Goal: Task Accomplishment & Management: Use online tool/utility

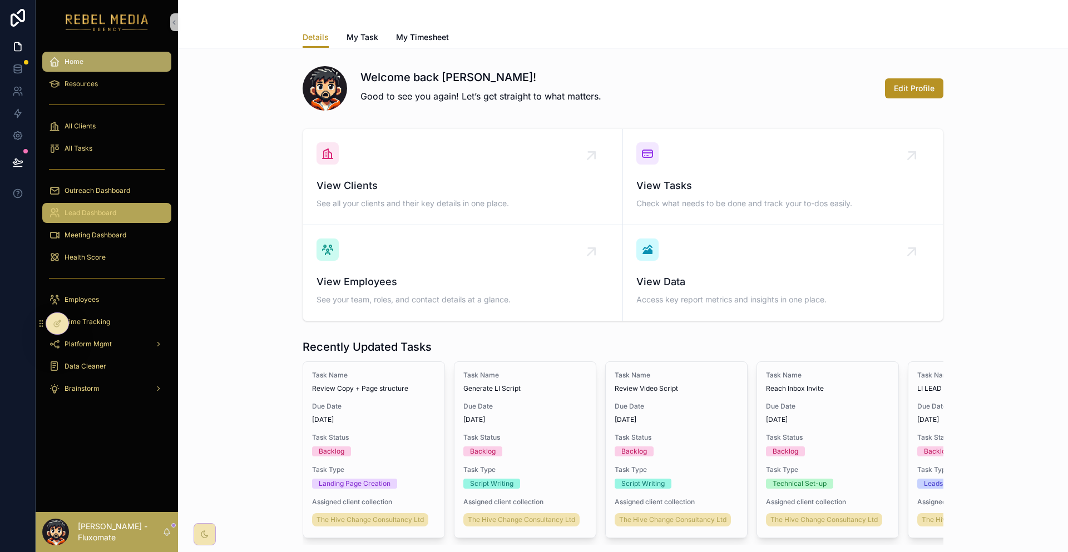
click at [121, 204] on div "Lead Dashboard" at bounding box center [107, 213] width 116 height 18
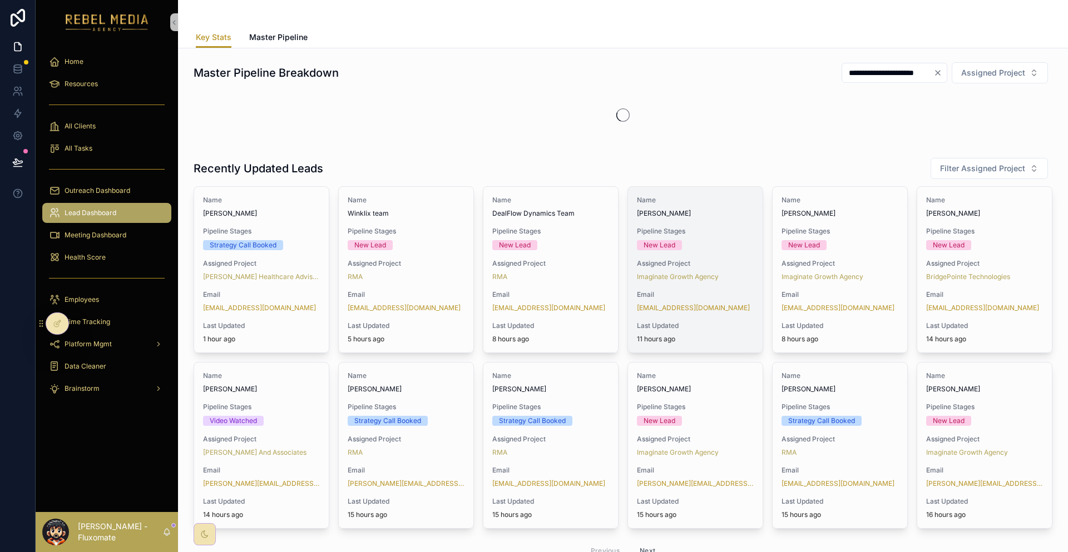
click at [721, 192] on div "Name [PERSON_NAME] Pipeline Stages New Lead Assigned Project Imaginate Growth A…" at bounding box center [695, 270] width 135 height 166
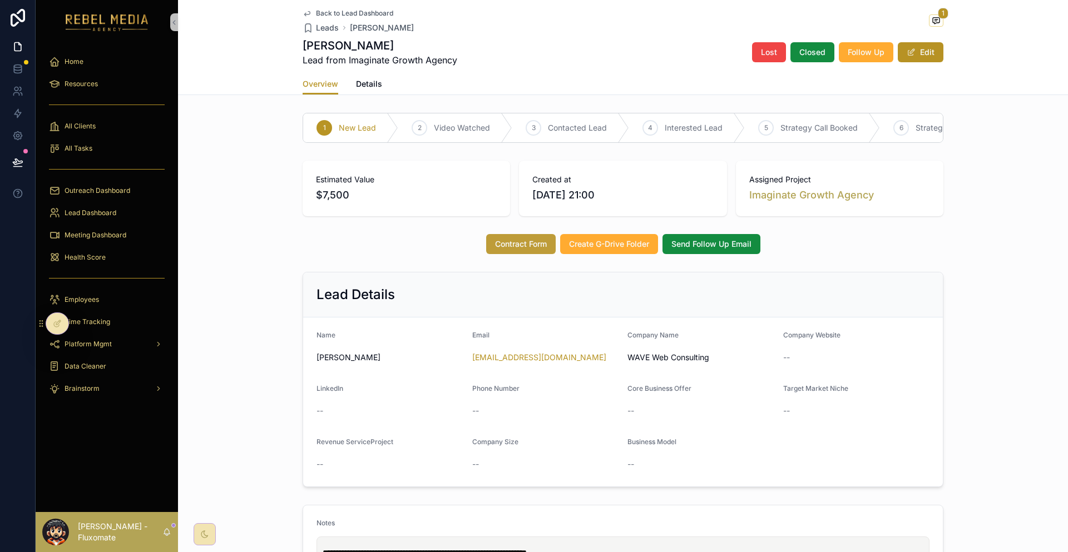
click at [526, 239] on span "Contract Form" at bounding box center [521, 244] width 52 height 11
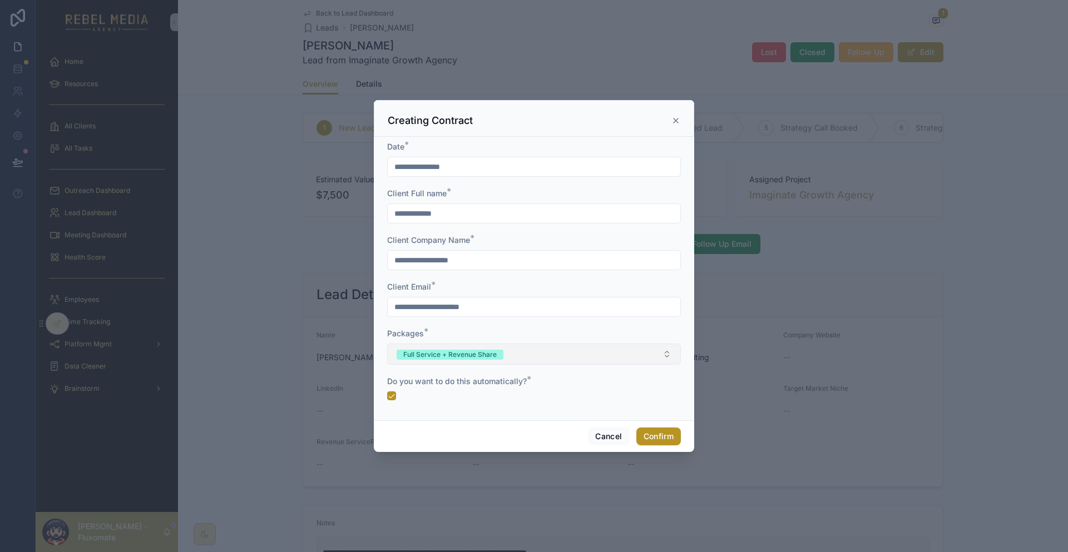
click at [532, 344] on button "Full Service + Revenue Share" at bounding box center [534, 354] width 294 height 21
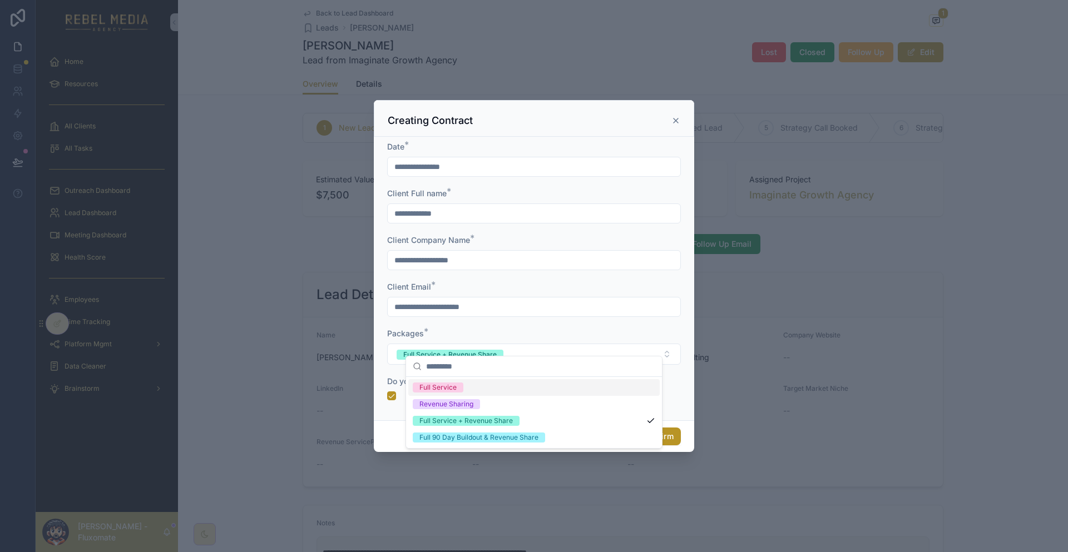
click at [666, 235] on div "**********" at bounding box center [534, 279] width 320 height 284
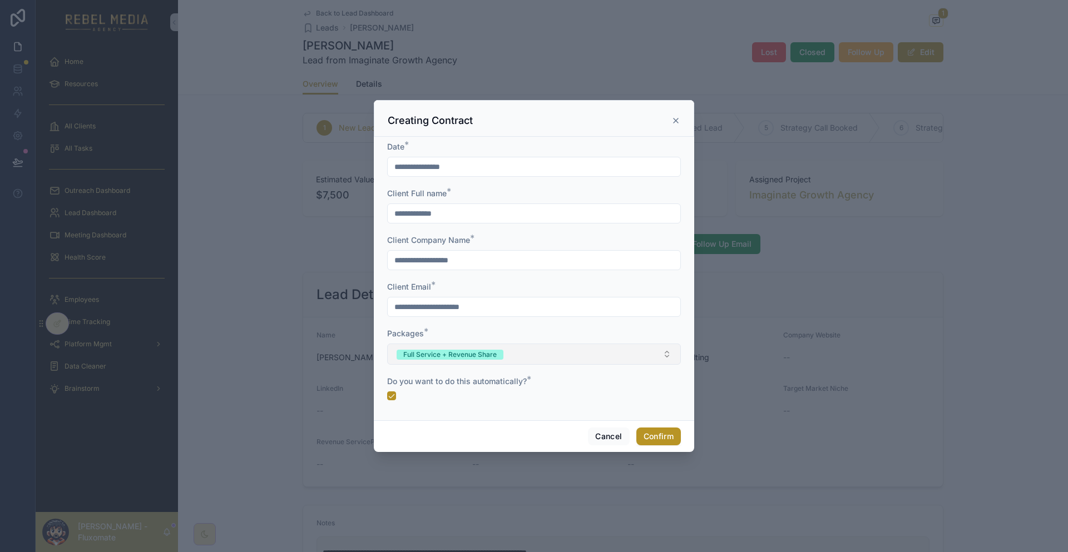
click at [513, 344] on button "Full Service + Revenue Share" at bounding box center [534, 354] width 294 height 21
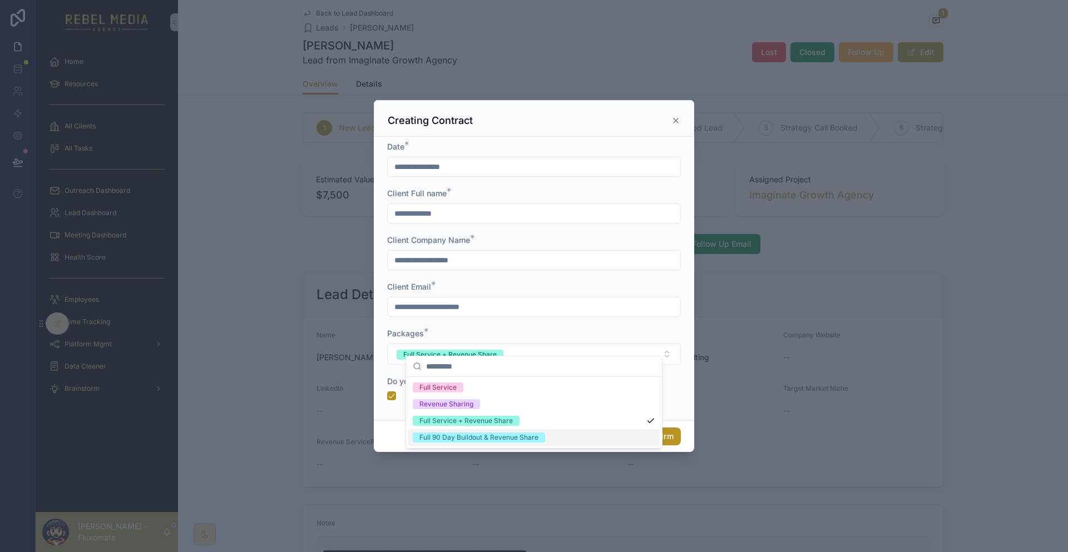
click at [510, 433] on div "Full 90 Day Buildout & Revenue Share" at bounding box center [478, 438] width 119 height 10
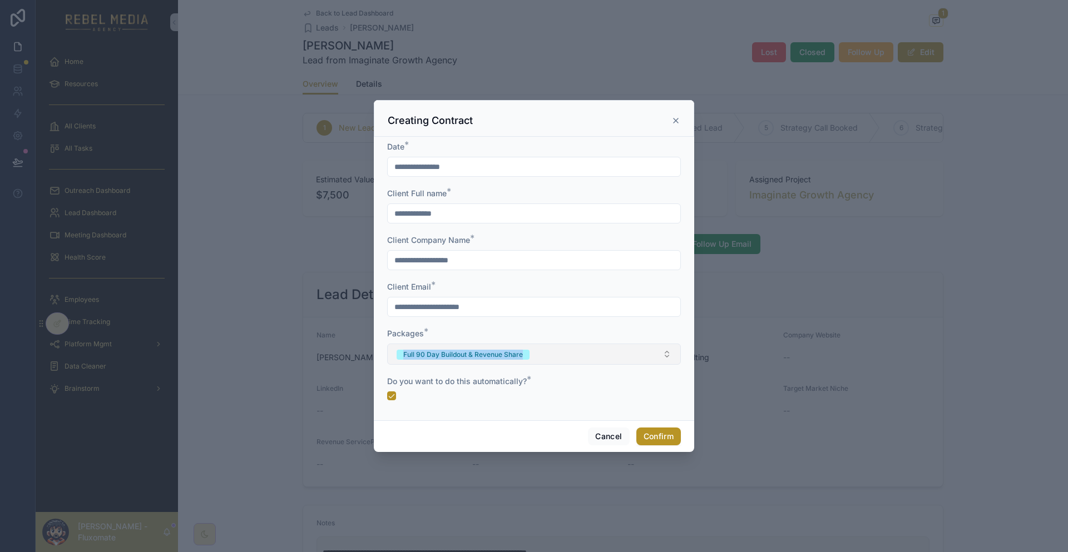
copy div "Full 90 Day Buildout & Revenue Share"
drag, startPoint x: 401, startPoint y: 342, endPoint x: 533, endPoint y: 345, distance: 131.8
click at [533, 345] on div "**********" at bounding box center [534, 279] width 320 height 284
click at [8, 54] on div at bounding box center [534, 276] width 1068 height 552
click at [16, 60] on div at bounding box center [534, 276] width 1068 height 552
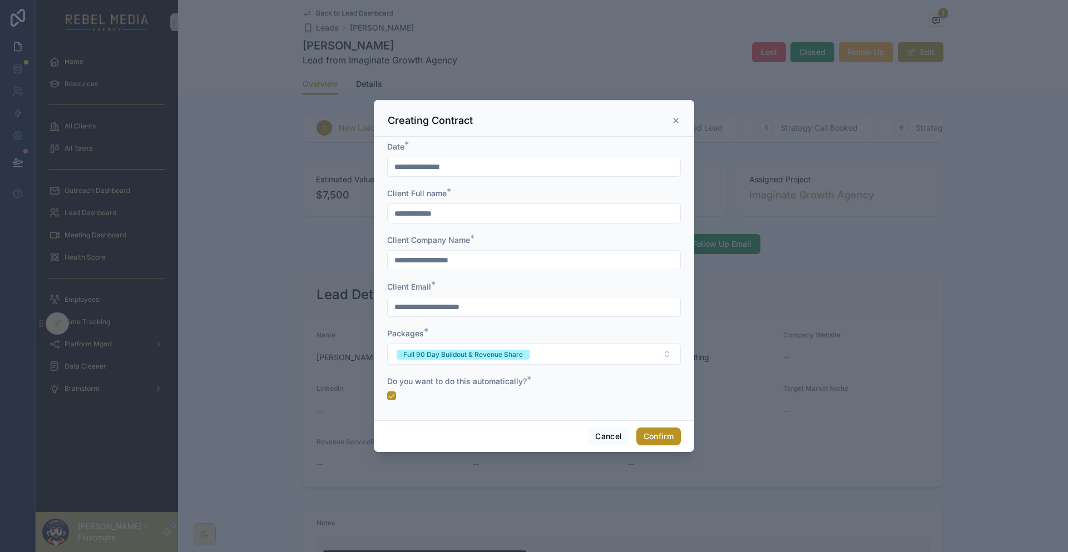
click at [657, 137] on div "Creating Contract" at bounding box center [534, 118] width 320 height 37
click at [671, 125] on icon at bounding box center [675, 120] width 9 height 9
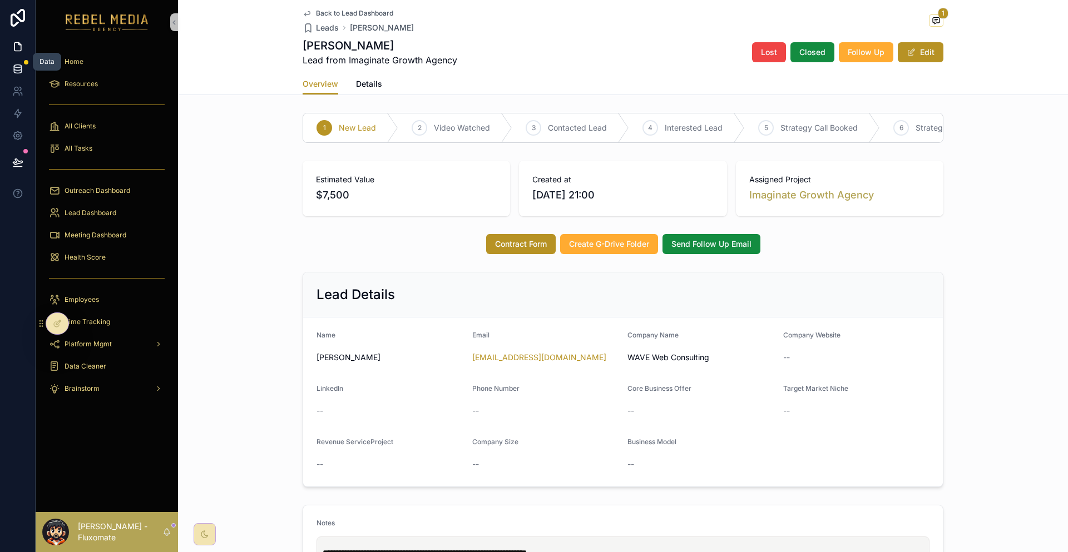
click at [26, 61] on link at bounding box center [17, 69] width 35 height 22
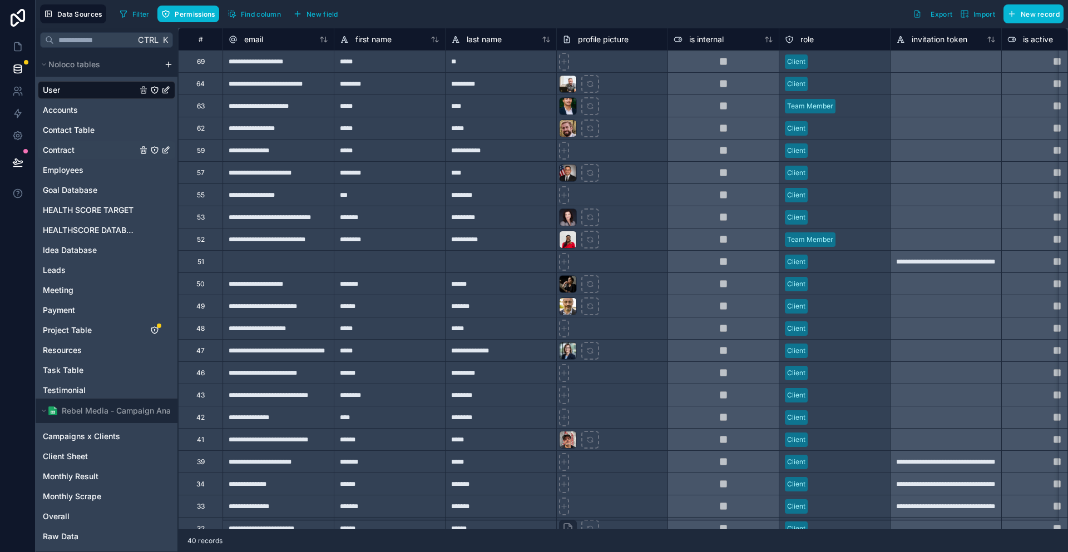
click at [72, 141] on div "Contract" at bounding box center [106, 150] width 137 height 18
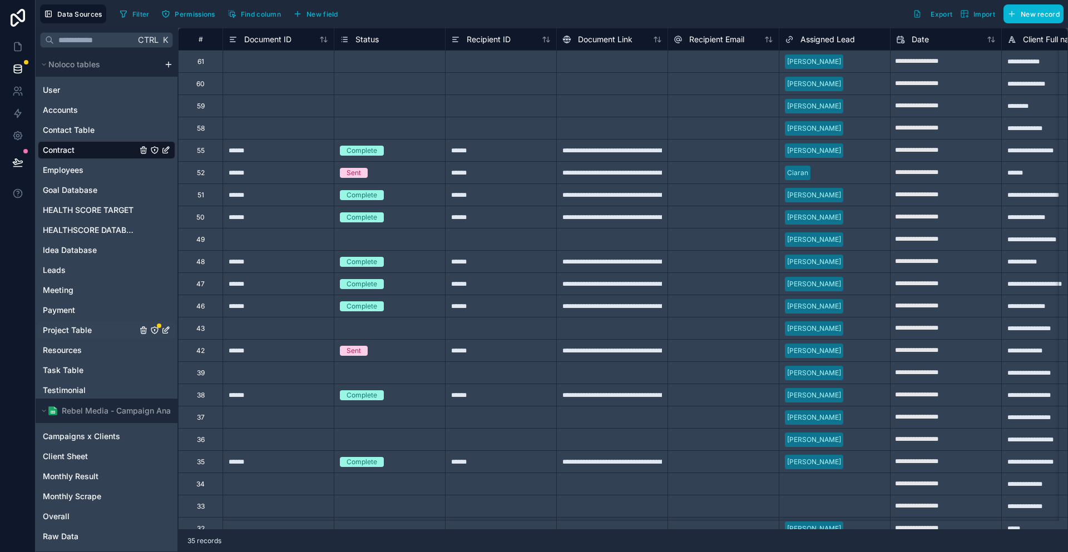
click at [67, 321] on div "Project Table" at bounding box center [106, 330] width 137 height 18
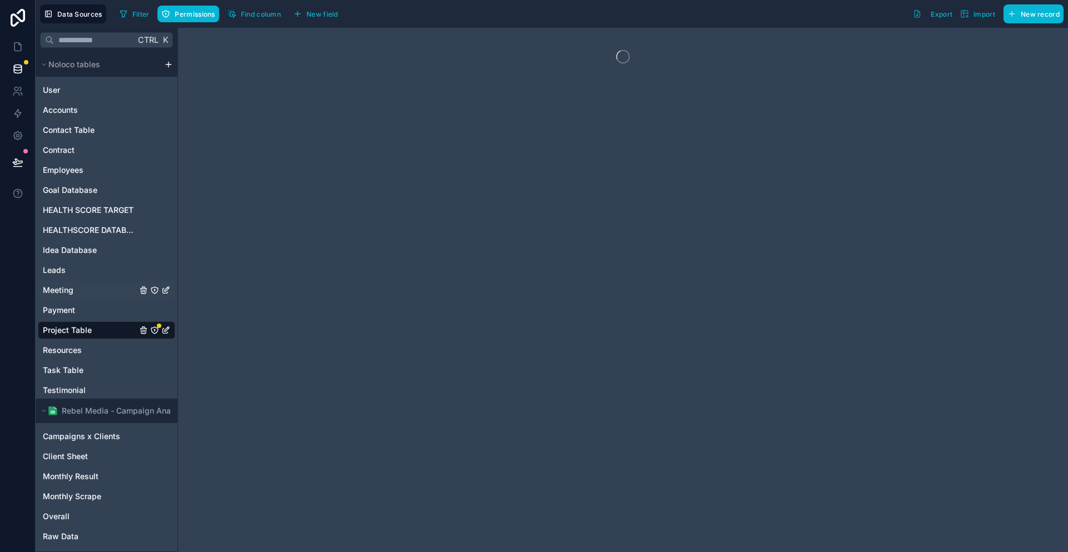
click at [65, 281] on div "Meeting" at bounding box center [106, 290] width 137 height 18
click at [66, 261] on div "Leads" at bounding box center [106, 270] width 137 height 18
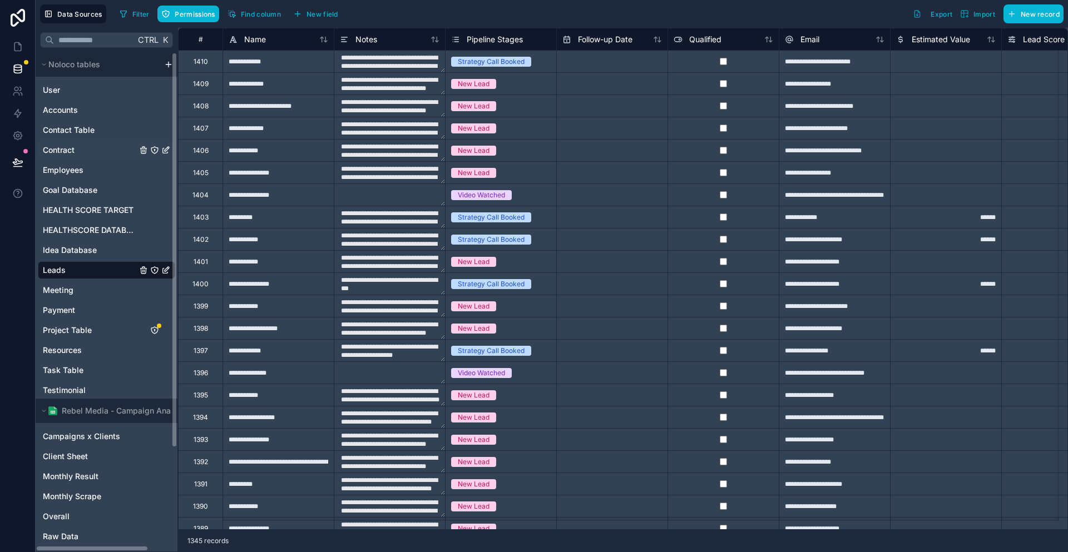
click at [73, 141] on div "Contract" at bounding box center [106, 150] width 137 height 18
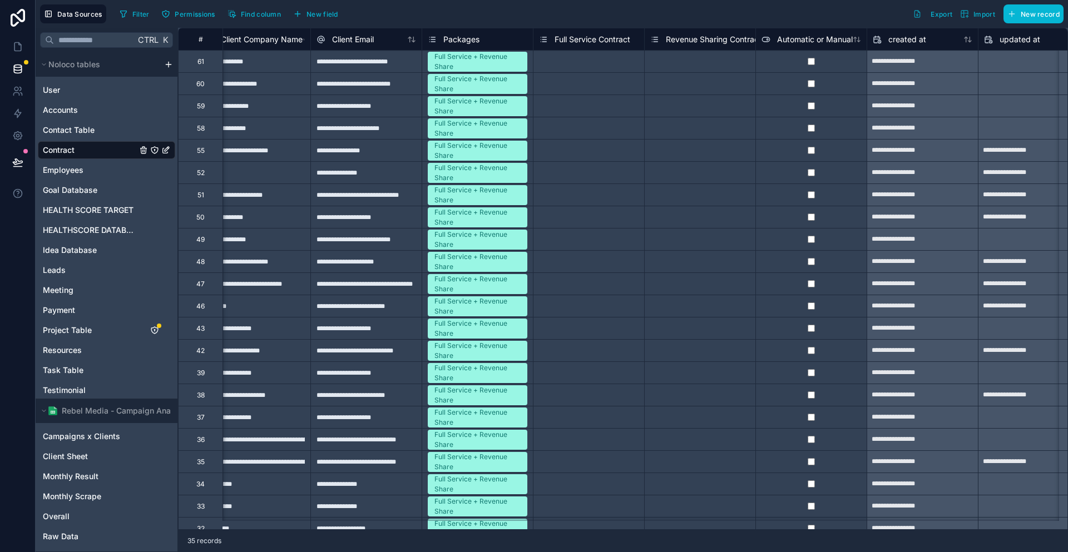
scroll to position [0, 914]
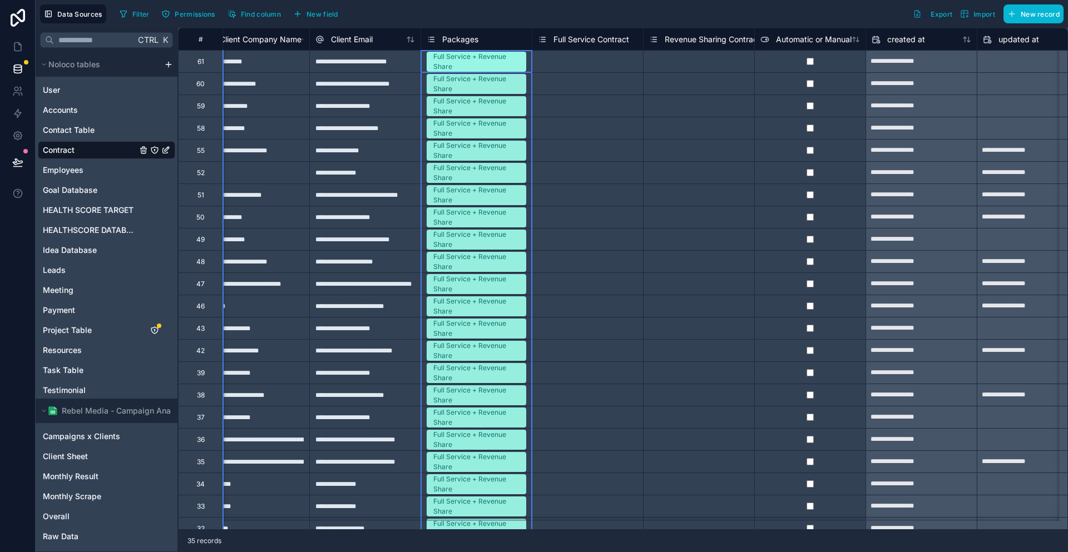
click at [442, 41] on span "Packages" at bounding box center [460, 39] width 36 height 11
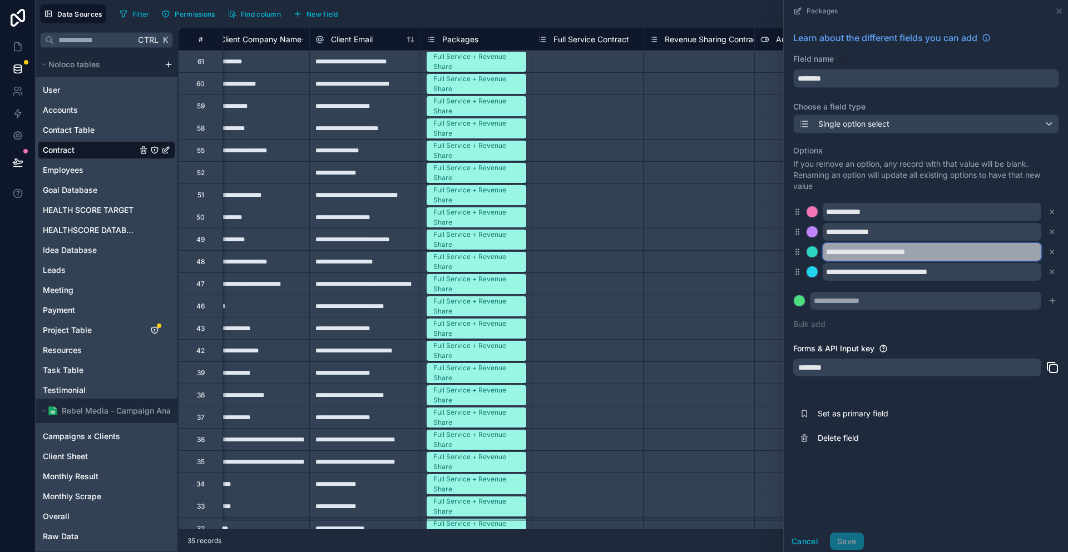
click at [975, 243] on input "**********" at bounding box center [931, 252] width 219 height 18
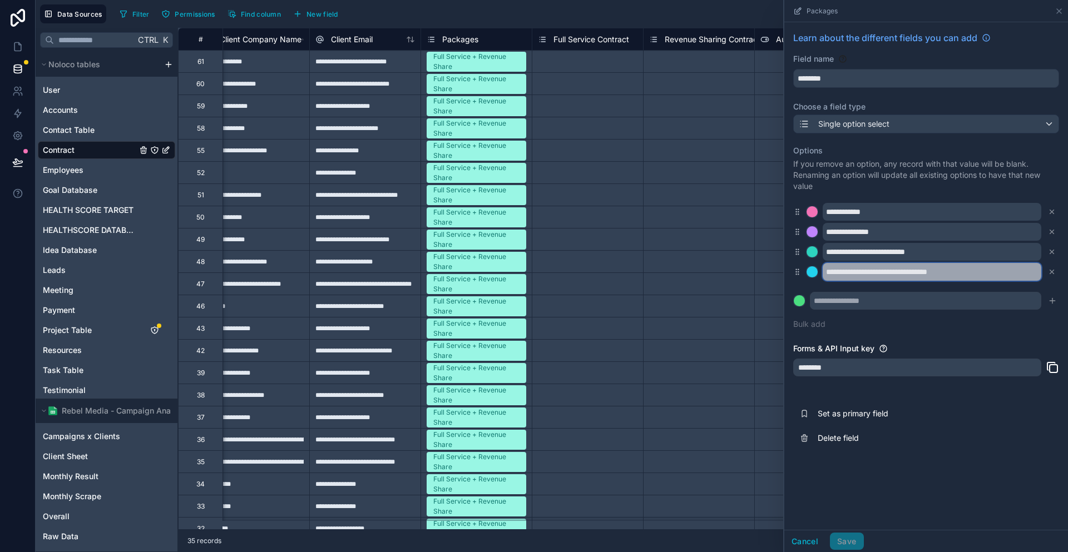
click at [984, 263] on input "**********" at bounding box center [931, 272] width 219 height 18
paste input "text"
click at [983, 263] on input "**********" at bounding box center [931, 272] width 219 height 18
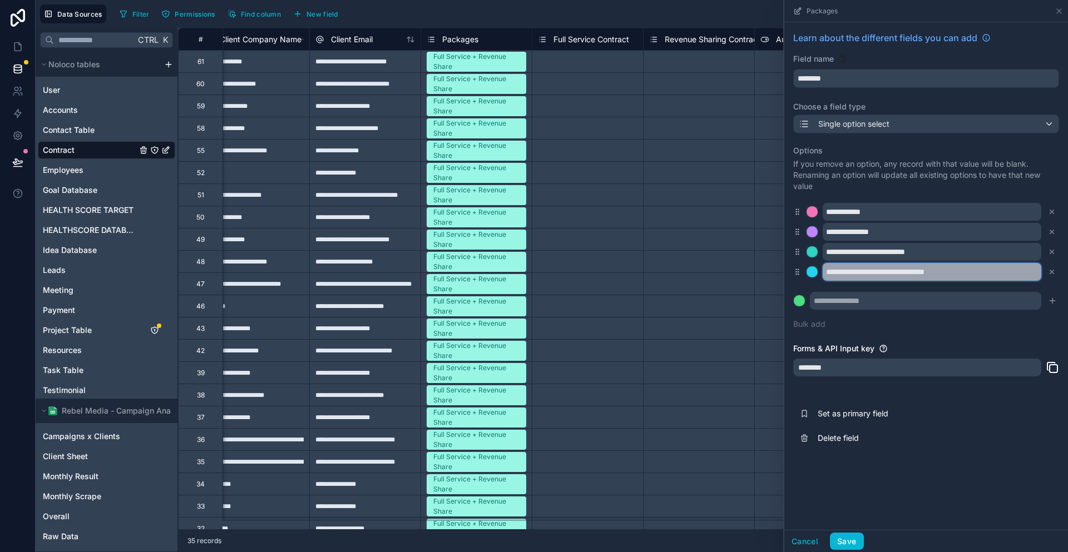
click at [983, 263] on input "**********" at bounding box center [931, 272] width 219 height 18
type input "**********"
click at [863, 546] on button "Save" at bounding box center [846, 542] width 33 height 18
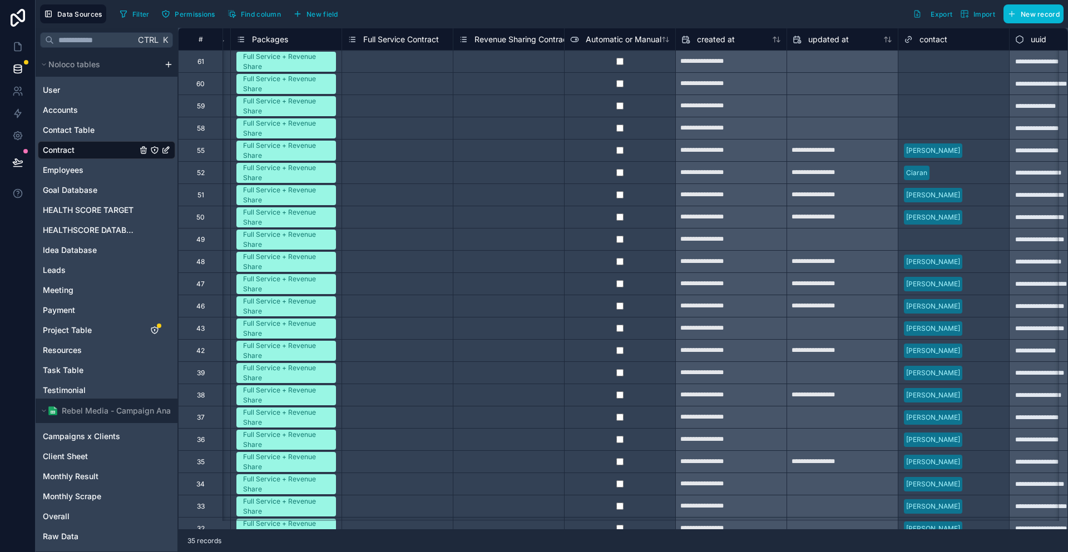
scroll to position [0, 1053]
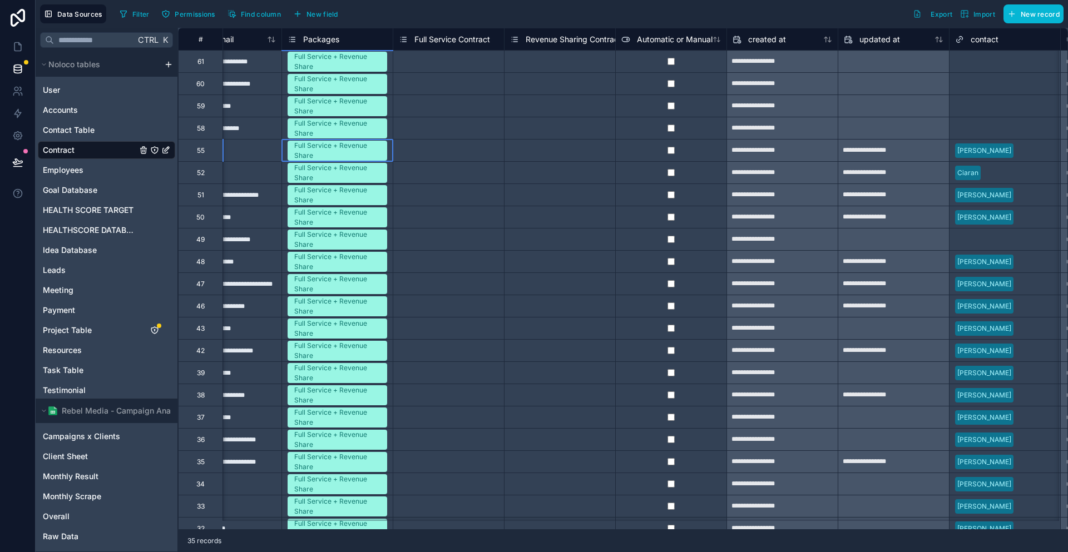
click at [353, 150] on span "Full Service + Revenue Share" at bounding box center [338, 151] width 100 height 20
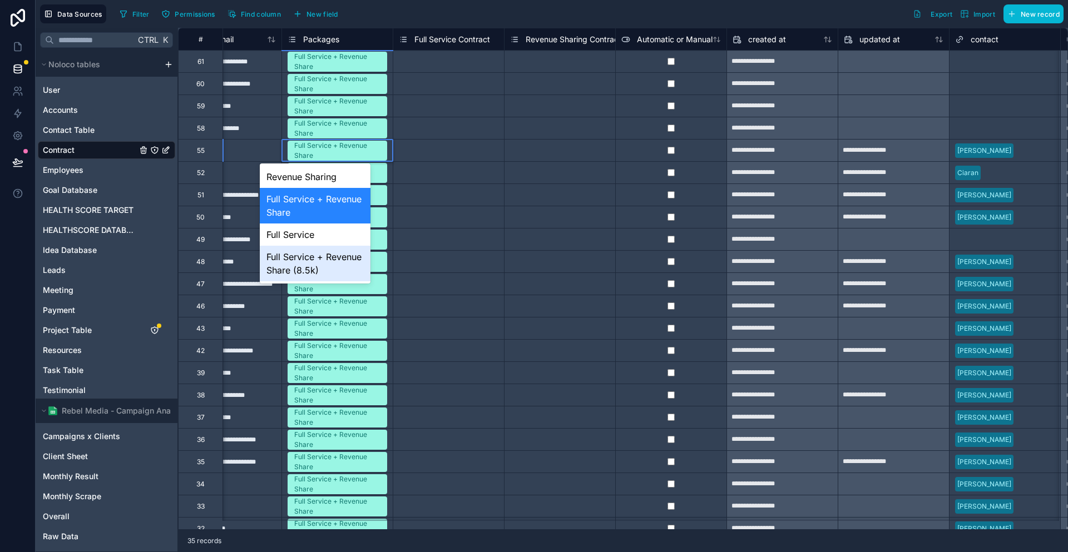
click at [339, 252] on div "Full Service + Revenue Share (8.5k)" at bounding box center [315, 264] width 111 height 36
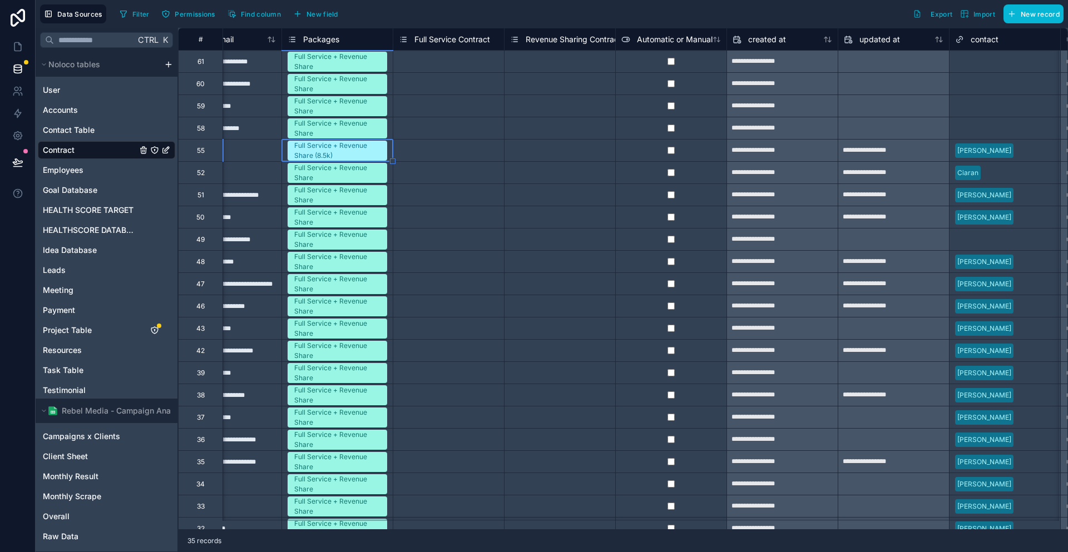
click at [453, 175] on div "Select a Full Service Contract" at bounding box center [448, 172] width 111 height 11
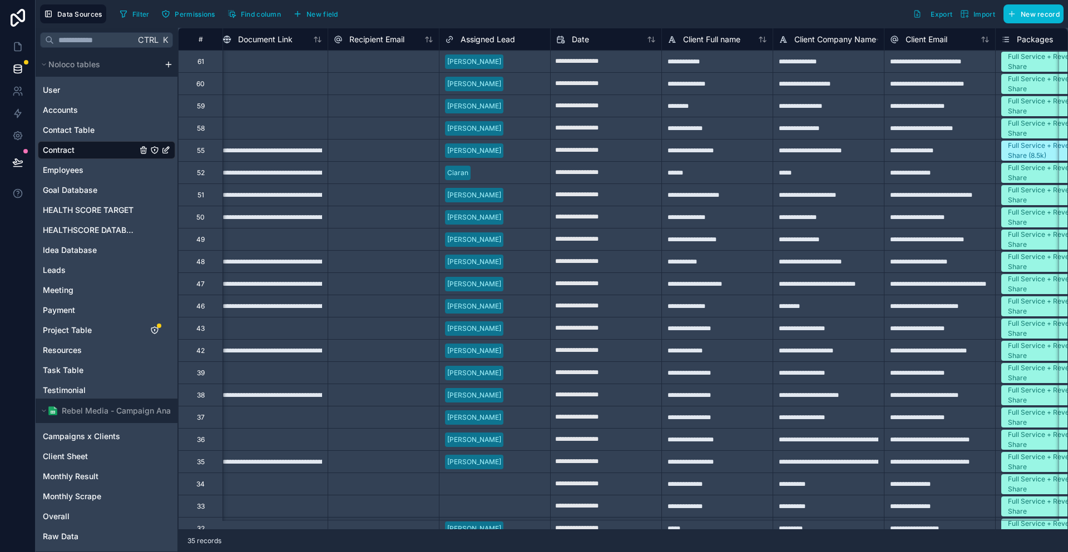
scroll to position [0, 289]
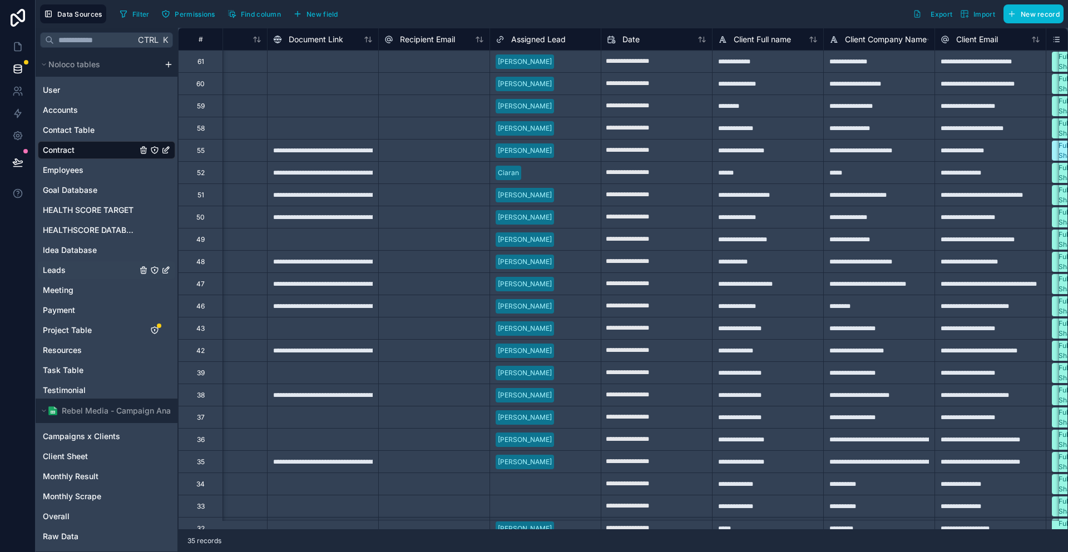
click at [64, 261] on div "Leads" at bounding box center [106, 270] width 137 height 18
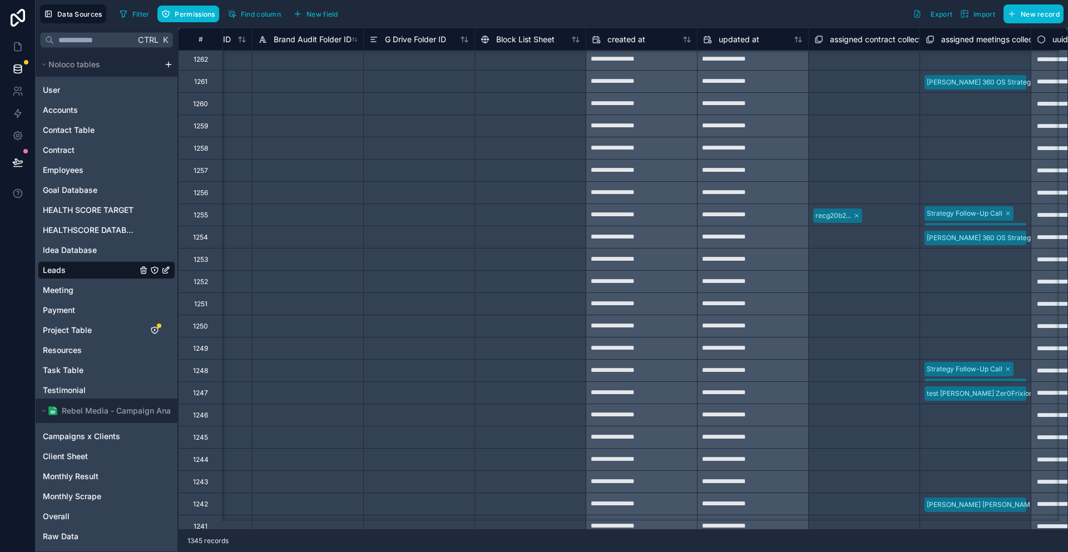
scroll to position [3144, 3307]
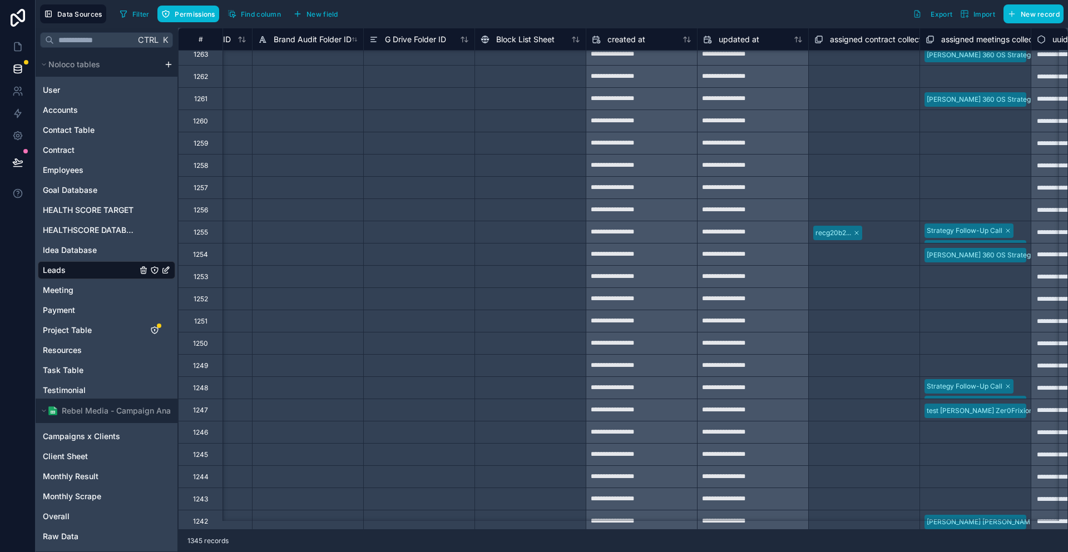
click at [851, 224] on div "recg20b2..." at bounding box center [864, 233] width 111 height 18
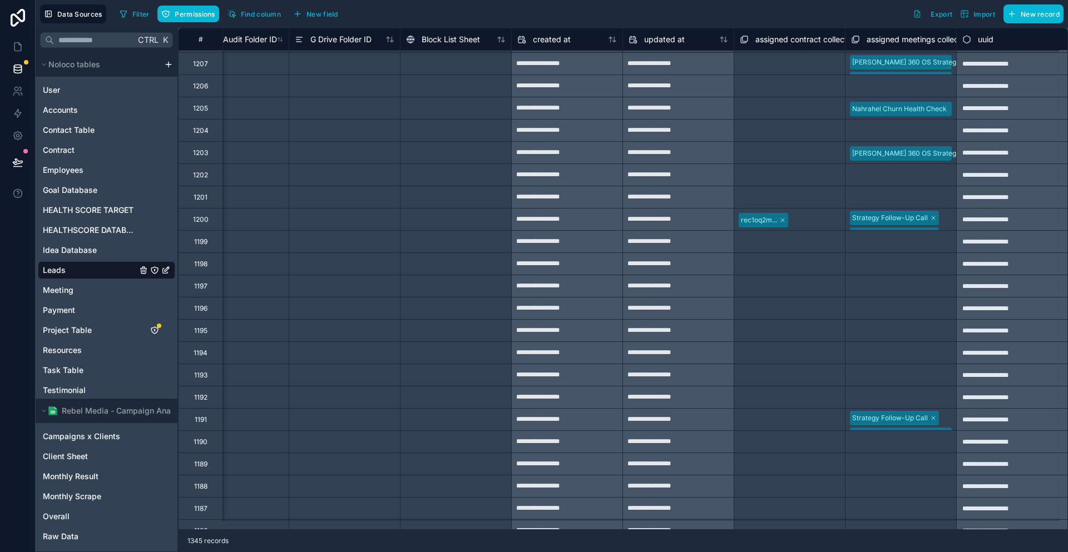
scroll to position [4367, 3390]
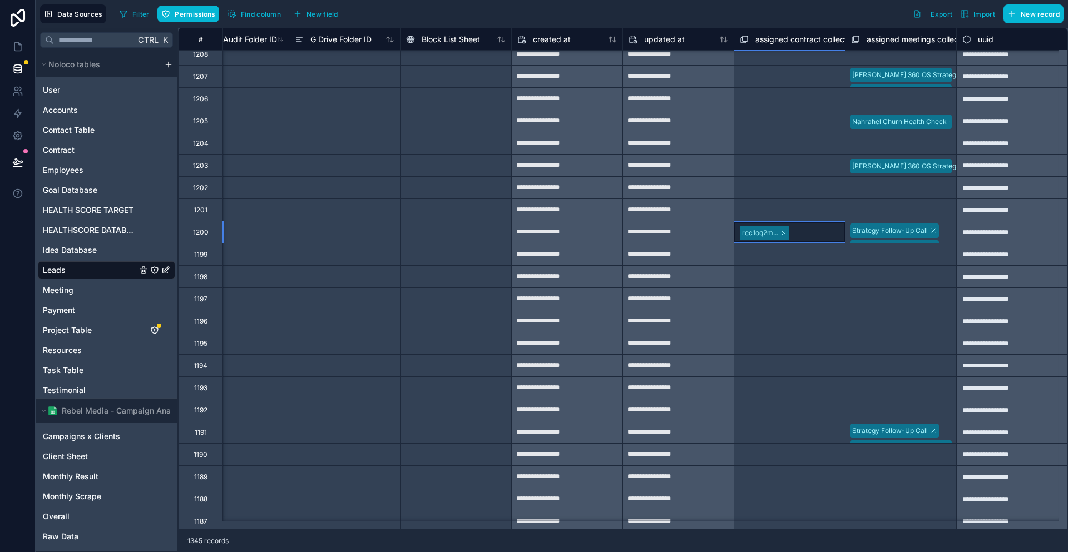
click at [784, 229] on div "rec1oq2m..." at bounding box center [789, 232] width 111 height 20
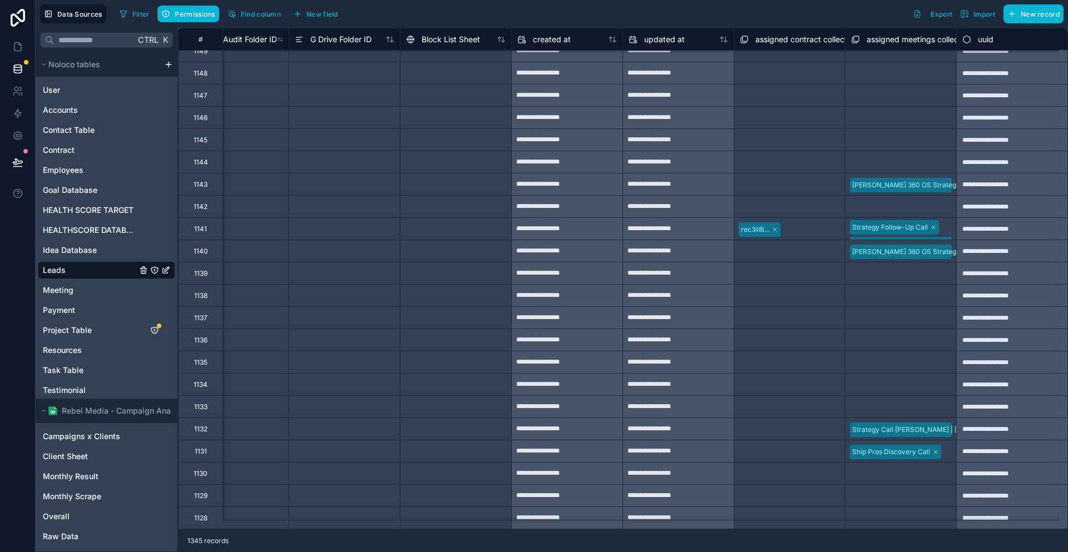
scroll to position [5702, 3390]
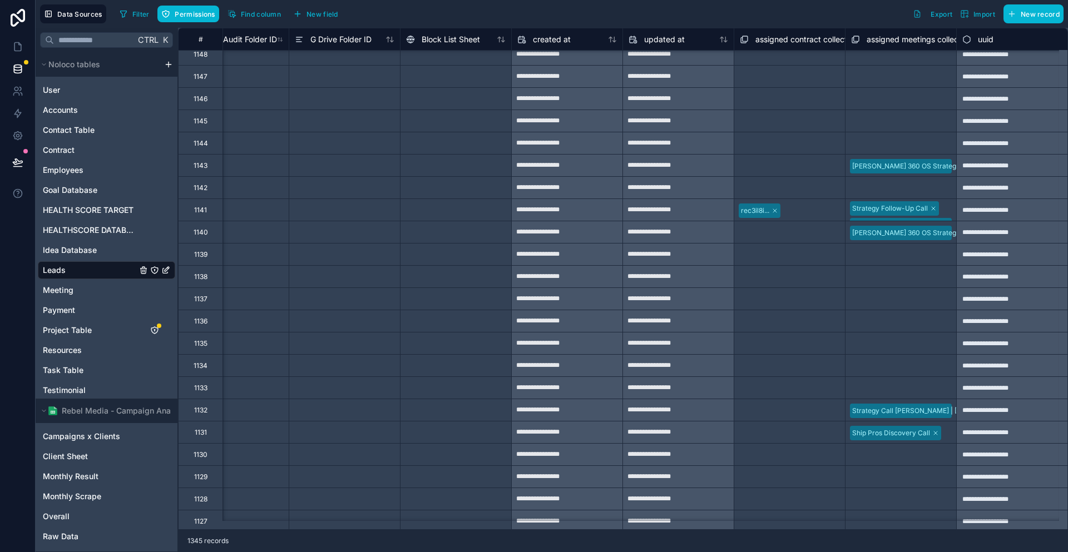
click at [787, 199] on div "rec3il8i..." at bounding box center [789, 210] width 111 height 22
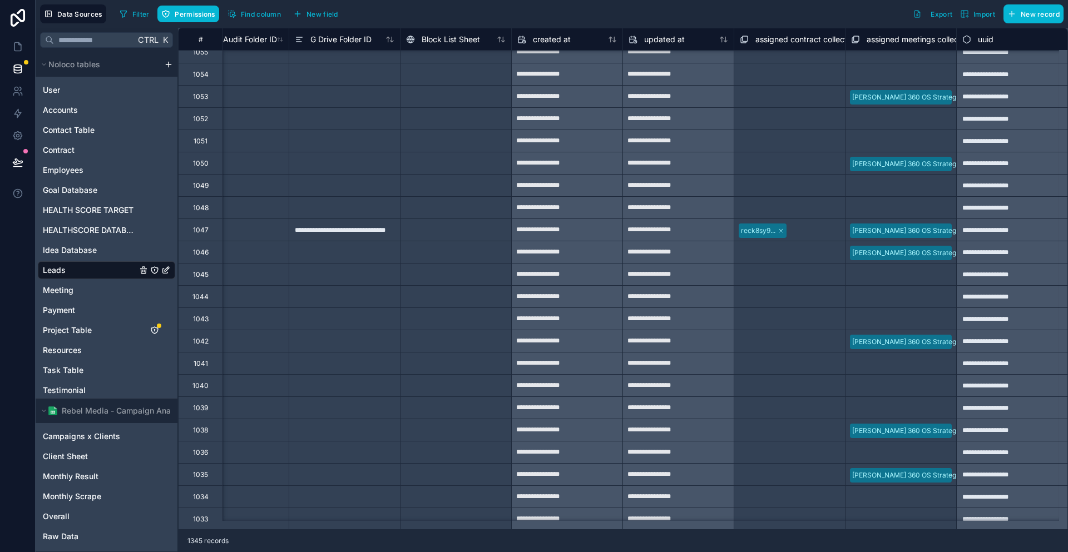
scroll to position [7815, 3390]
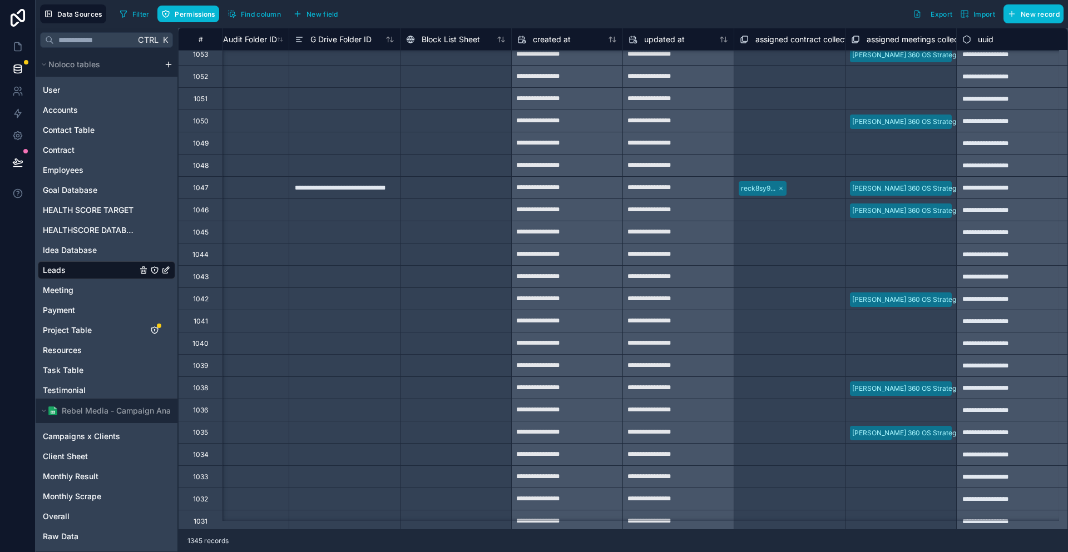
click at [781, 183] on div "reck8sy9..." at bounding box center [789, 188] width 111 height 18
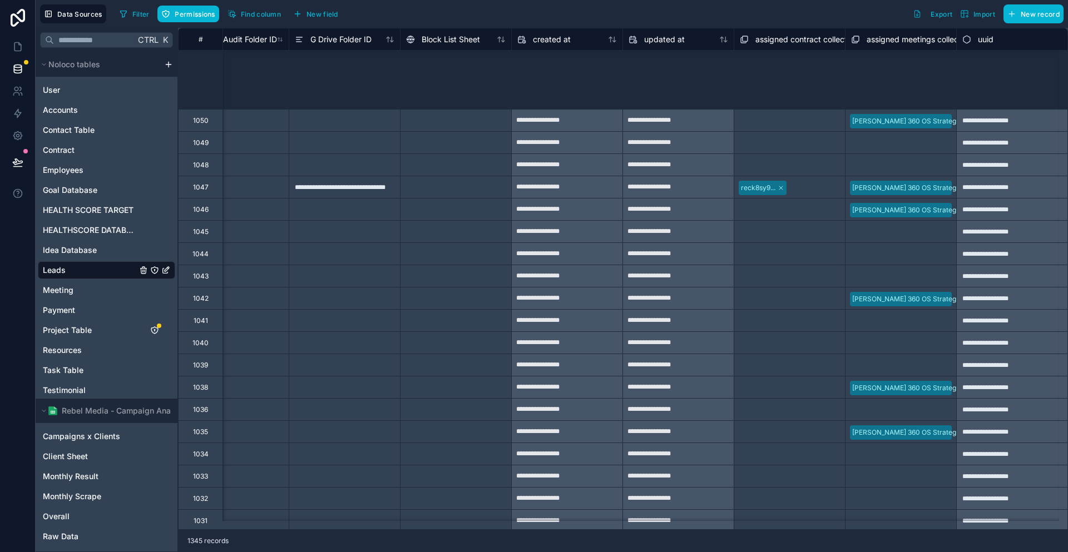
scroll to position [8927, 3390]
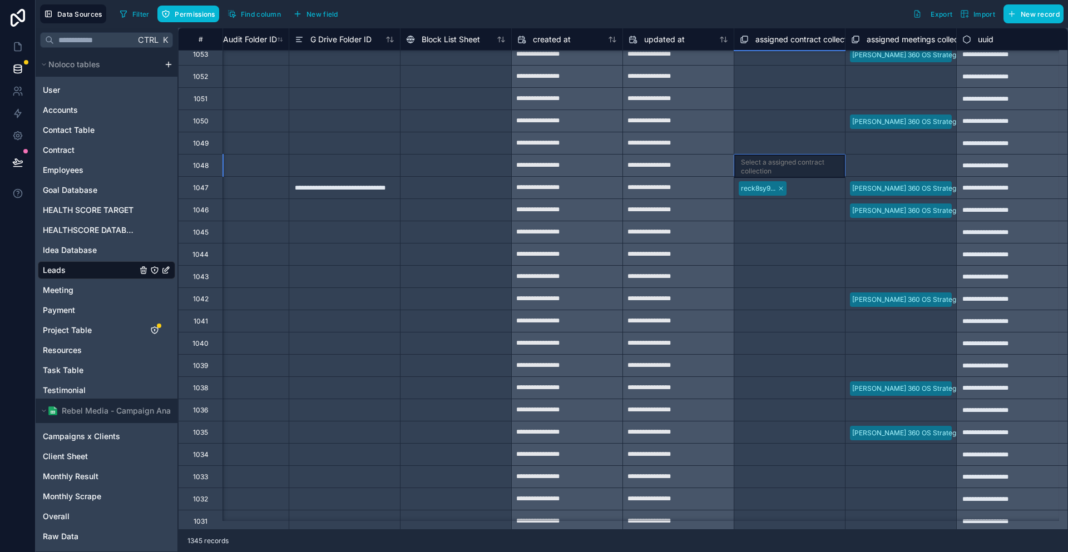
click at [762, 170] on div "Select a assigned contract collection" at bounding box center [789, 167] width 97 height 18
click at [779, 190] on div "reck8sy9..." at bounding box center [789, 188] width 111 height 18
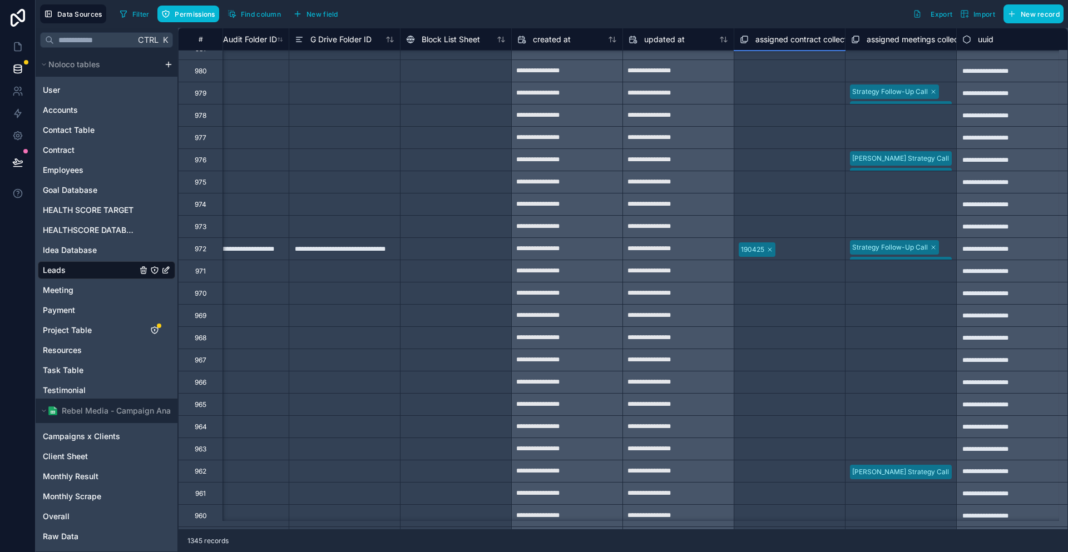
scroll to position [10504, 3390]
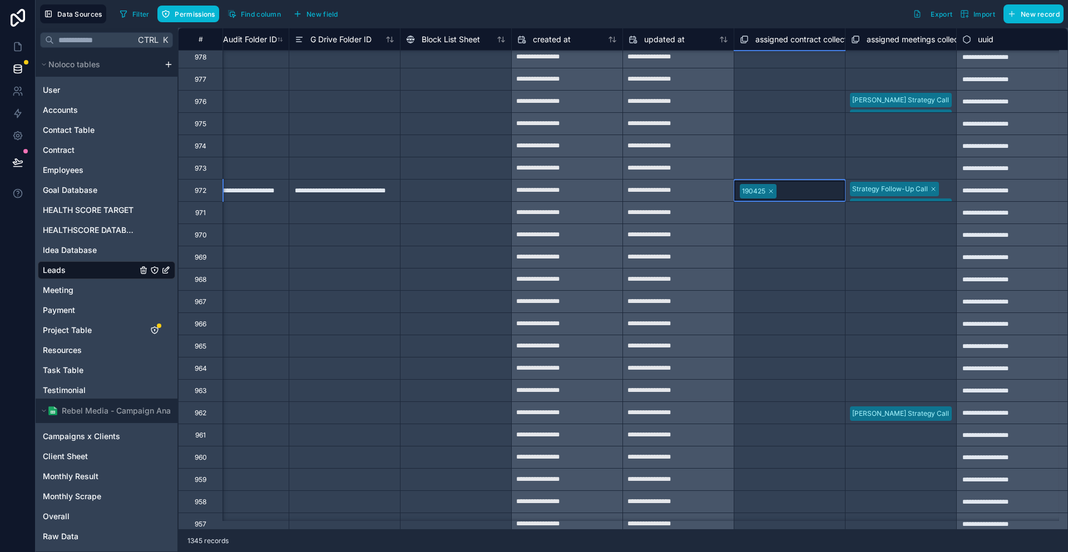
click at [782, 180] on div "190425" at bounding box center [789, 191] width 111 height 22
click at [66, 145] on span "Contract" at bounding box center [59, 150] width 32 height 11
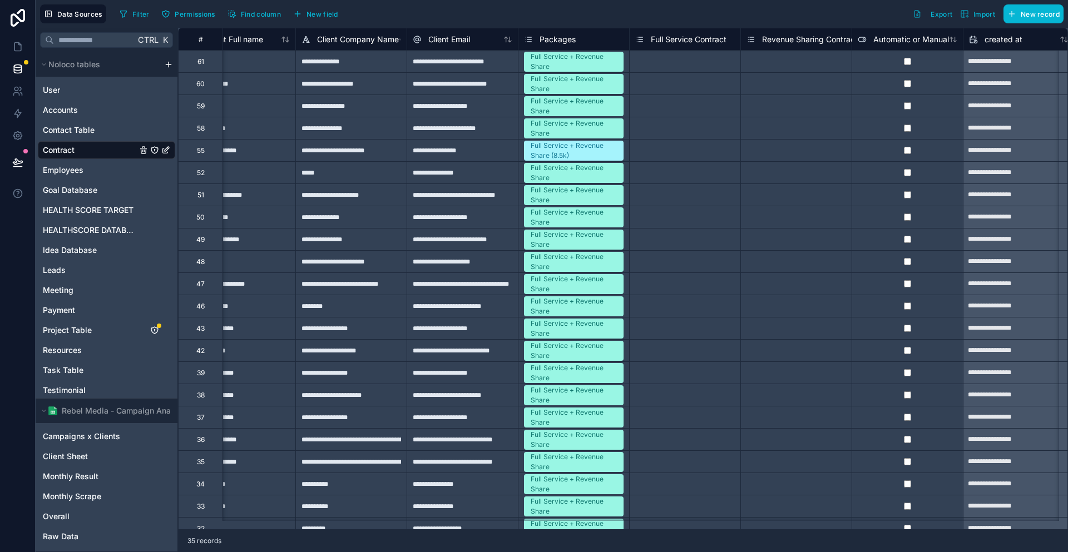
scroll to position [0, 818]
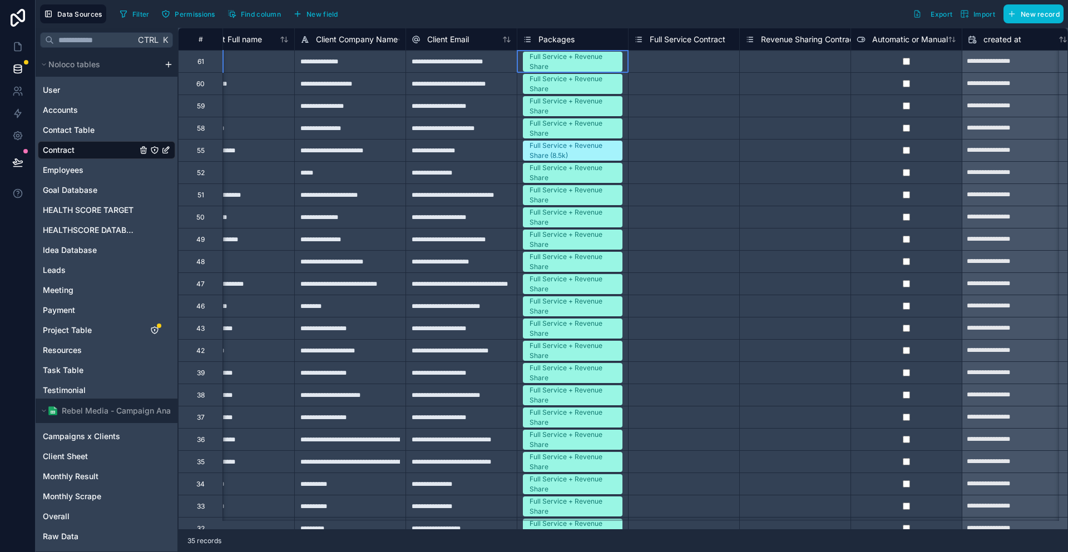
click at [596, 63] on div "Full Service + Revenue Share" at bounding box center [572, 62] width 111 height 22
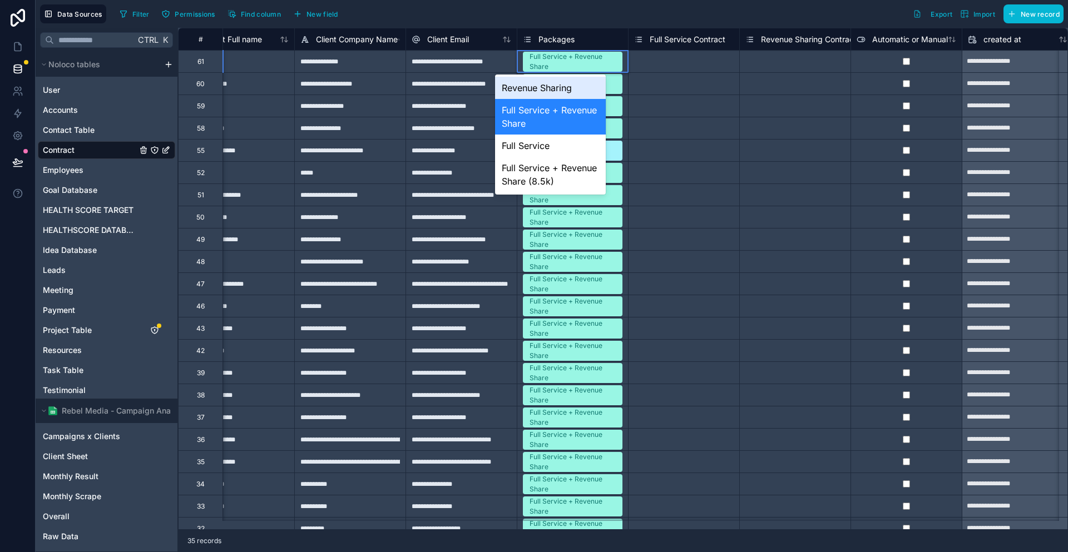
click at [596, 63] on div "Full Service + Revenue Share" at bounding box center [572, 62] width 111 height 22
click at [638, 184] on div "Select a Full Service Contract" at bounding box center [683, 195] width 111 height 22
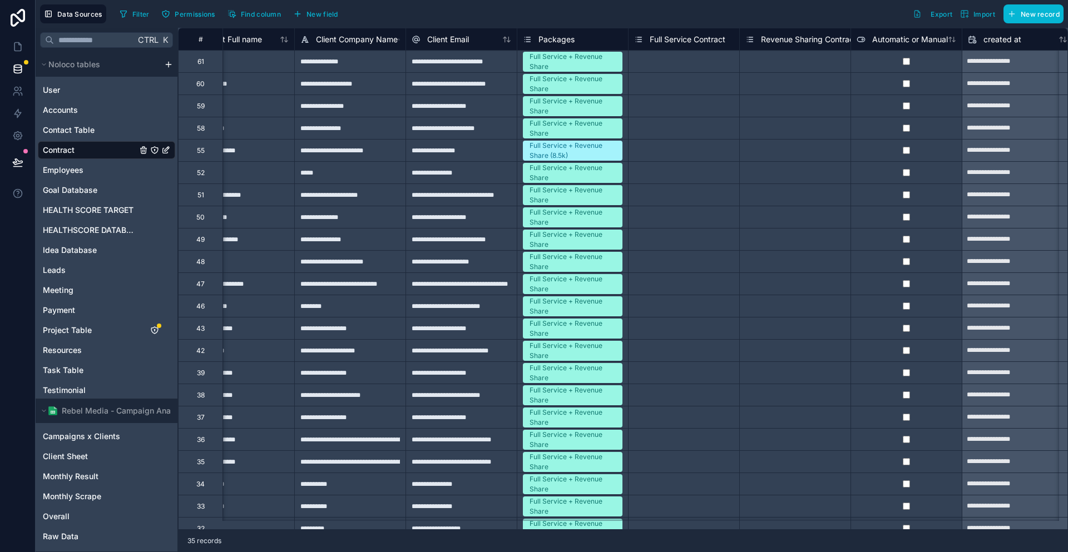
scroll to position [0, 821]
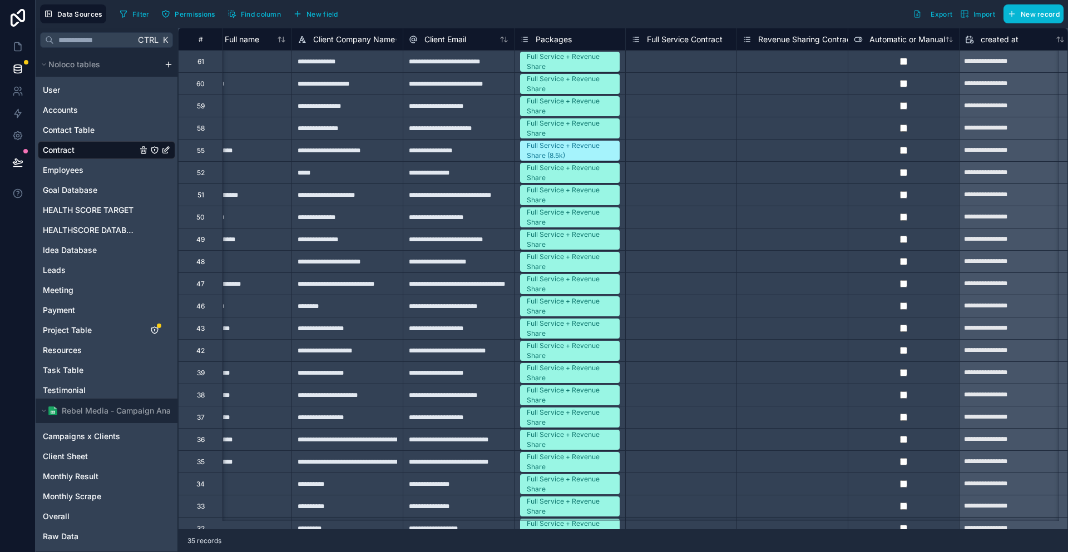
click at [449, 163] on div "**********" at bounding box center [458, 172] width 111 height 22
click at [451, 155] on div "**********" at bounding box center [458, 150] width 111 height 22
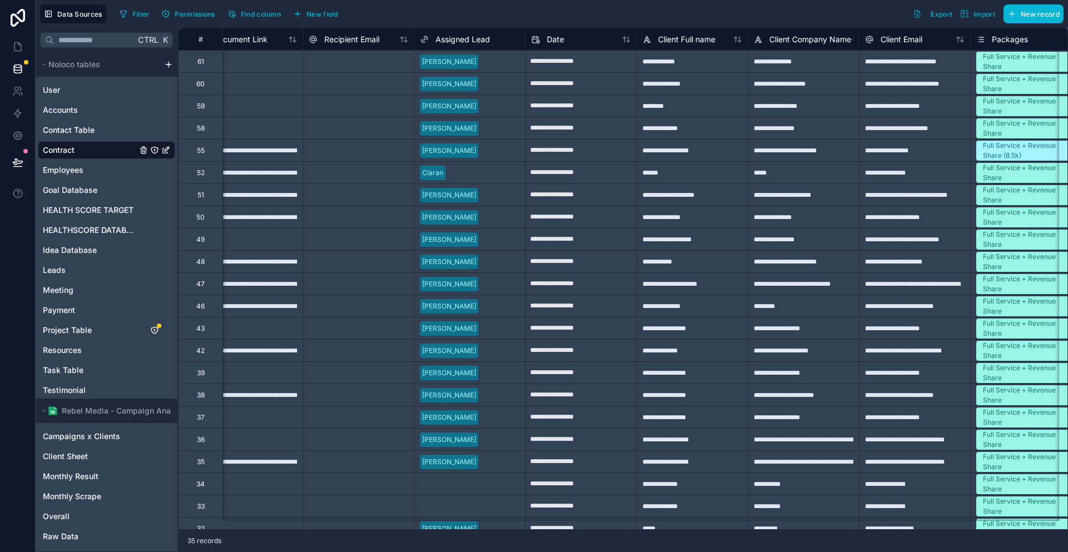
scroll to position [0, 244]
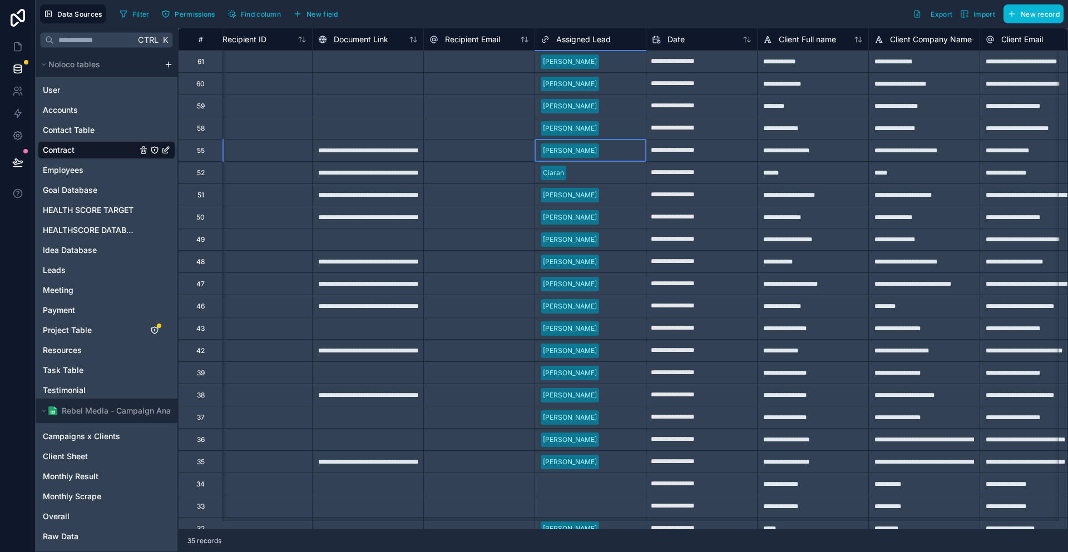
click at [590, 140] on div "[PERSON_NAME]" at bounding box center [590, 151] width 111 height 22
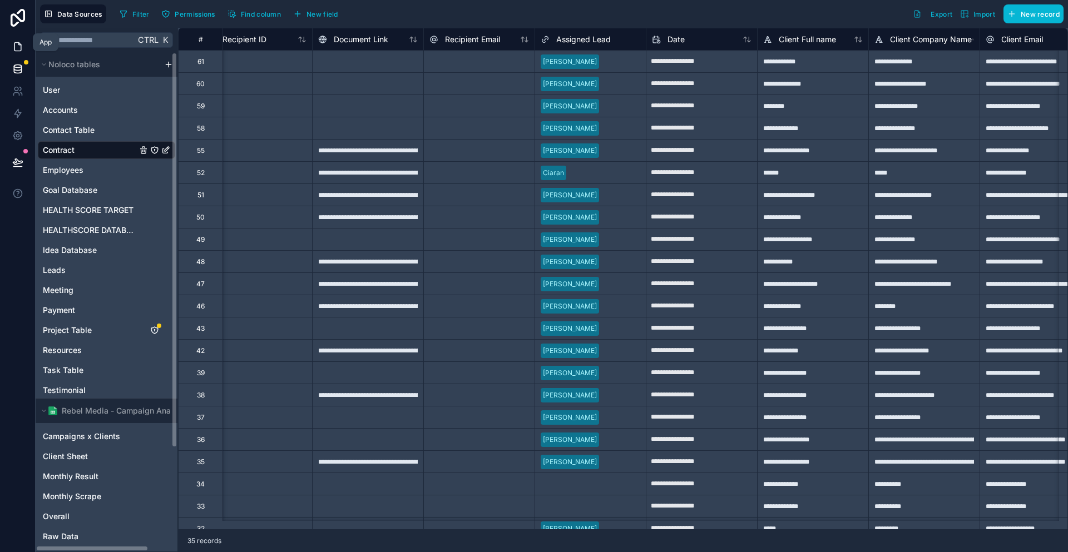
click at [19, 45] on icon at bounding box center [17, 46] width 11 height 11
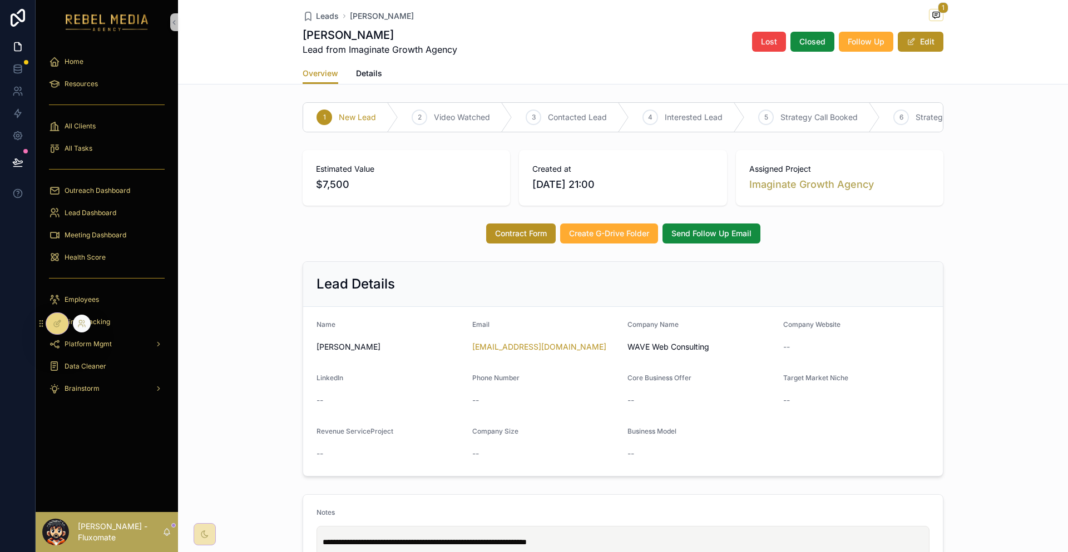
click at [58, 319] on icon at bounding box center [57, 323] width 9 height 9
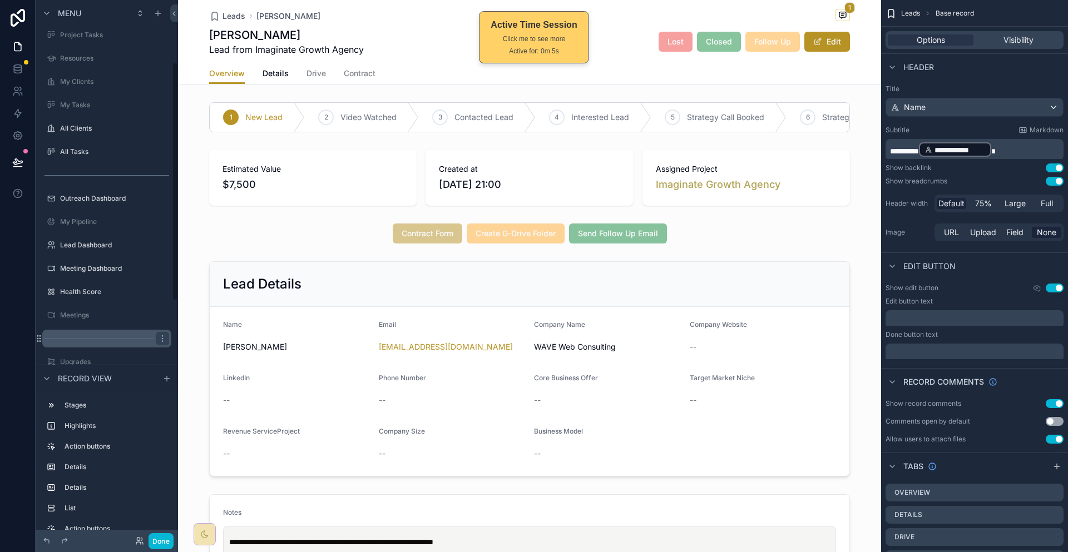
scroll to position [177, 0]
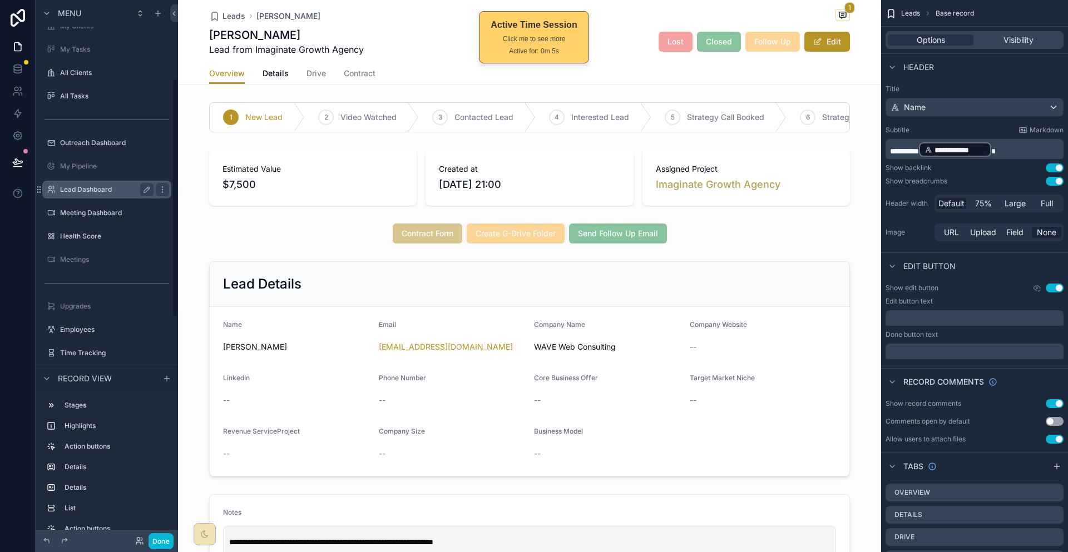
click at [80, 185] on label "Lead Dashboard" at bounding box center [104, 189] width 89 height 9
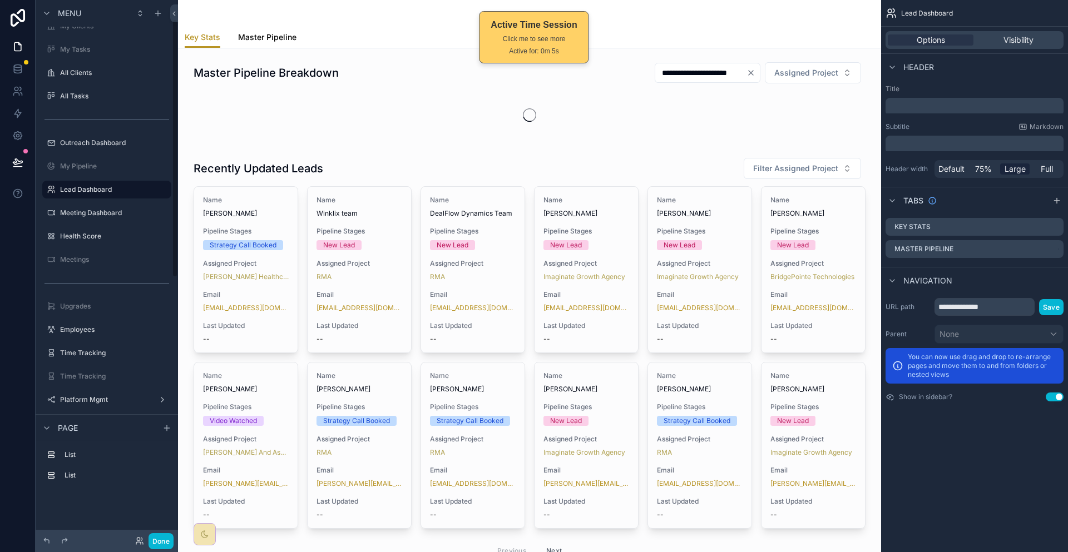
scroll to position [40, 0]
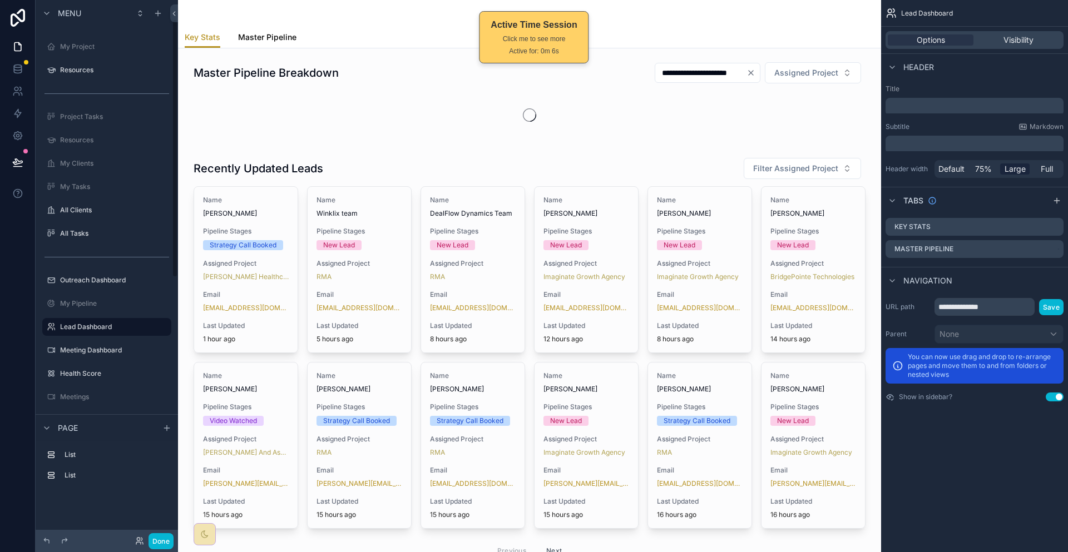
click at [246, 27] on link "Master Pipeline" at bounding box center [267, 38] width 58 height 22
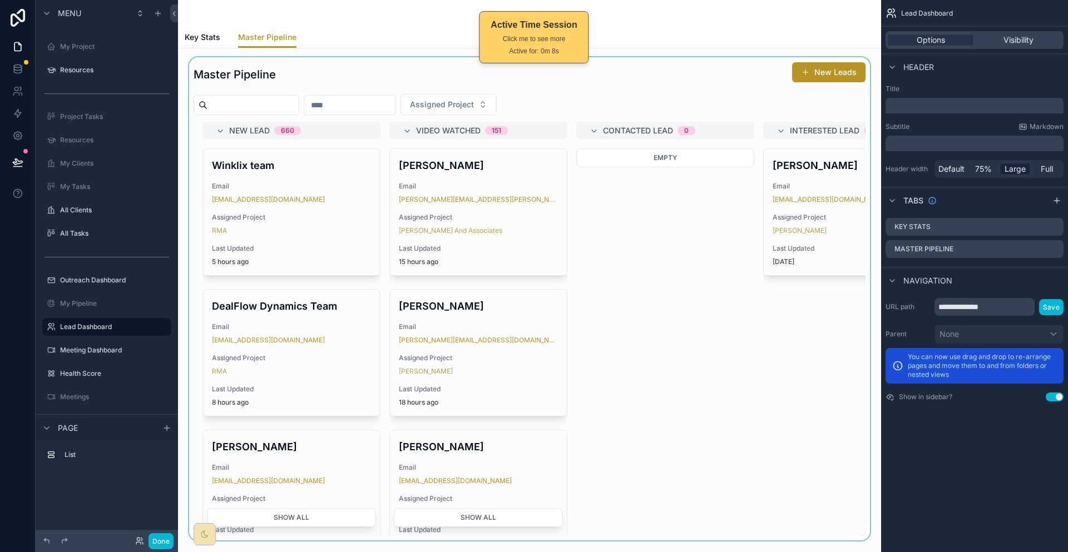
click at [349, 89] on div "scrollable content" at bounding box center [529, 298] width 685 height 483
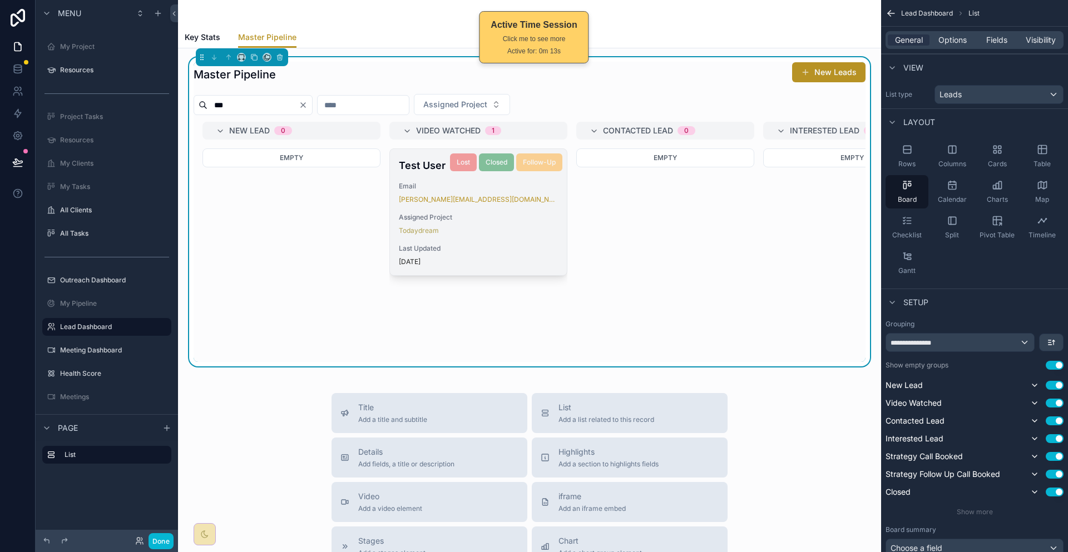
type input "***"
click at [439, 195] on div "[PERSON_NAME][EMAIL_ADDRESS][DOMAIN_NAME]" at bounding box center [478, 199] width 159 height 9
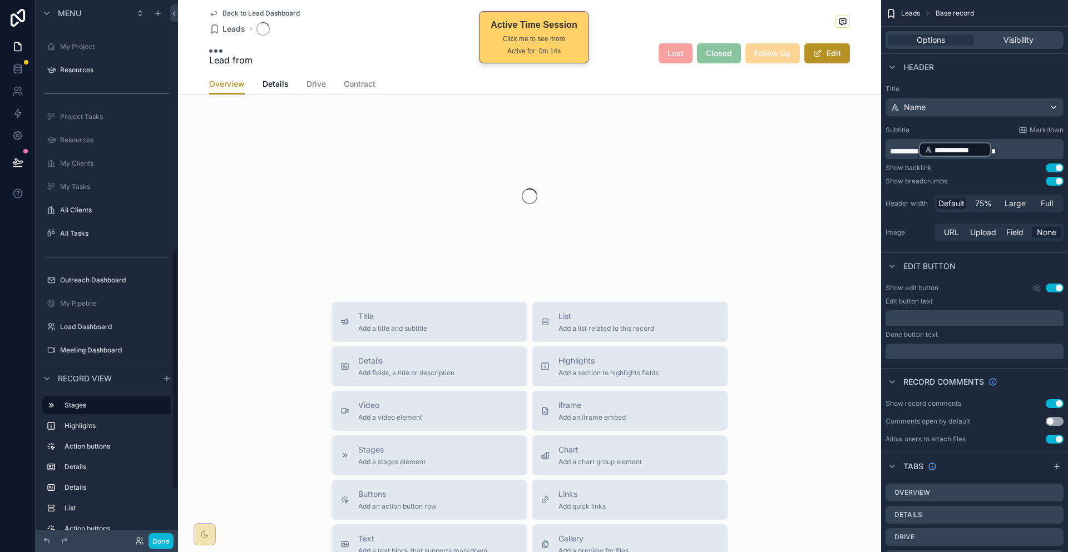
scroll to position [567, 0]
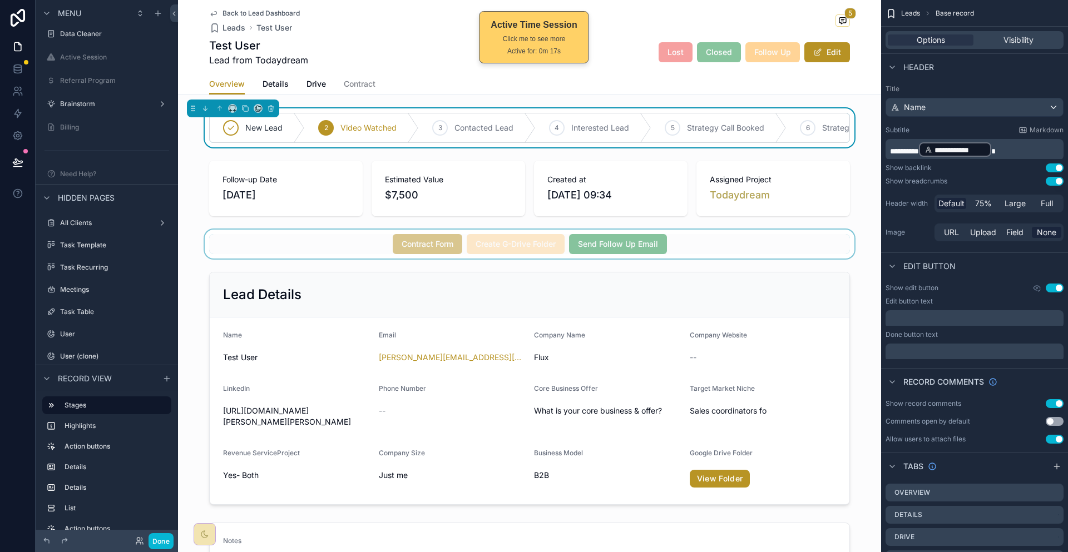
click at [705, 230] on div "scrollable content" at bounding box center [529, 244] width 703 height 29
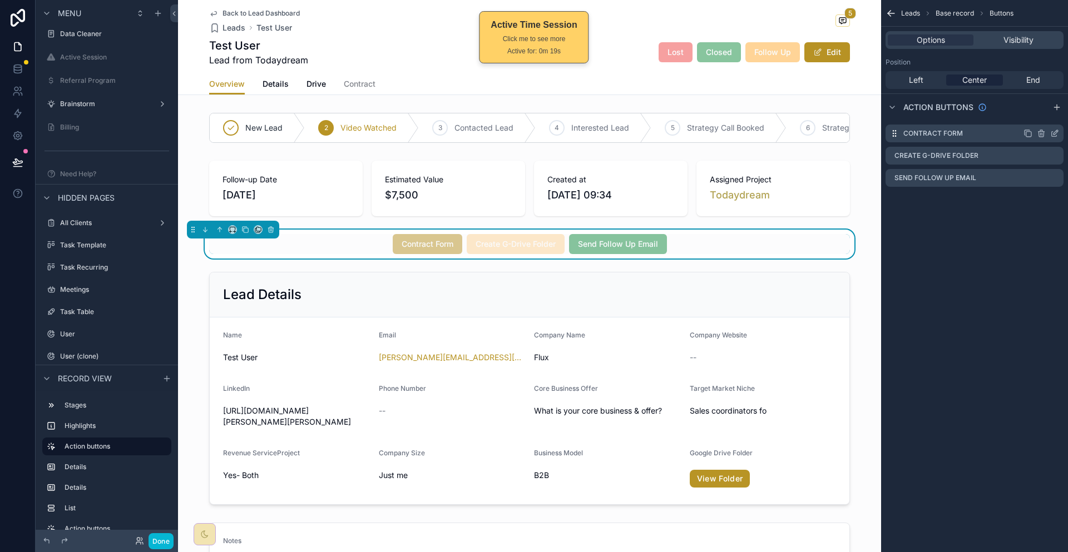
click at [1056, 132] on icon "scrollable content" at bounding box center [1054, 134] width 5 height 5
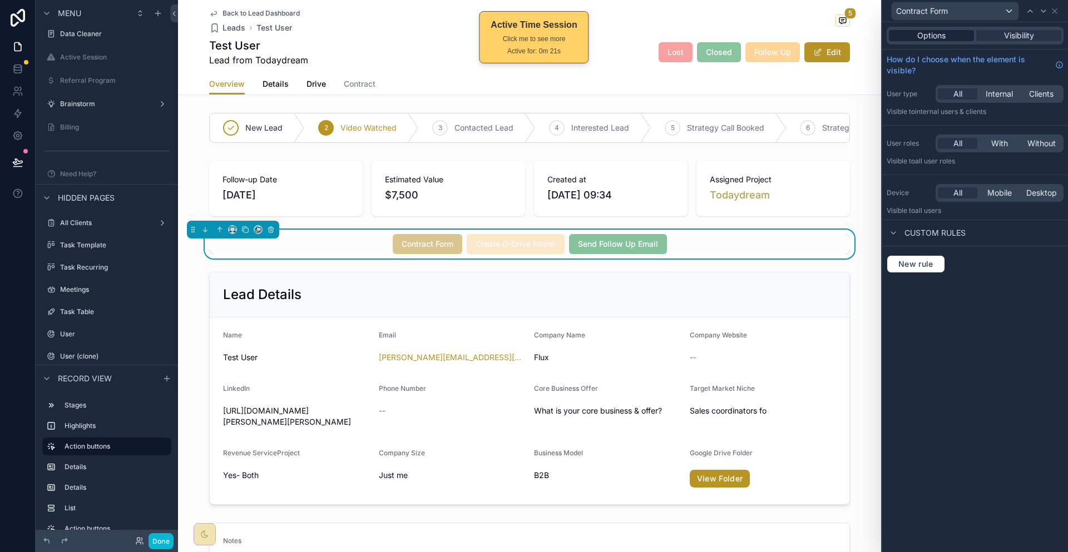
click at [935, 30] on span "Options" at bounding box center [931, 35] width 28 height 11
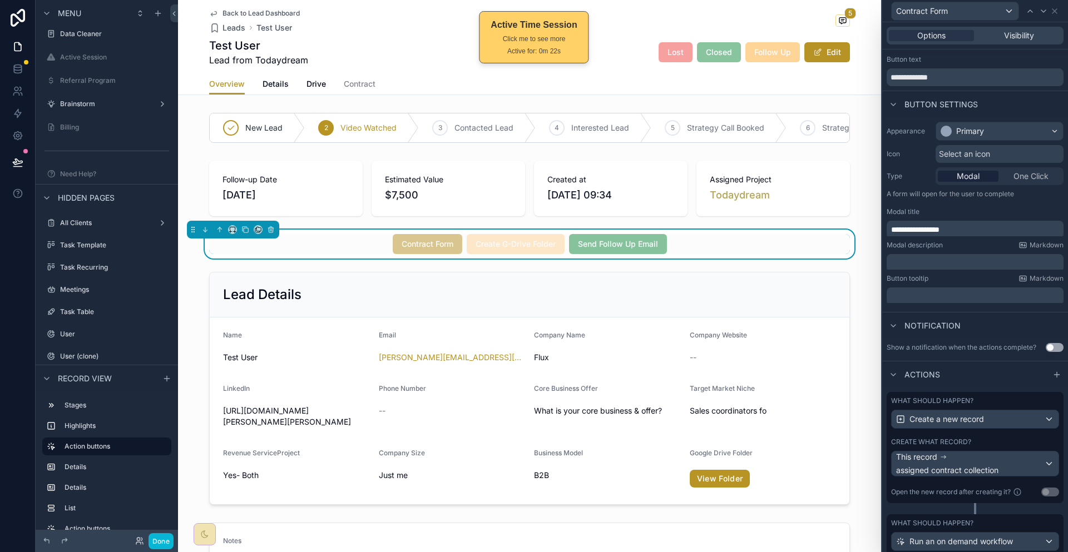
scroll to position [36, 0]
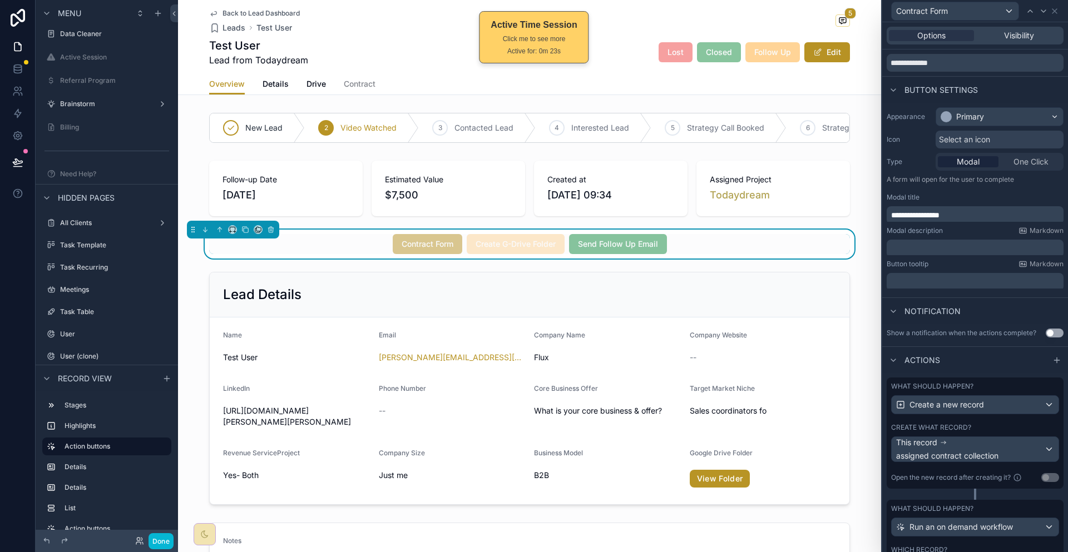
click at [1002, 423] on div "Create what record?" at bounding box center [975, 427] width 168 height 9
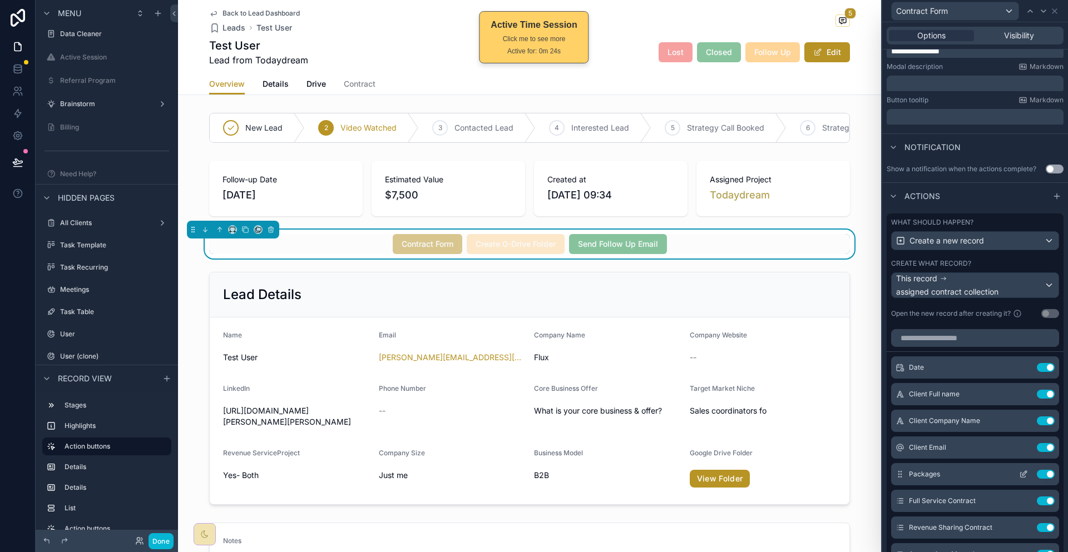
scroll to position [202, 0]
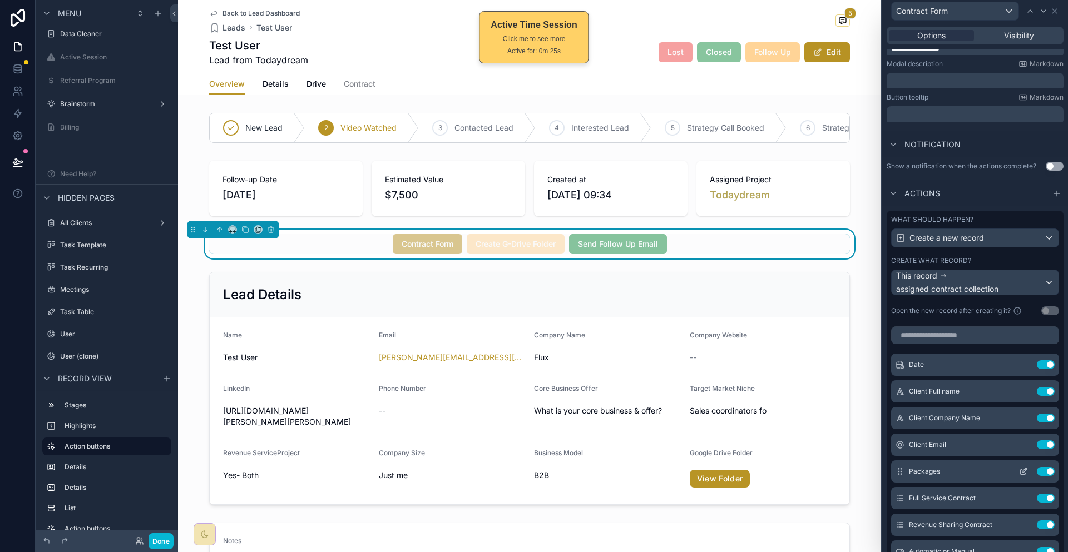
click at [1020, 470] on icon at bounding box center [1022, 472] width 5 height 5
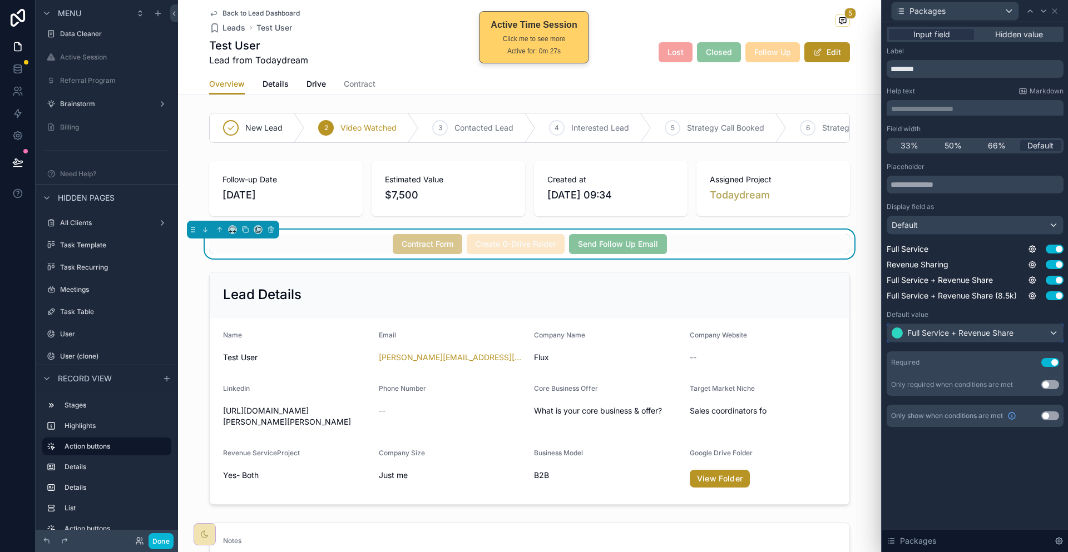
click at [1013, 328] on span "Full Service + Revenue Share" at bounding box center [960, 333] width 106 height 11
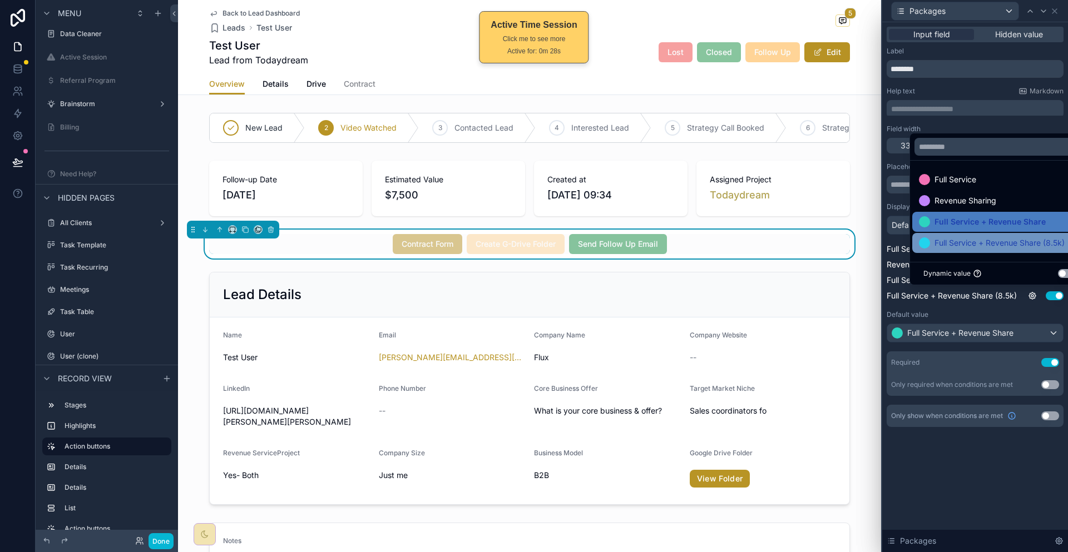
click at [997, 253] on div "Full Service + Revenue Share (8.5k)" at bounding box center [999, 243] width 175 height 20
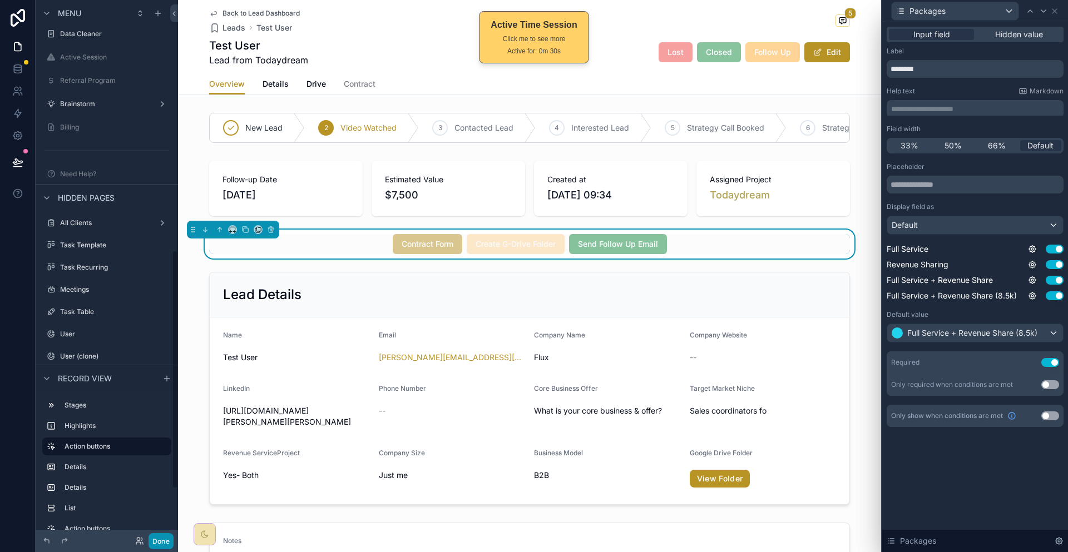
click at [148, 539] on button "Done" at bounding box center [160, 541] width 25 height 16
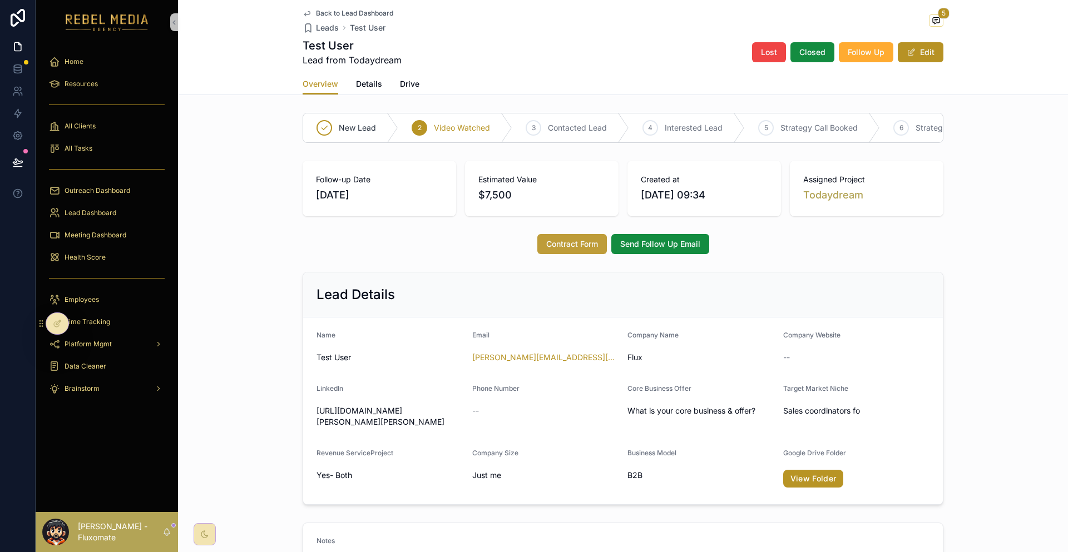
click at [579, 239] on span "Contract Form" at bounding box center [572, 244] width 52 height 11
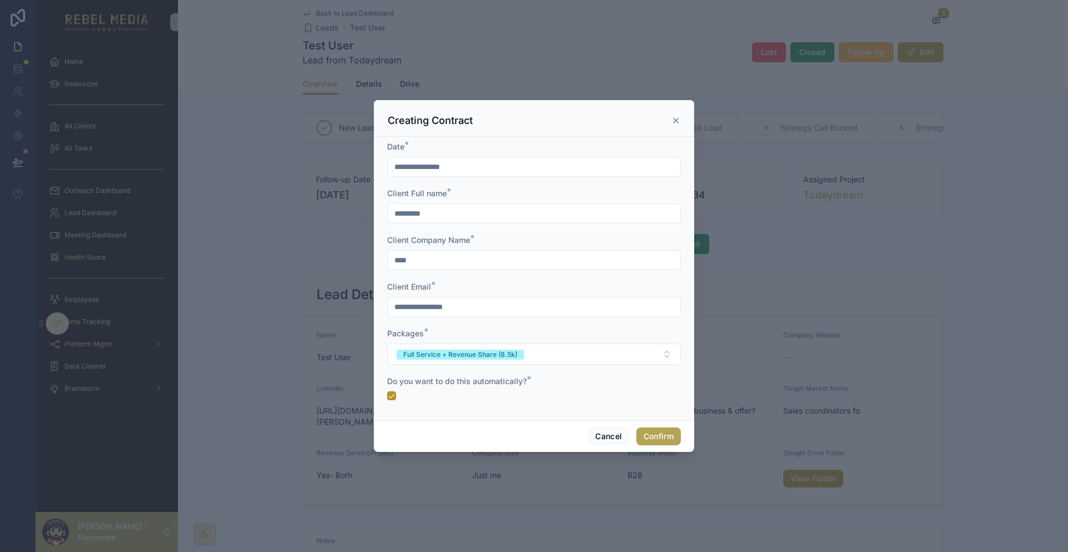
click at [637, 428] on button "Confirm" at bounding box center [658, 437] width 44 height 18
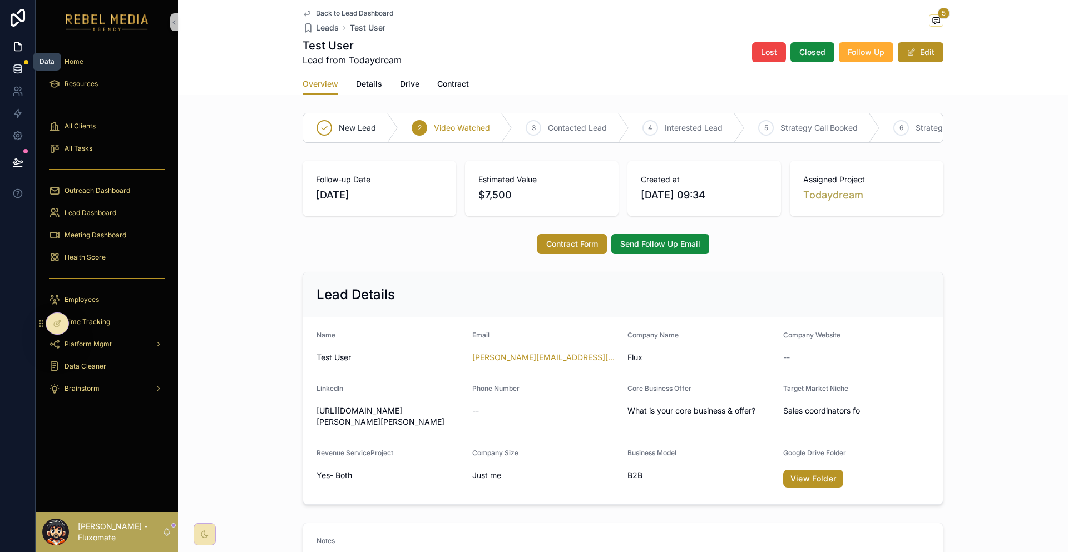
click at [16, 63] on icon at bounding box center [17, 68] width 11 height 11
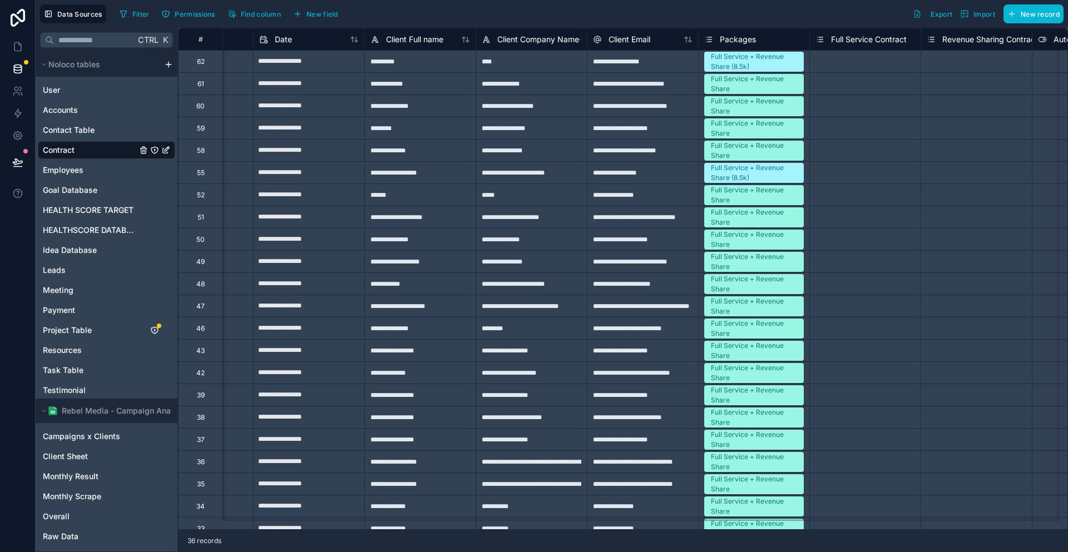
scroll to position [0, 794]
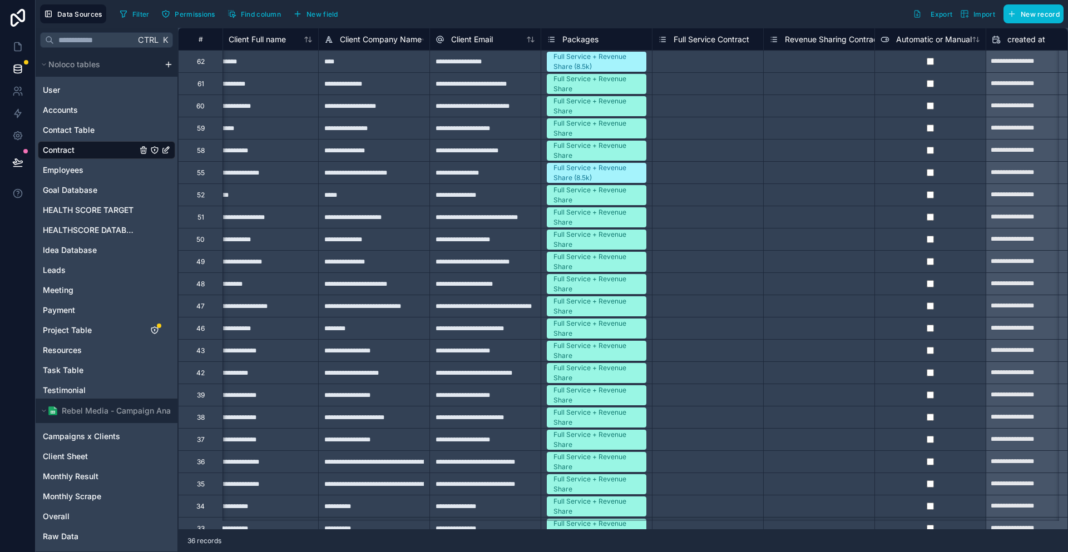
click at [551, 24] on div "Data Sources Filter Permissions Find column New field Export Import New record" at bounding box center [552, 14] width 1032 height 28
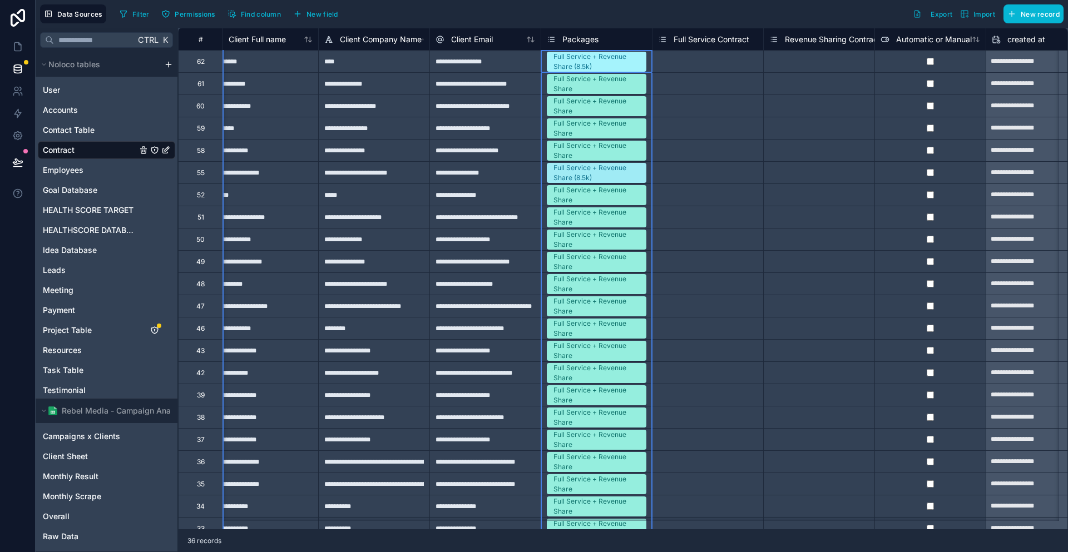
click at [554, 28] on div "Packages" at bounding box center [596, 39] width 111 height 22
click at [557, 33] on div "Packages" at bounding box center [573, 39] width 52 height 13
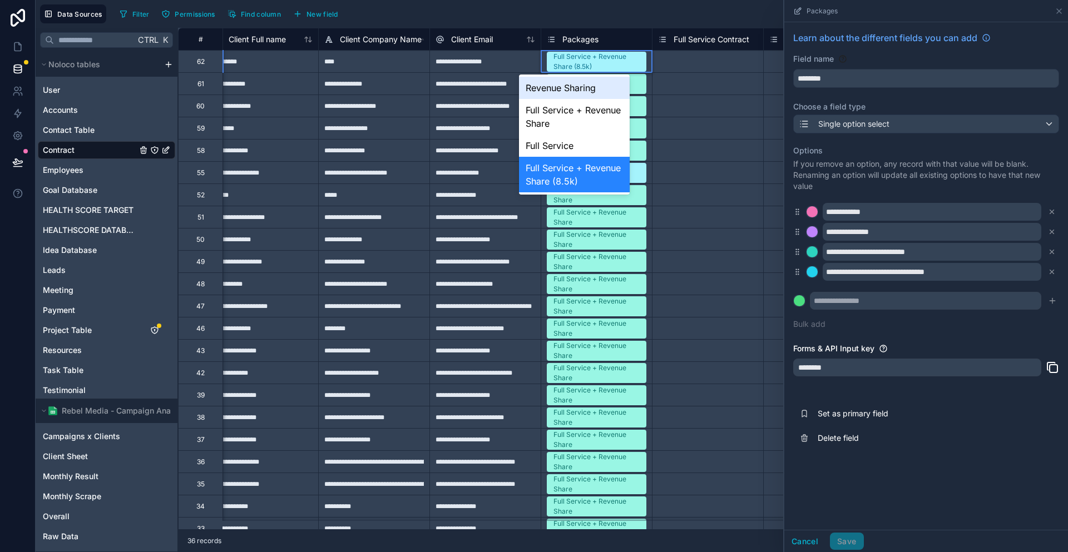
click at [623, 55] on span "Full Service + Revenue Share (8.5k)" at bounding box center [597, 62] width 100 height 20
click at [700, 106] on div "Select a Full Service Contract" at bounding box center [705, 106] width 94 height 9
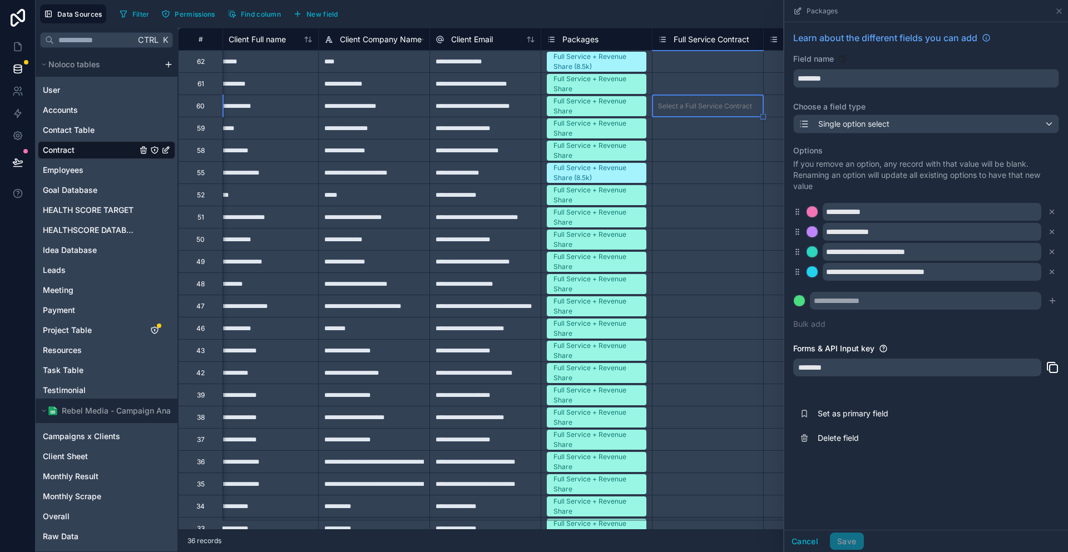
click at [618, 77] on div "Full Service + Revenue Share" at bounding box center [596, 84] width 111 height 22
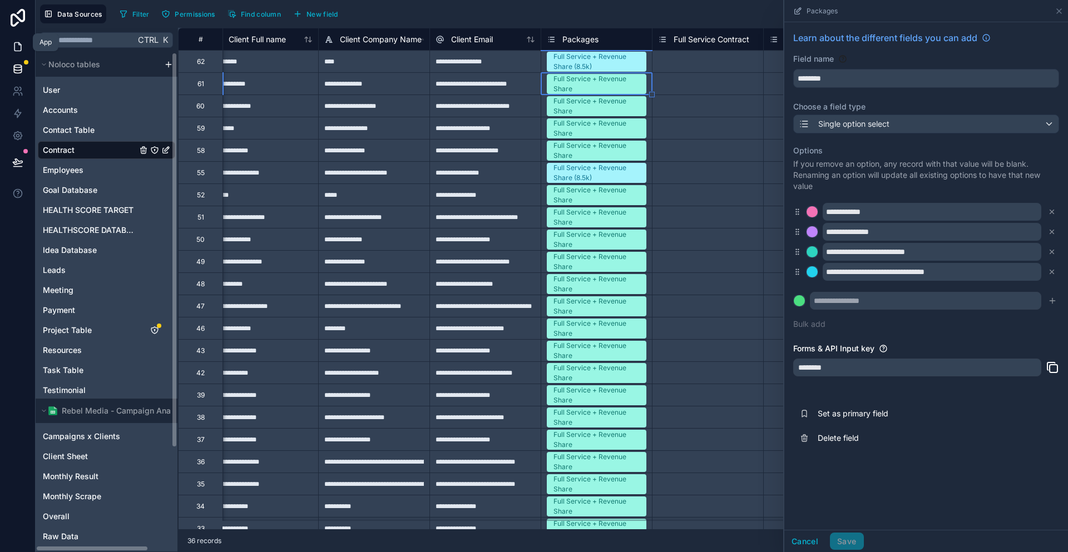
click at [2, 47] on link at bounding box center [17, 47] width 35 height 22
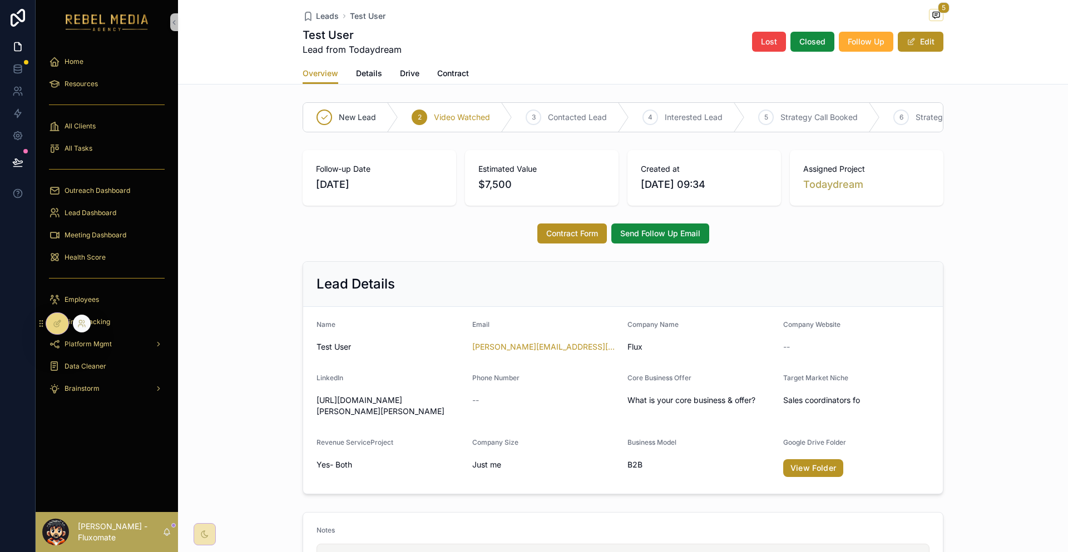
click at [53, 319] on icon at bounding box center [57, 323] width 9 height 9
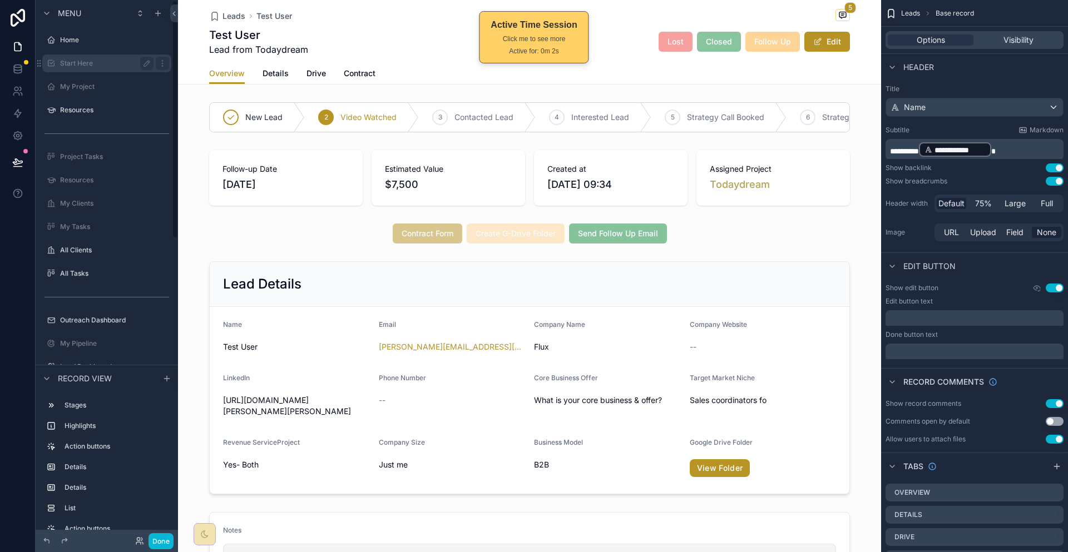
click at [80, 39] on div "Home" at bounding box center [114, 40] width 109 height 9
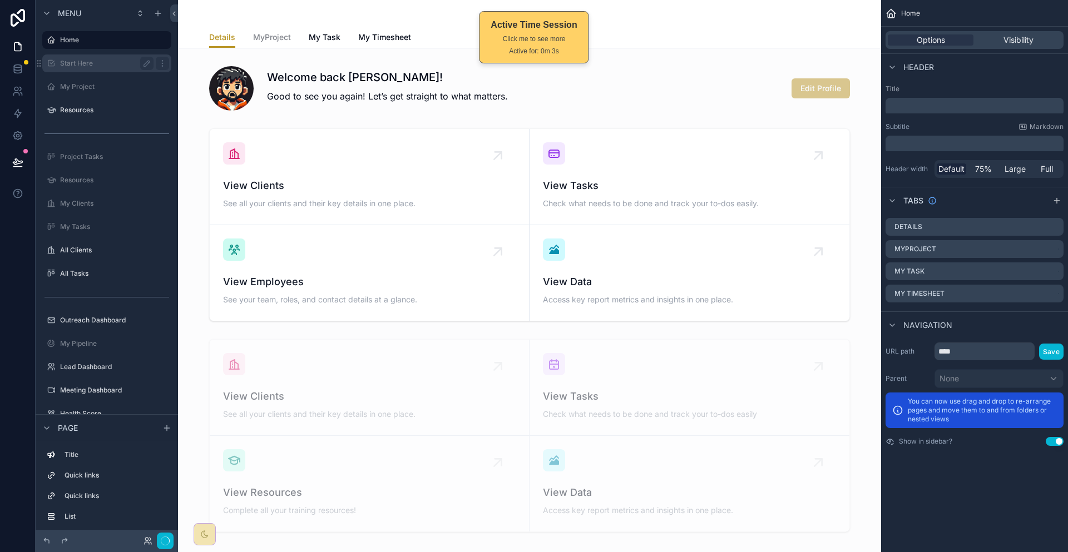
click at [78, 57] on div "Start Here" at bounding box center [106, 63] width 93 height 13
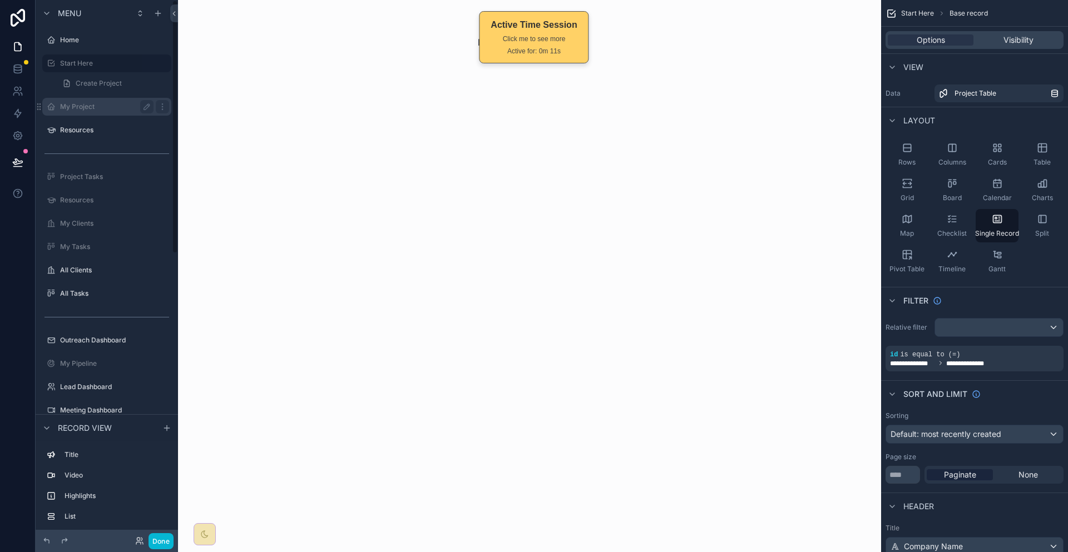
click at [60, 100] on div "My Project" at bounding box center [106, 106] width 93 height 13
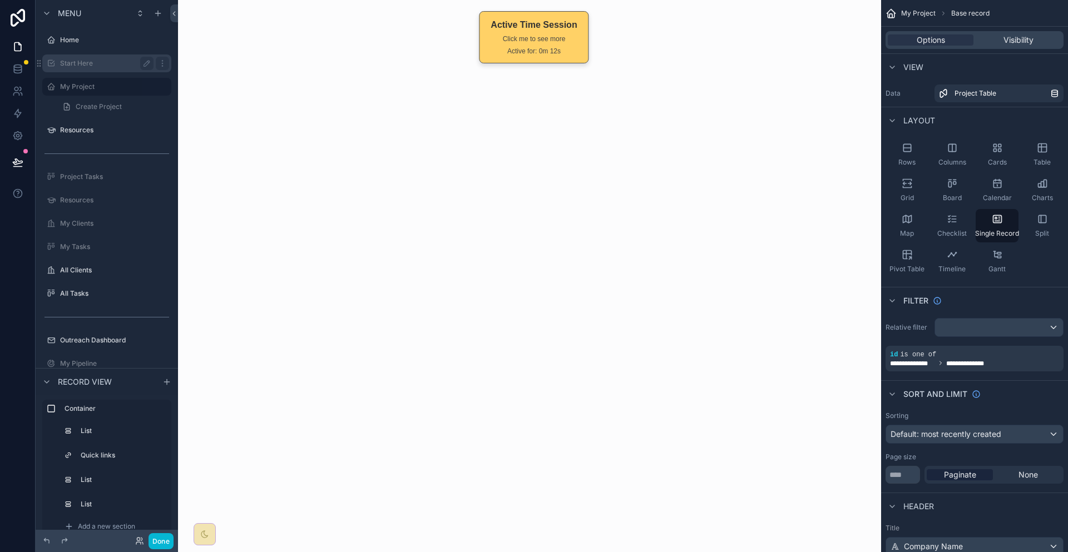
click at [77, 59] on label "Start Here" at bounding box center [104, 63] width 89 height 9
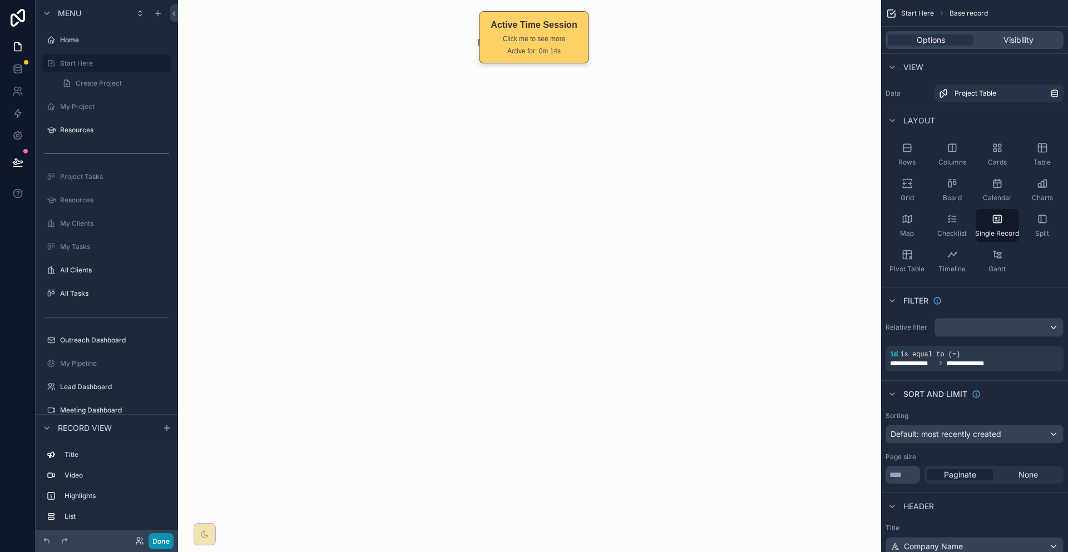
click at [148, 538] on button "Done" at bounding box center [160, 541] width 25 height 16
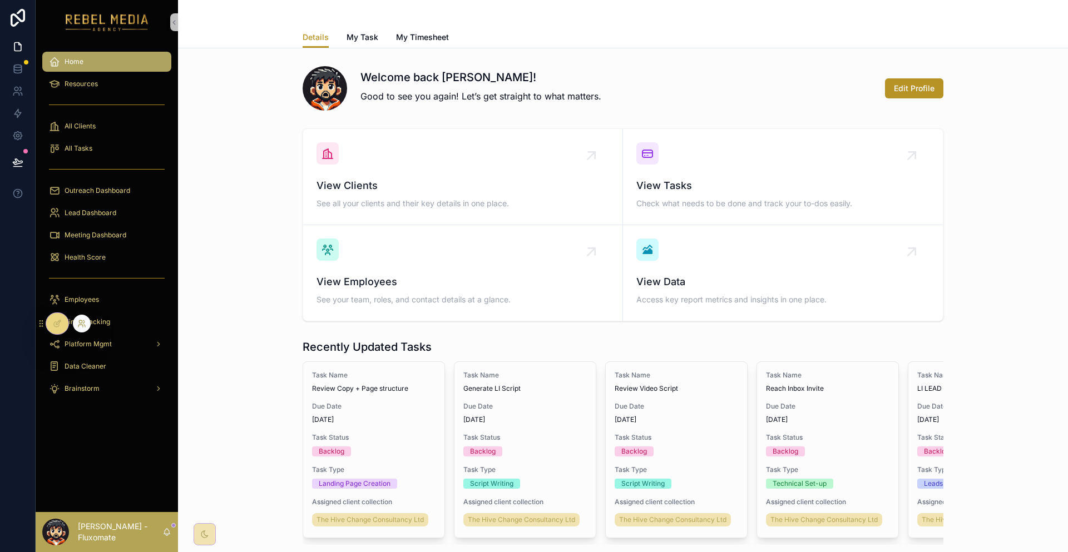
click at [79, 320] on icon at bounding box center [80, 321] width 3 height 3
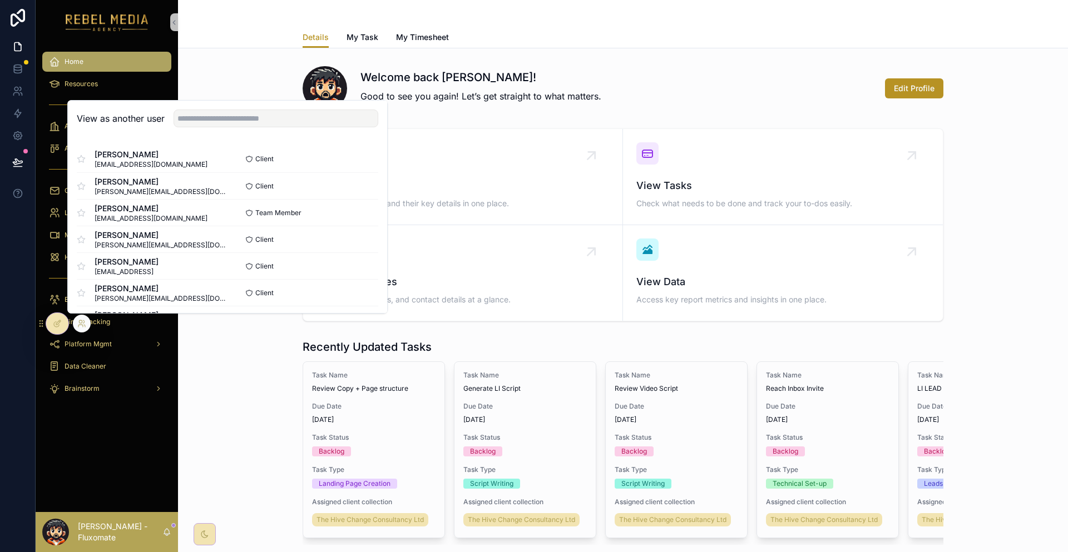
click at [333, 177] on div "[PERSON_NAME] [EMAIL_ADDRESS][DOMAIN_NAME] Client Select [PERSON_NAME] [PERSON_…" at bounding box center [227, 562] width 319 height 850
click at [349, 167] on button "Select" at bounding box center [363, 159] width 29 height 16
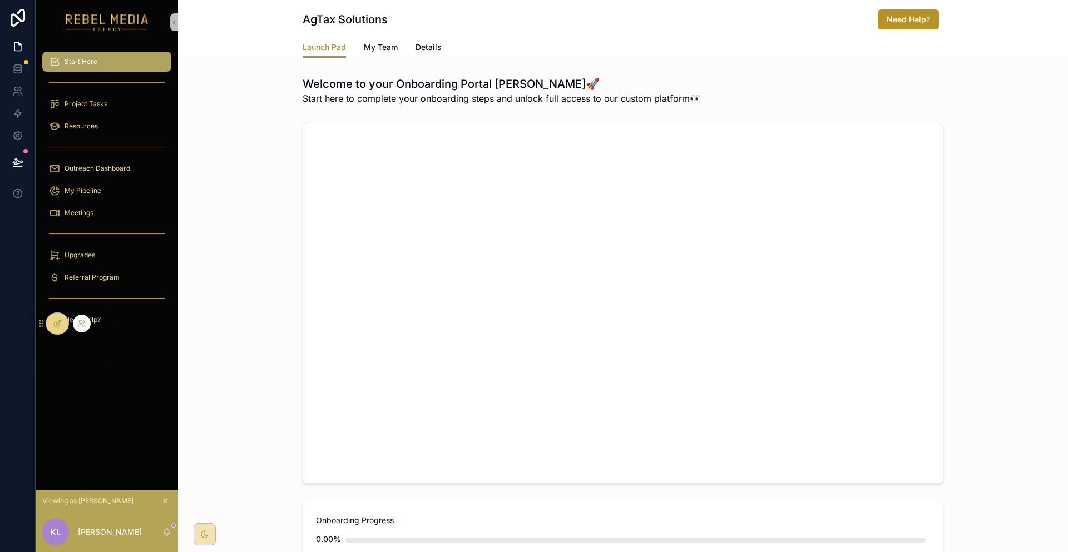
click at [56, 320] on icon at bounding box center [57, 323] width 9 height 9
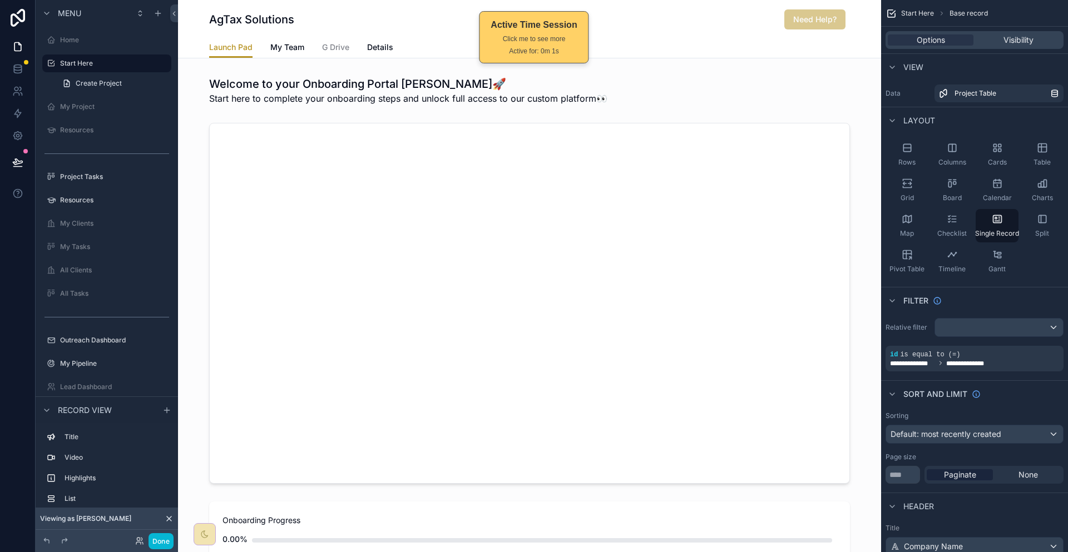
click at [810, 118] on div "scrollable content" at bounding box center [529, 303] width 703 height 370
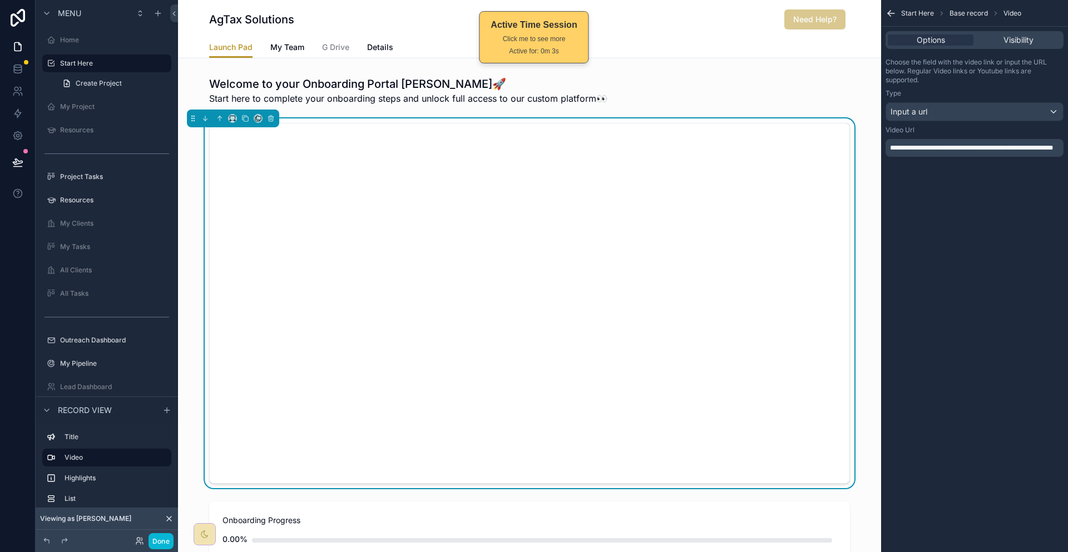
click at [943, 145] on span "**********" at bounding box center [971, 148] width 163 height 7
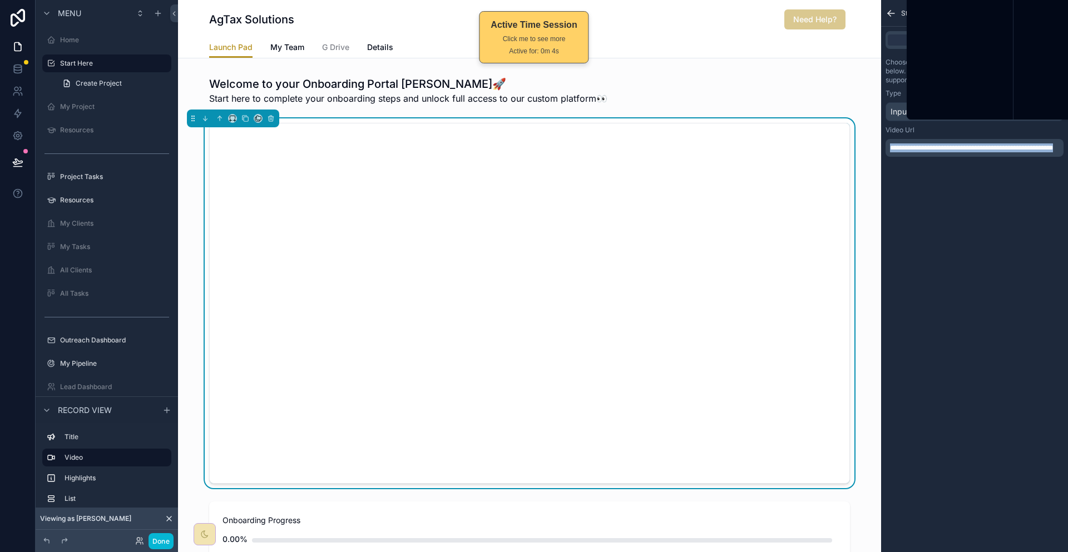
click at [943, 145] on span "**********" at bounding box center [971, 148] width 163 height 7
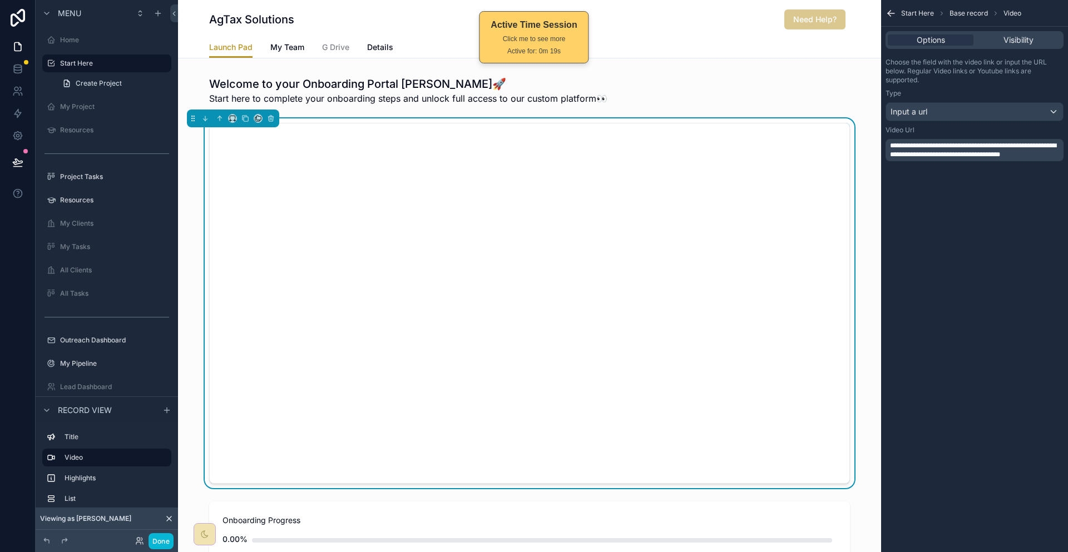
click at [950, 142] on span "**********" at bounding box center [973, 150] width 166 height 16
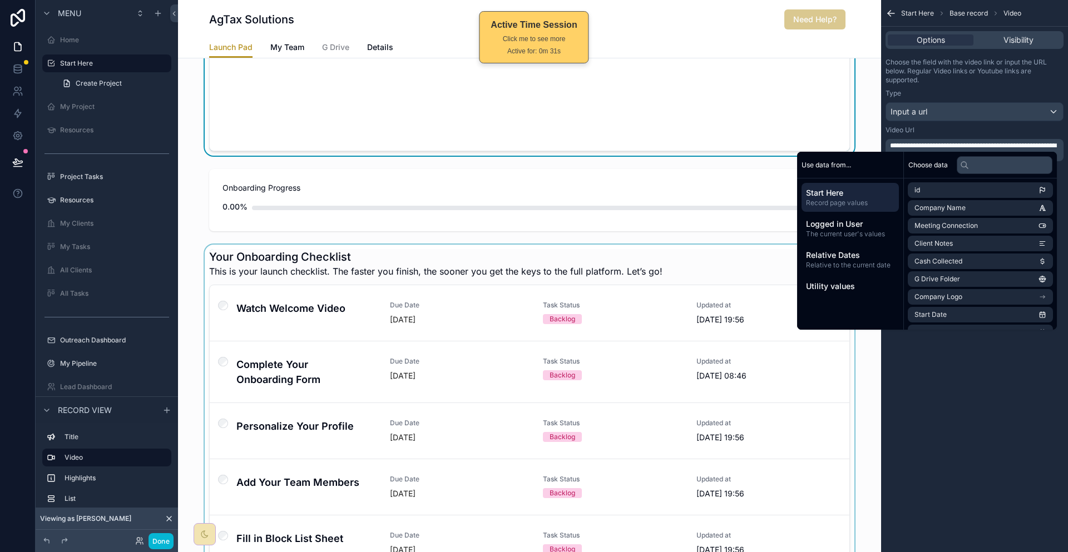
scroll to position [334, 0]
click at [398, 251] on div "scrollable content" at bounding box center [529, 409] width 703 height 331
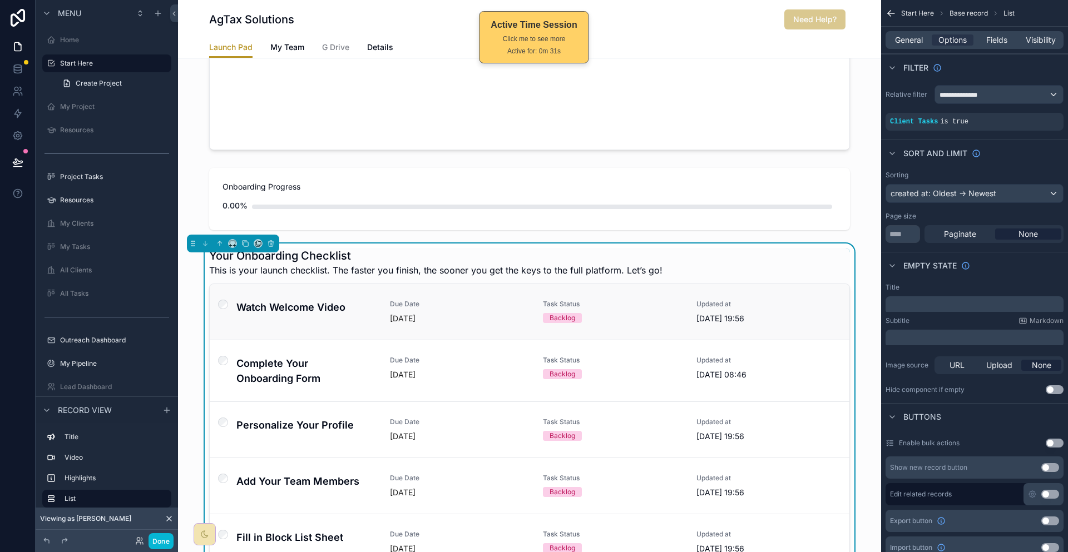
click at [376, 300] on h4 "Watch Welcome Video" at bounding box center [306, 307] width 140 height 15
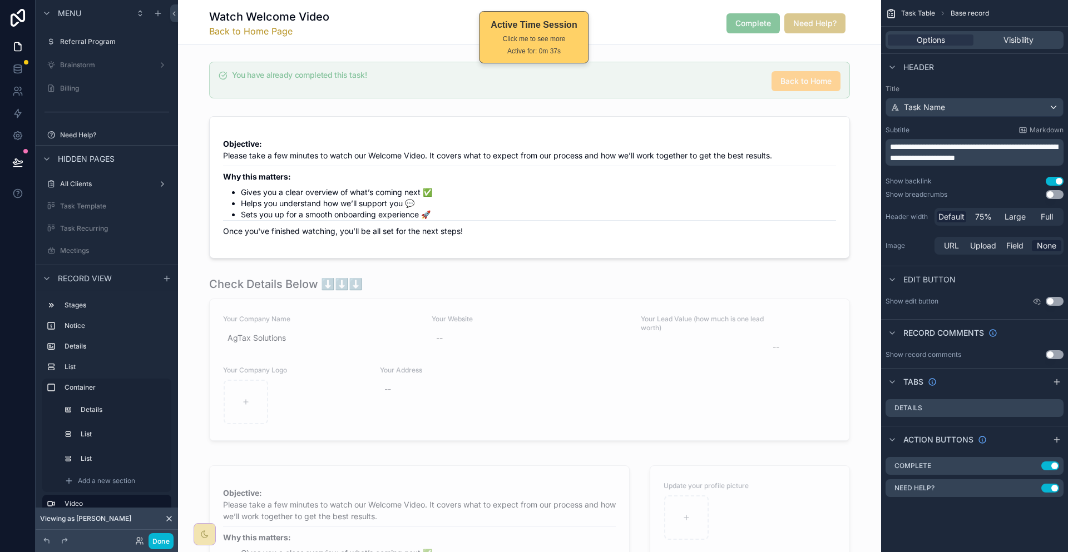
scroll to position [389, 0]
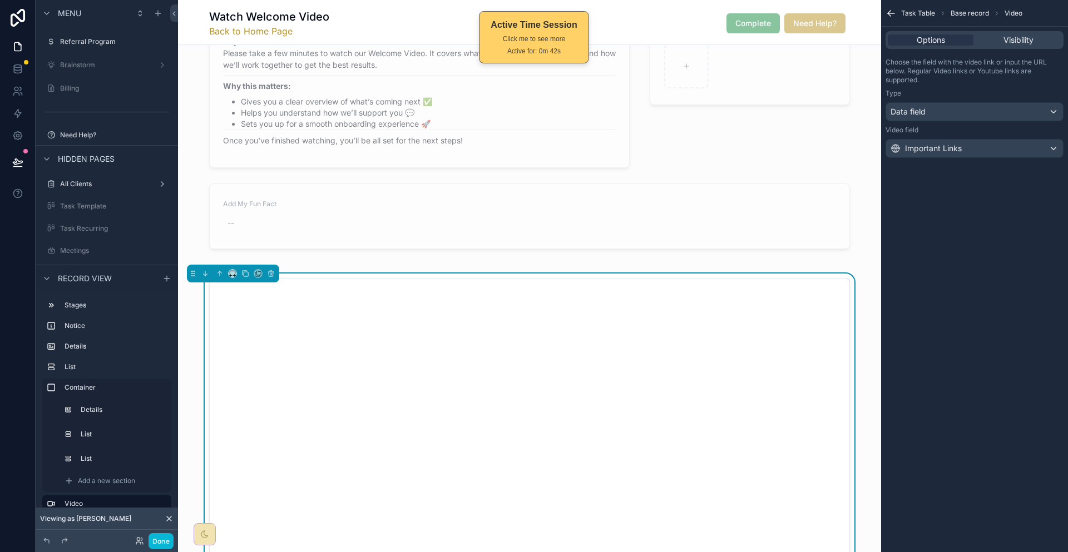
scroll to position [0, 0]
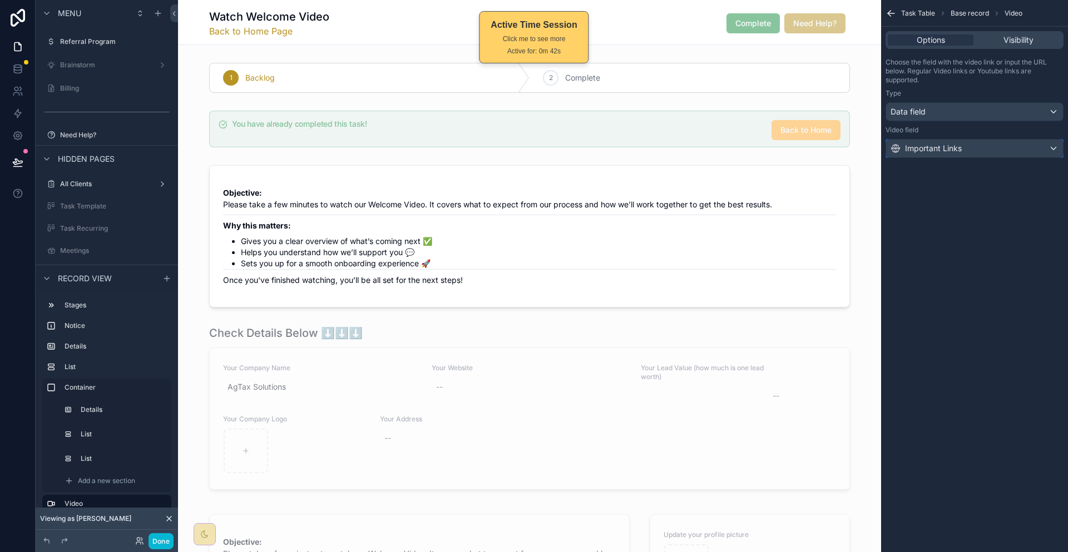
click at [958, 143] on div "Important Links" at bounding box center [925, 148] width 71 height 11
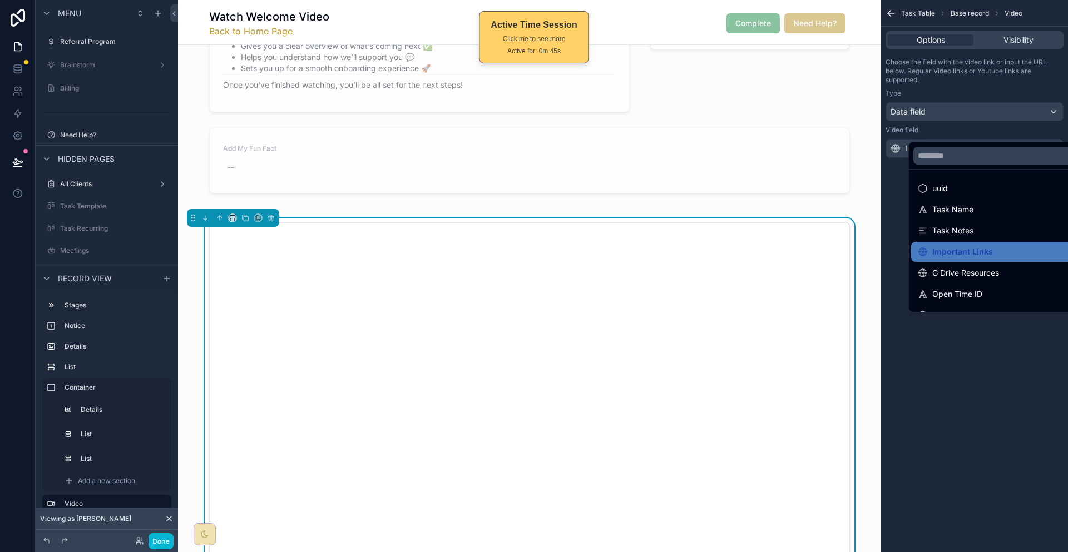
scroll to position [612, 0]
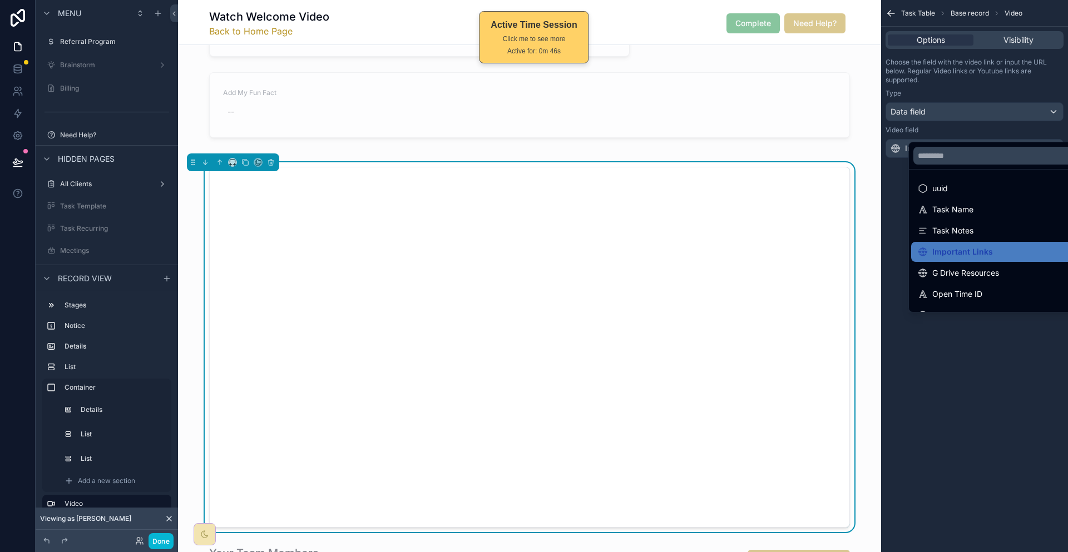
click at [825, 200] on div "scrollable content" at bounding box center [529, 347] width 703 height 370
click at [9, 58] on div "scrollable content" at bounding box center [534, 276] width 1068 height 552
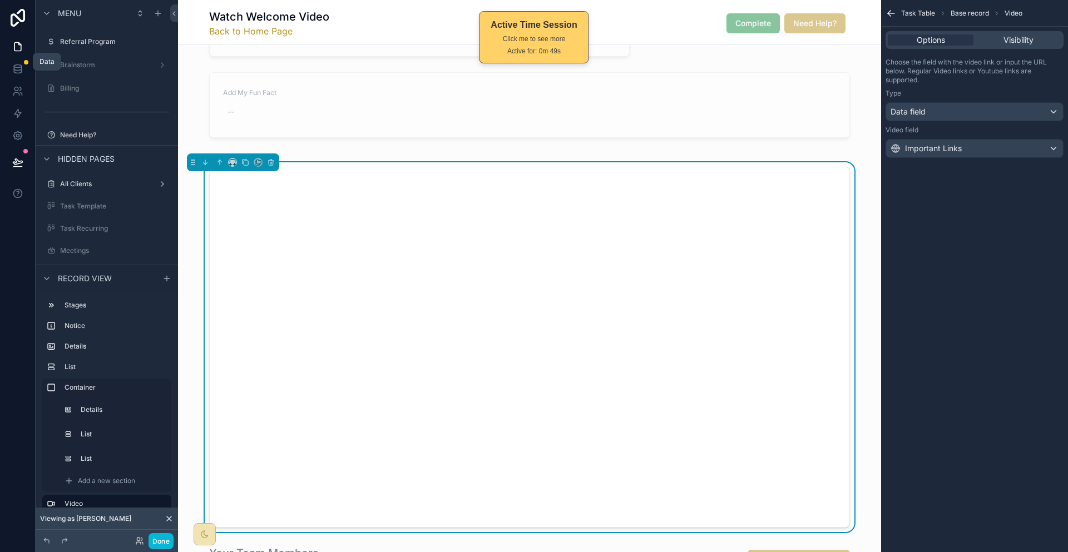
click at [12, 63] on icon at bounding box center [17, 68] width 11 height 11
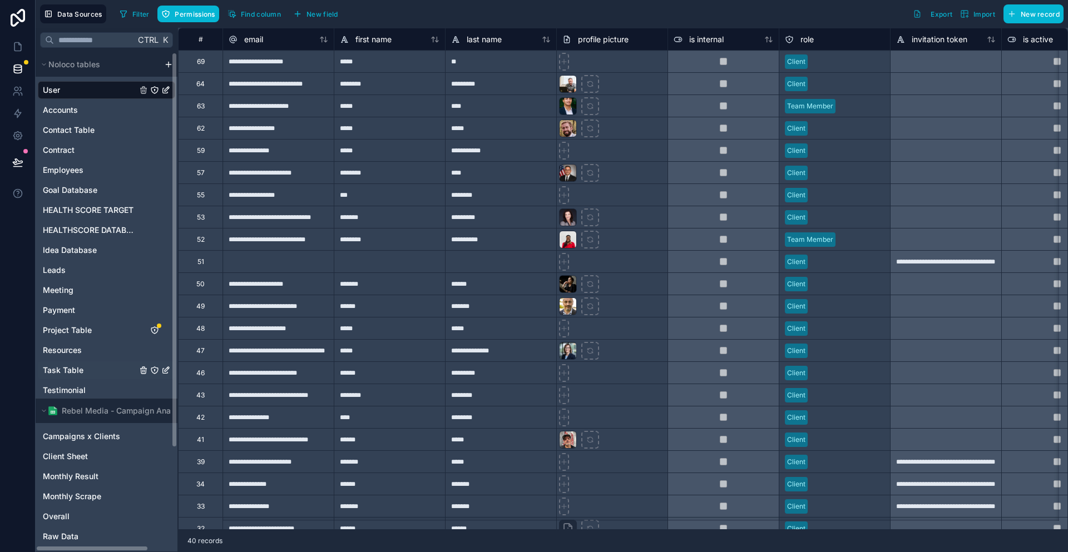
click at [59, 365] on span "Task Table" at bounding box center [63, 370] width 41 height 11
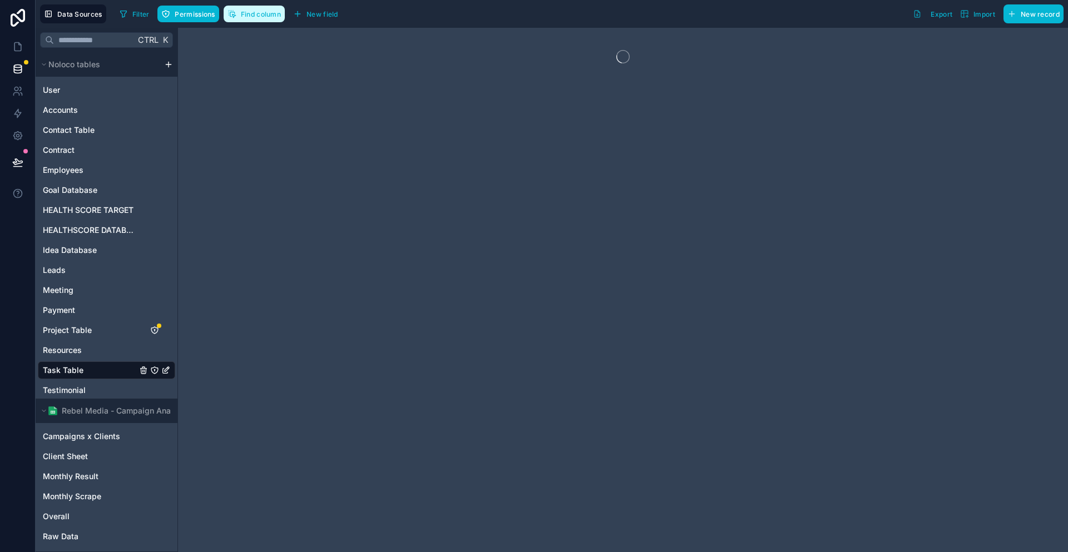
click at [241, 10] on span "Find column" at bounding box center [261, 14] width 40 height 8
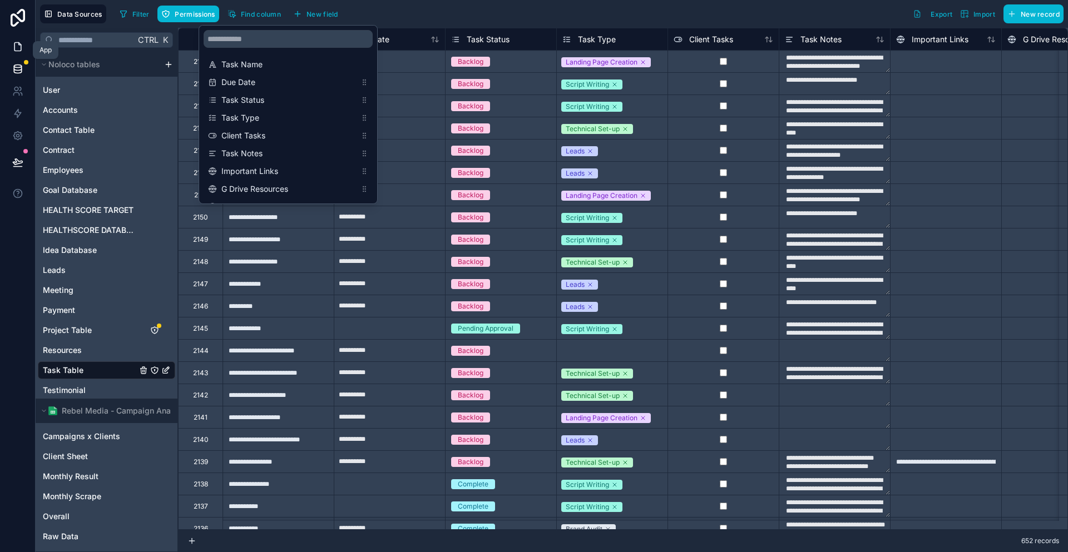
click at [18, 43] on icon at bounding box center [17, 47] width 7 height 8
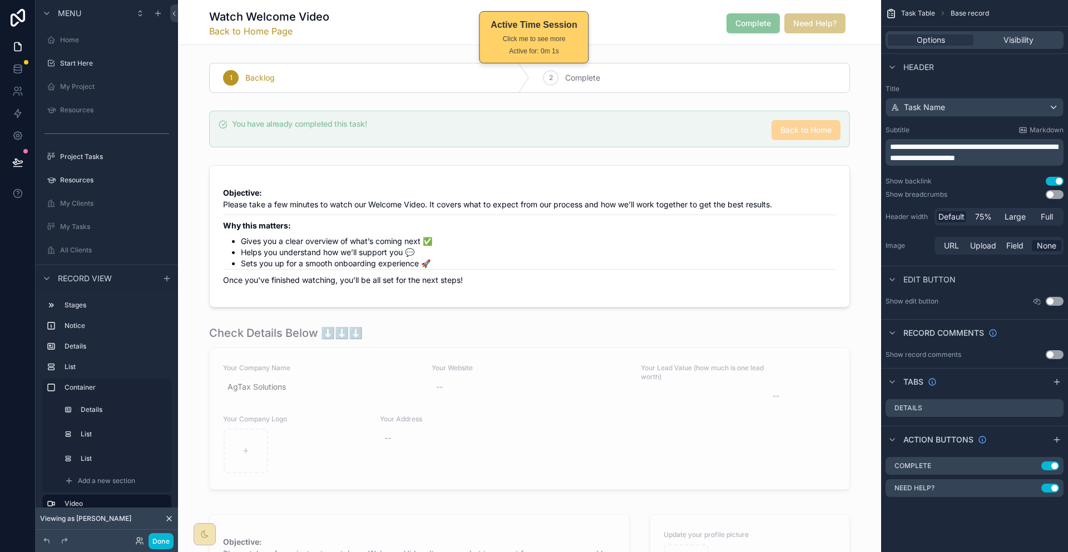
scroll to position [606, 0]
drag, startPoint x: 242, startPoint y: 9, endPoint x: 358, endPoint y: 4, distance: 115.8
click at [358, 4] on div "Watch Welcome Video Back to Home Page Complete Need Help?" at bounding box center [529, 22] width 703 height 45
click at [19, 66] on icon at bounding box center [17, 68] width 7 height 4
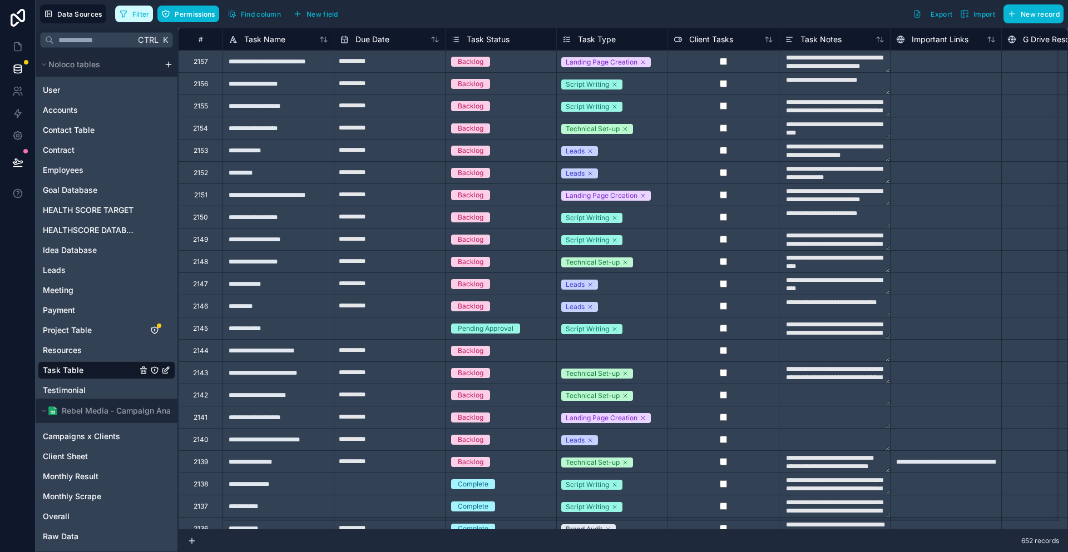
click at [132, 13] on span "Filter" at bounding box center [140, 14] width 17 height 8
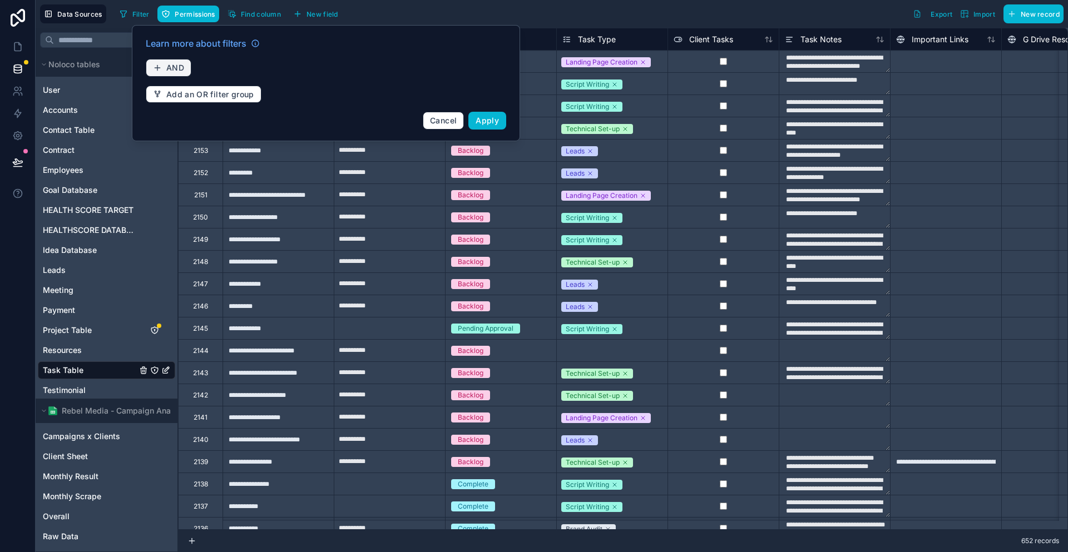
click at [166, 67] on span "AND" at bounding box center [175, 68] width 18 height 10
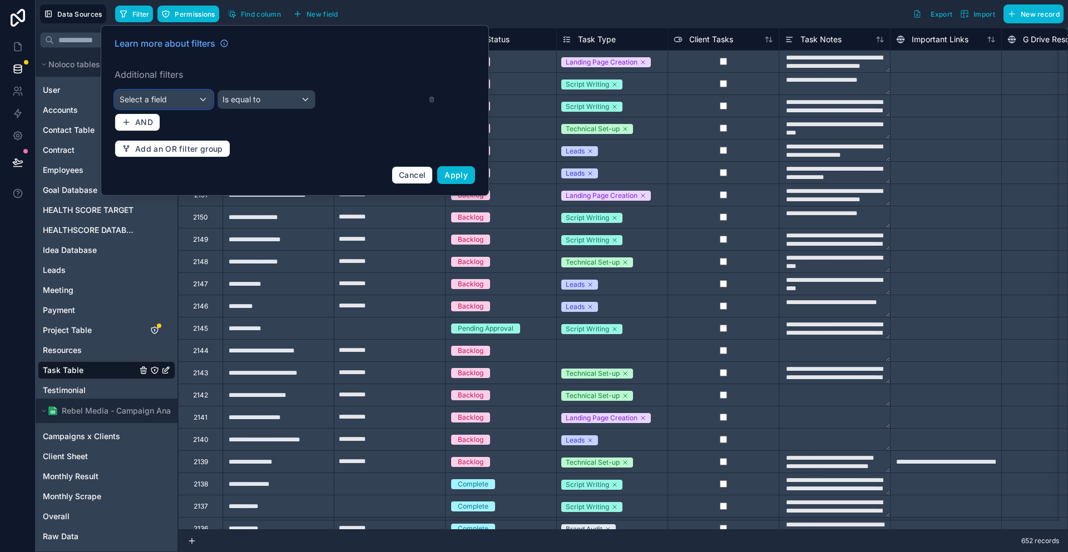
click at [165, 92] on div "Select a field" at bounding box center [163, 100] width 97 height 18
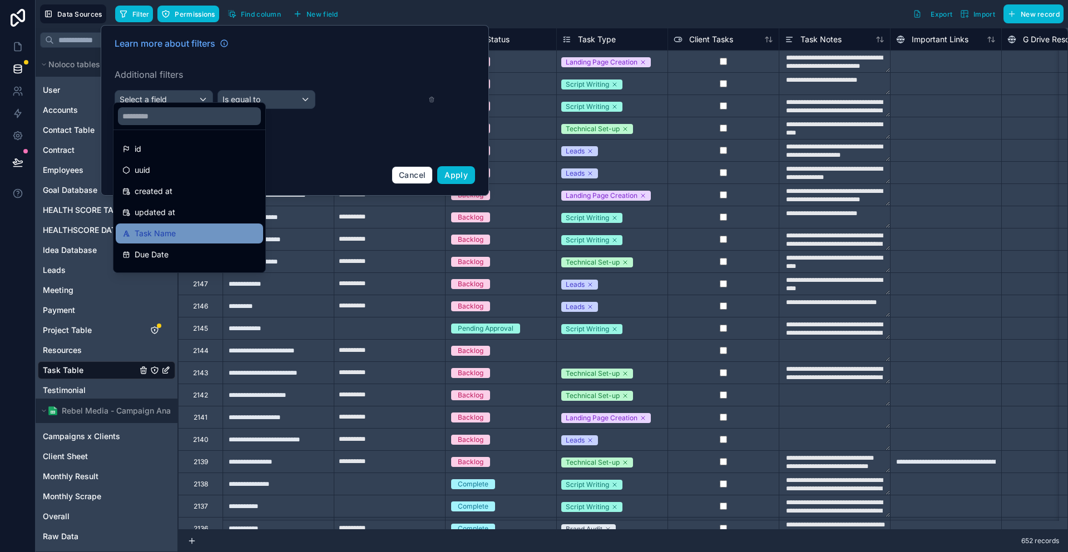
click at [158, 227] on span "Task Name" at bounding box center [155, 233] width 41 height 13
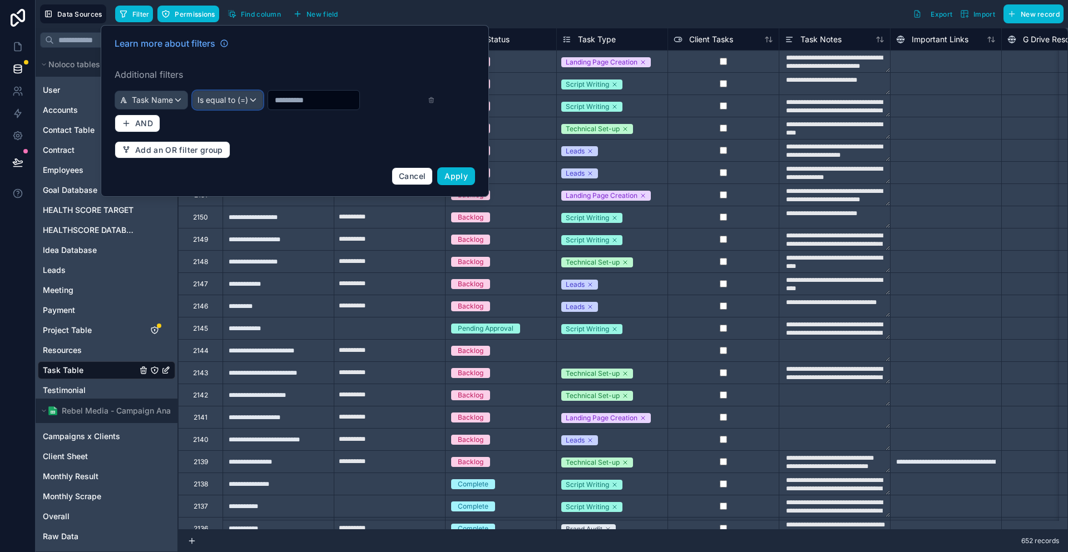
click at [229, 92] on div "Is equal to (=)" at bounding box center [228, 100] width 70 height 18
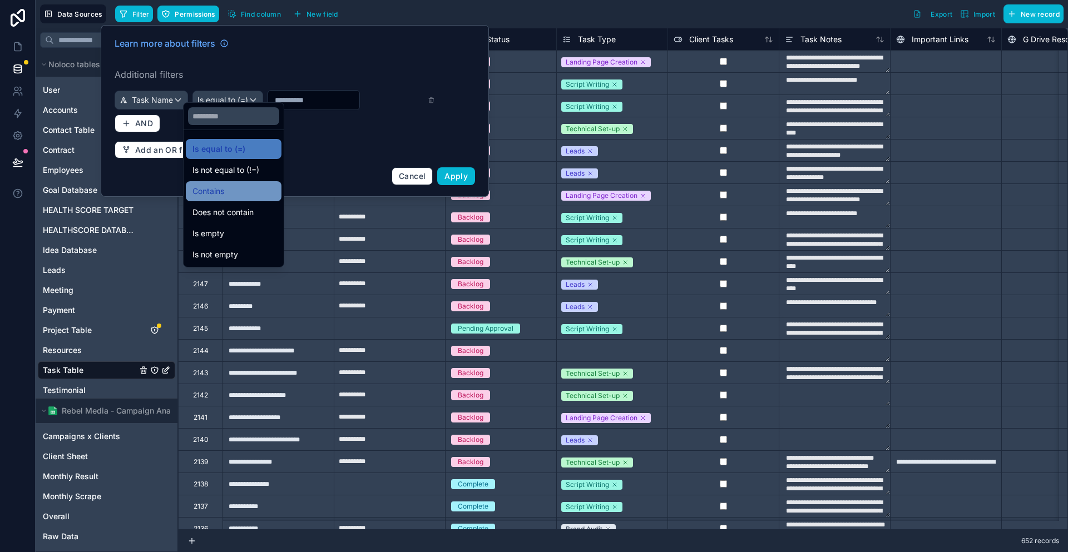
click at [214, 185] on span "Contains" at bounding box center [208, 191] width 32 height 13
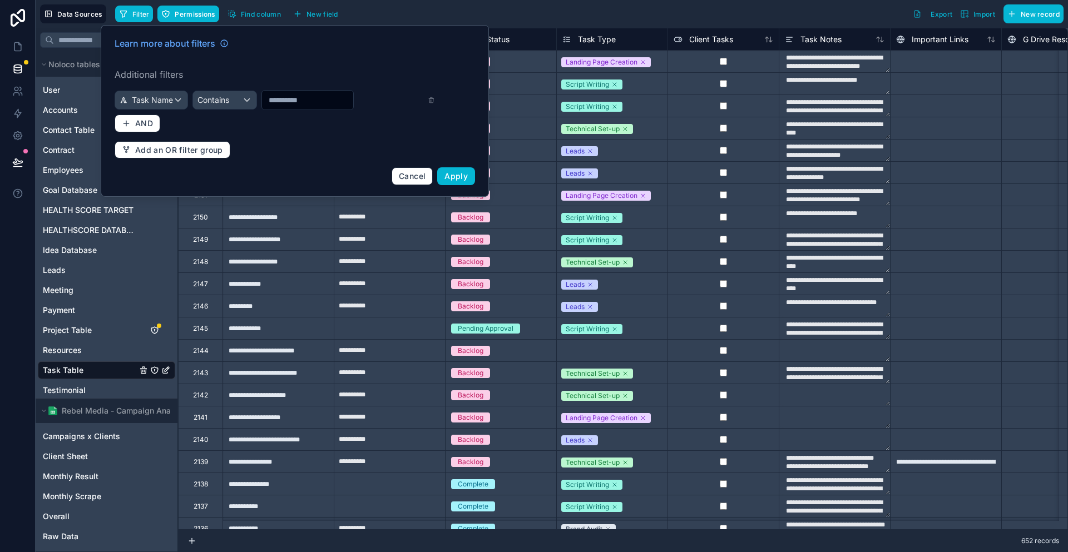
click at [286, 92] on input "text" at bounding box center [307, 100] width 91 height 16
paste input "*****"
click at [301, 92] on input "*****" at bounding box center [300, 100] width 91 height 16
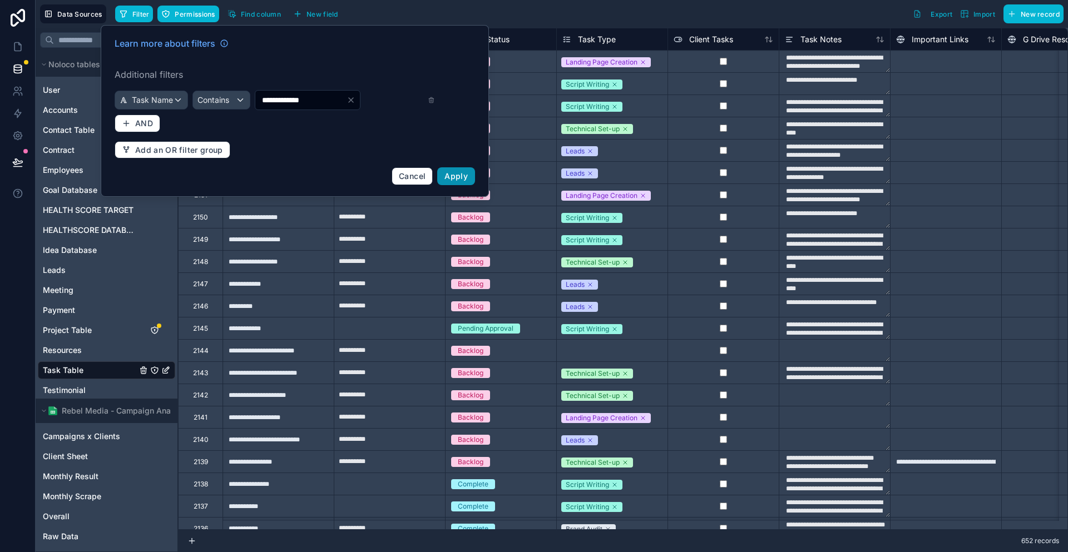
type input "**********"
click at [437, 167] on button "Apply" at bounding box center [456, 176] width 38 height 18
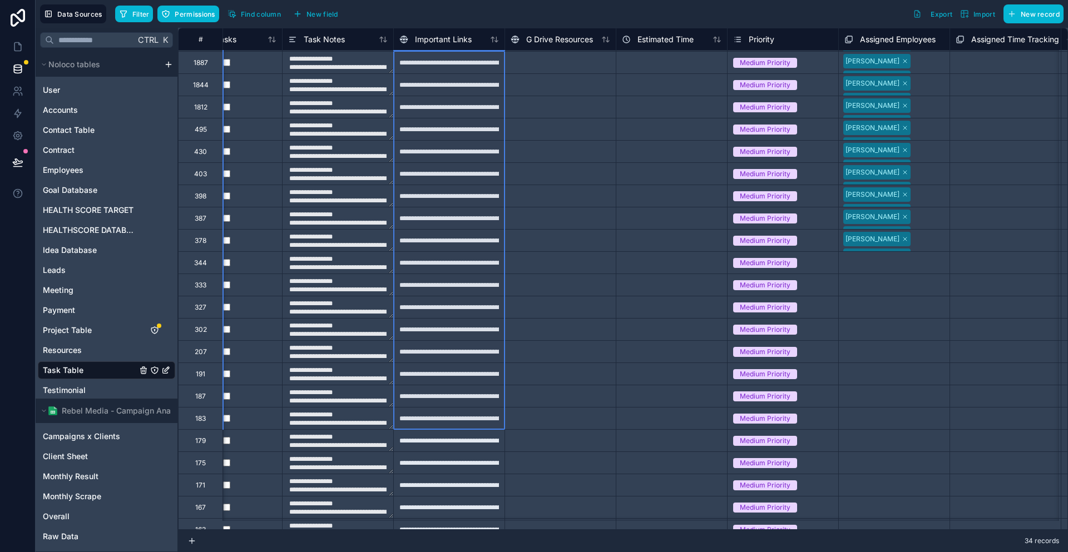
scroll to position [0, 497]
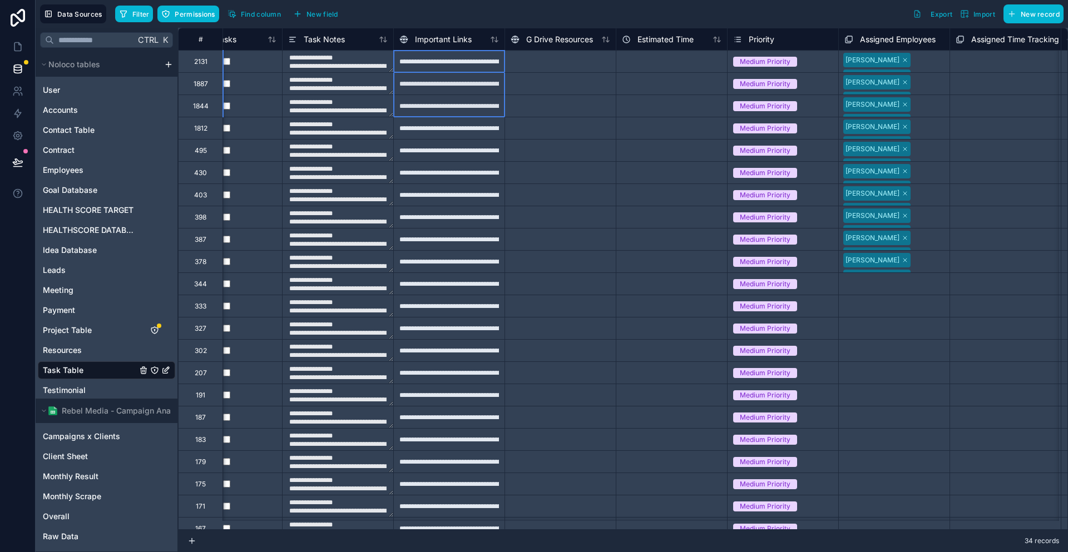
drag, startPoint x: 446, startPoint y: 64, endPoint x: 460, endPoint y: 106, distance: 44.1
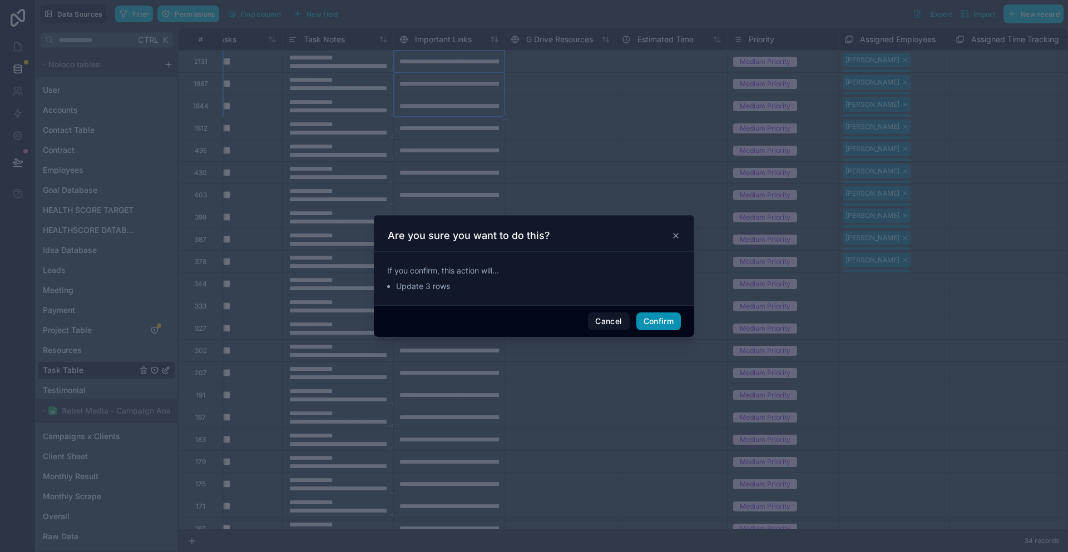
click at [653, 318] on button "Confirm" at bounding box center [658, 322] width 44 height 18
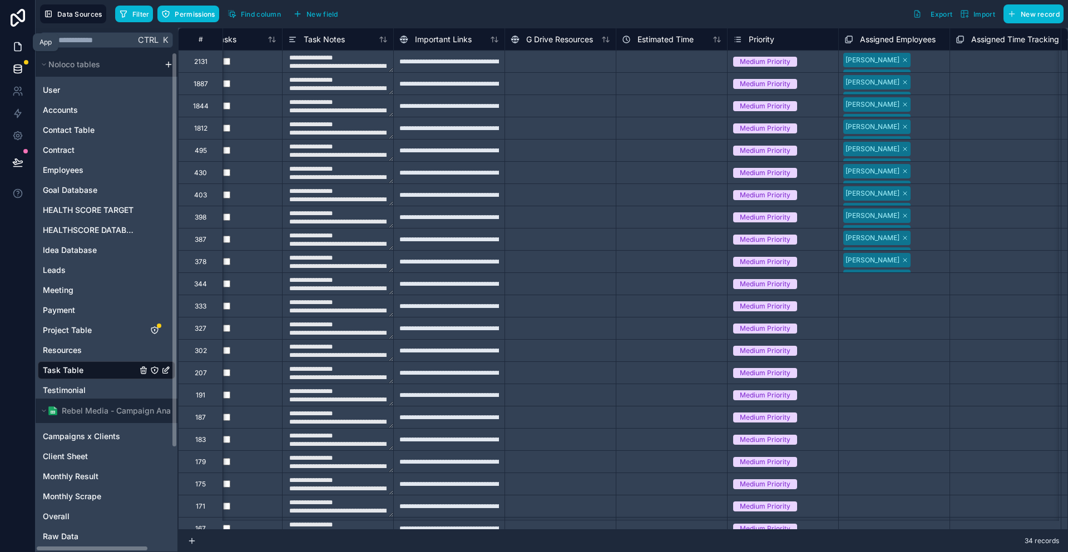
click at [20, 41] on icon at bounding box center [17, 46] width 11 height 11
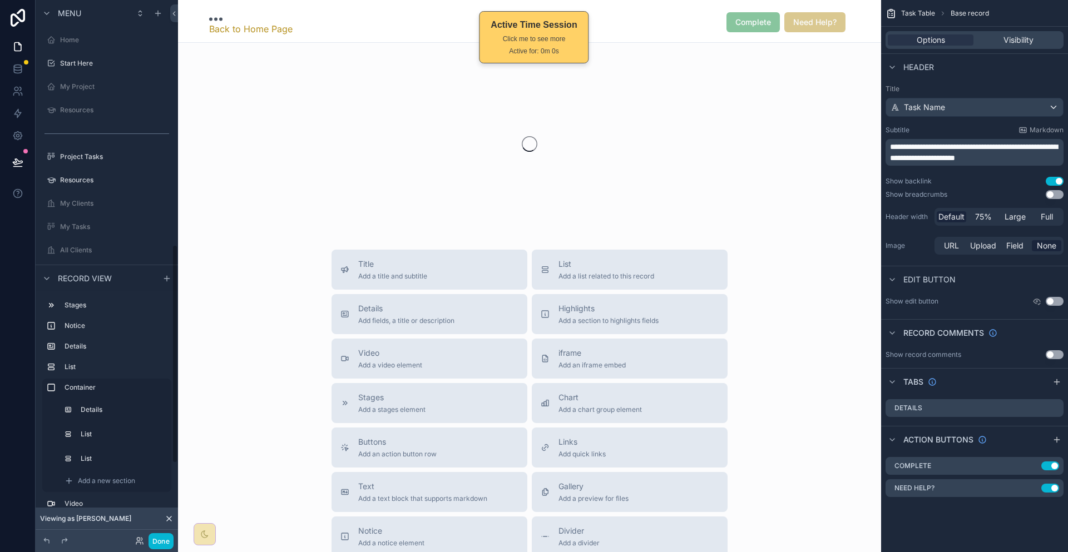
scroll to position [606, 0]
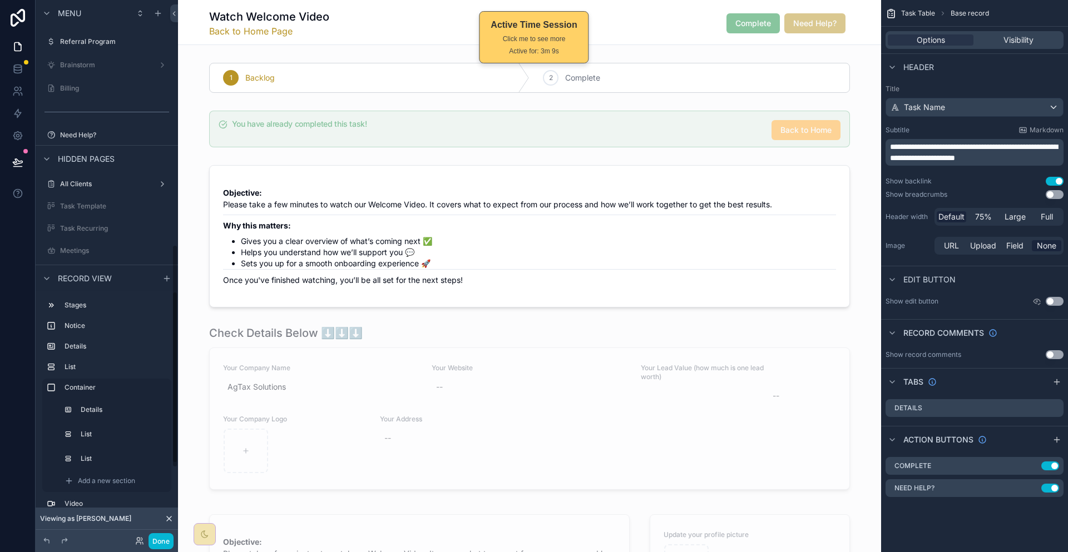
click at [136, 550] on div "Done" at bounding box center [107, 541] width 142 height 22
click at [148, 543] on button "Done" at bounding box center [160, 541] width 25 height 16
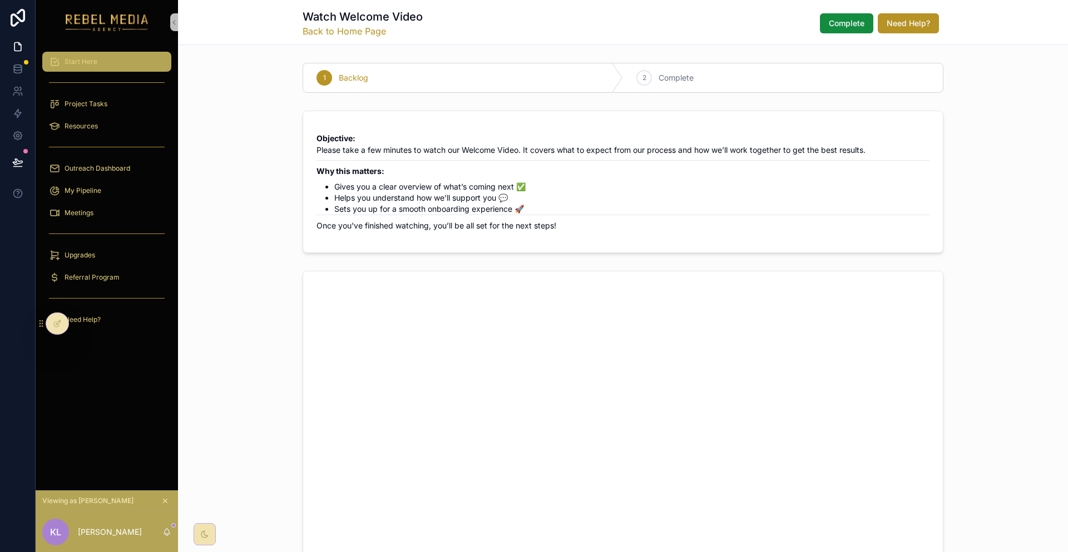
click at [101, 54] on div "Start Here" at bounding box center [107, 62] width 116 height 18
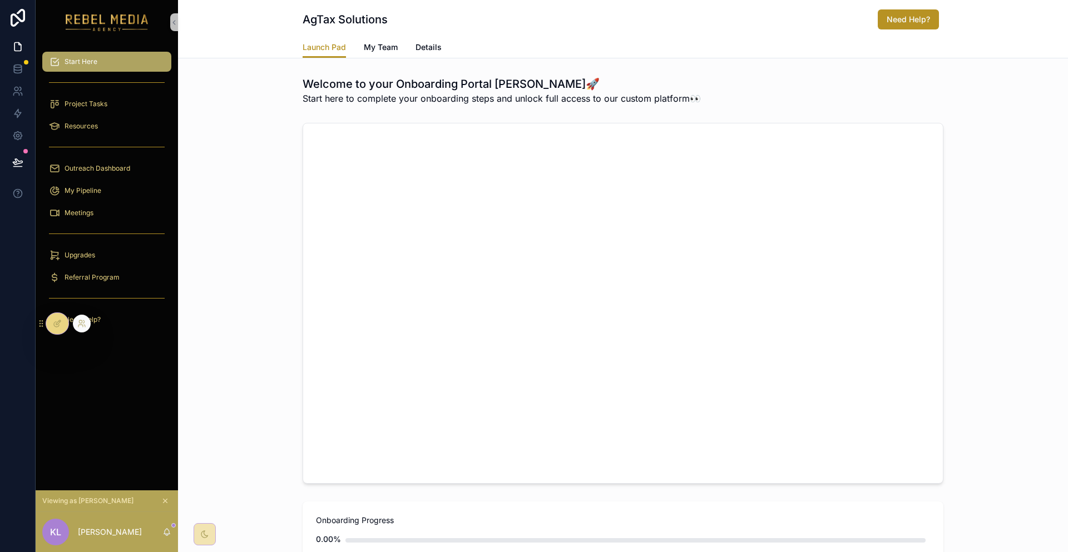
click at [54, 324] on icon at bounding box center [56, 324] width 5 height 5
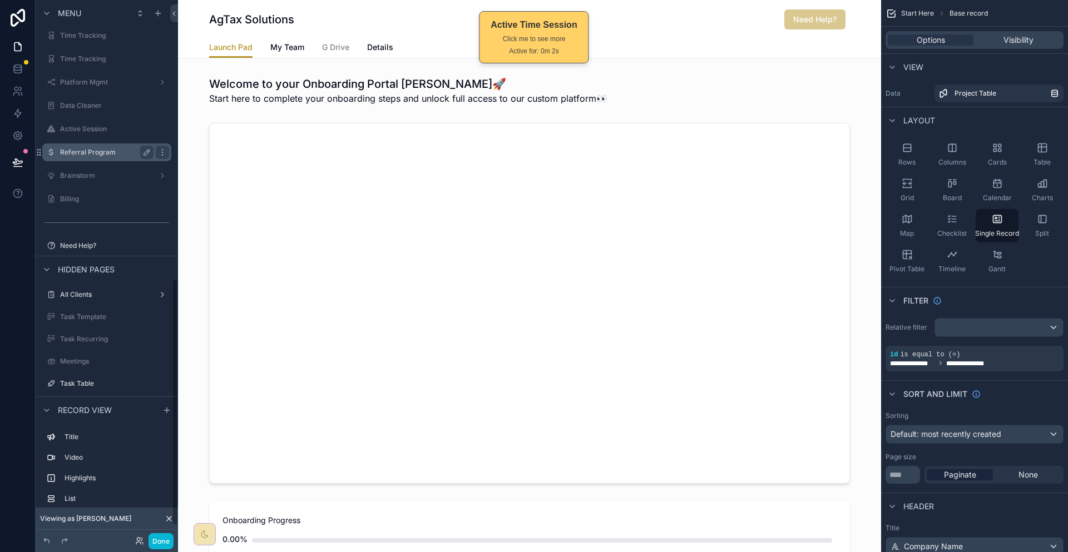
scroll to position [612, 0]
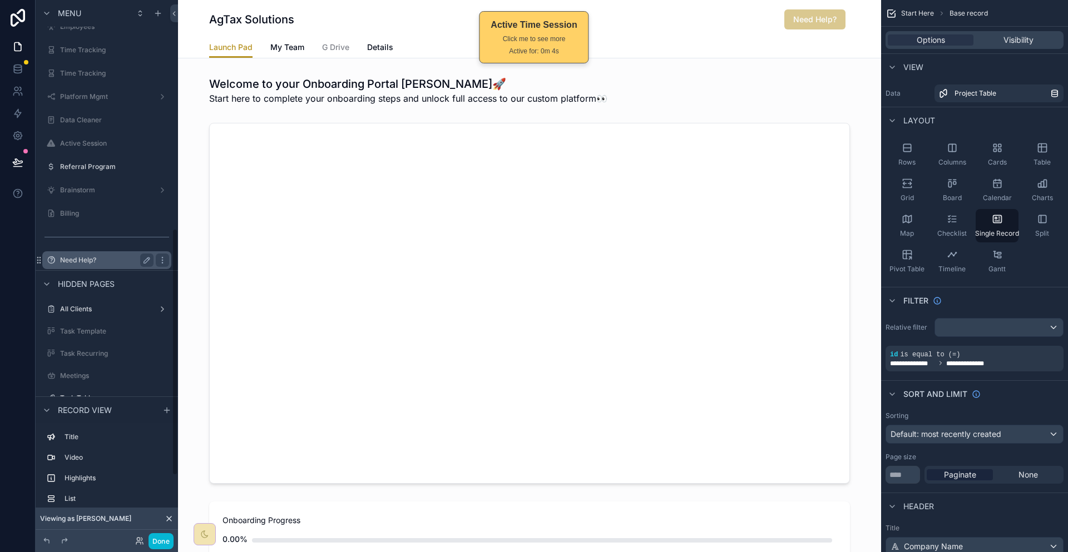
click at [80, 256] on label "Need Help?" at bounding box center [104, 260] width 89 height 9
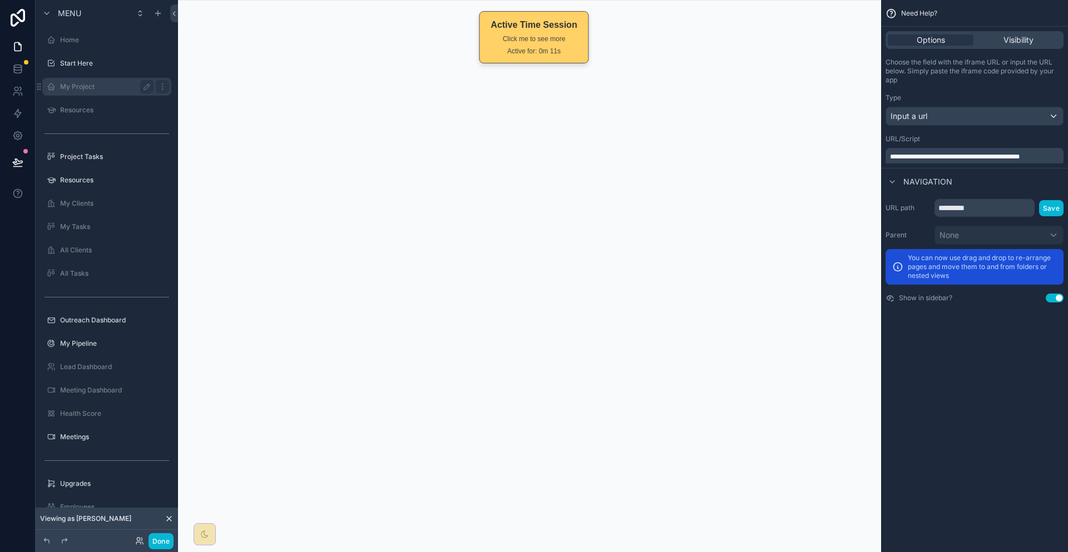
click at [78, 80] on div "My Project" at bounding box center [106, 86] width 93 height 13
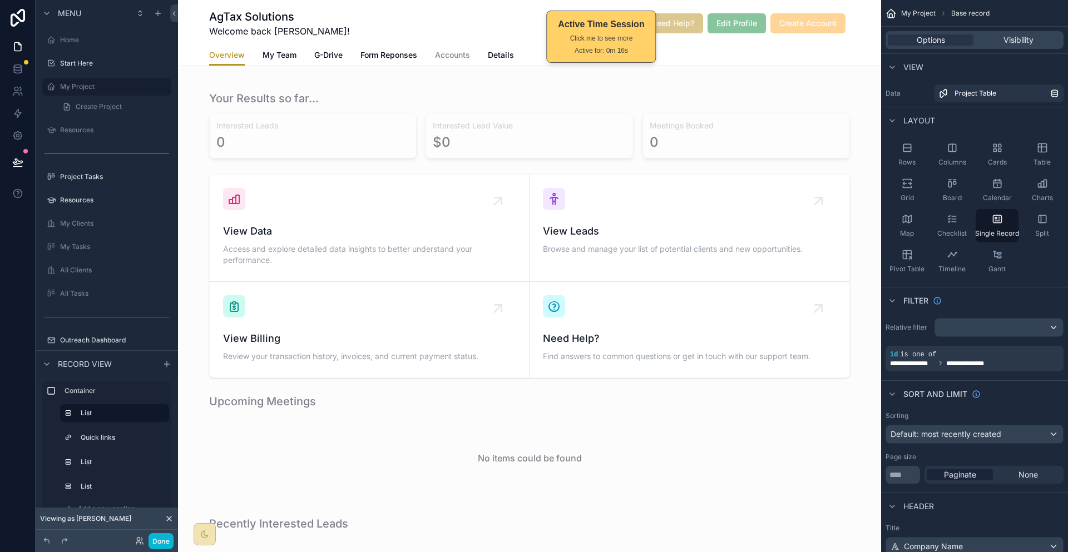
drag, startPoint x: 526, startPoint y: 28, endPoint x: 585, endPoint y: 27, distance: 59.5
click at [585, 27] on div "Active Time Session" at bounding box center [601, 24] width 86 height 13
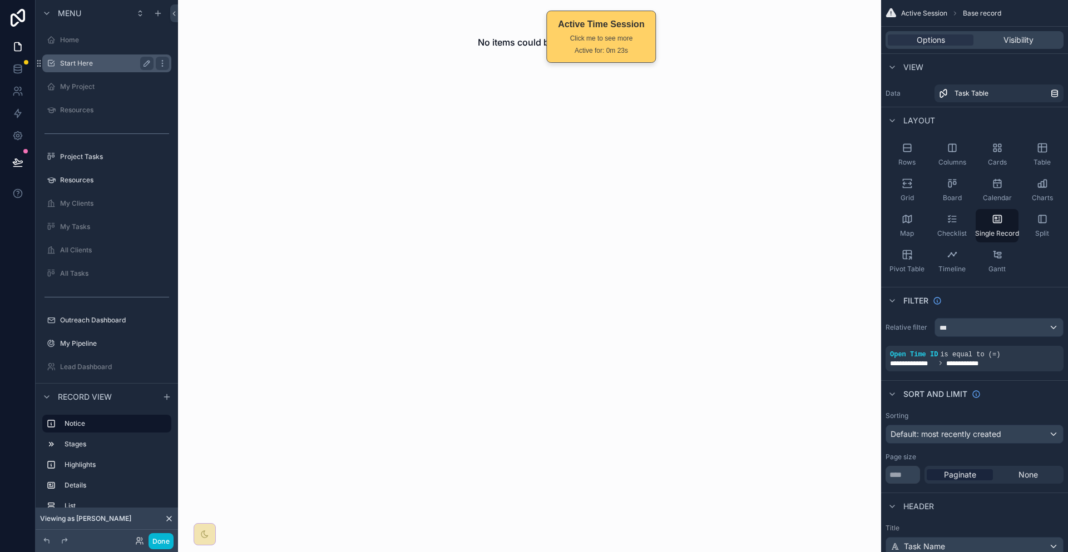
click at [79, 59] on label "Start Here" at bounding box center [104, 63] width 89 height 9
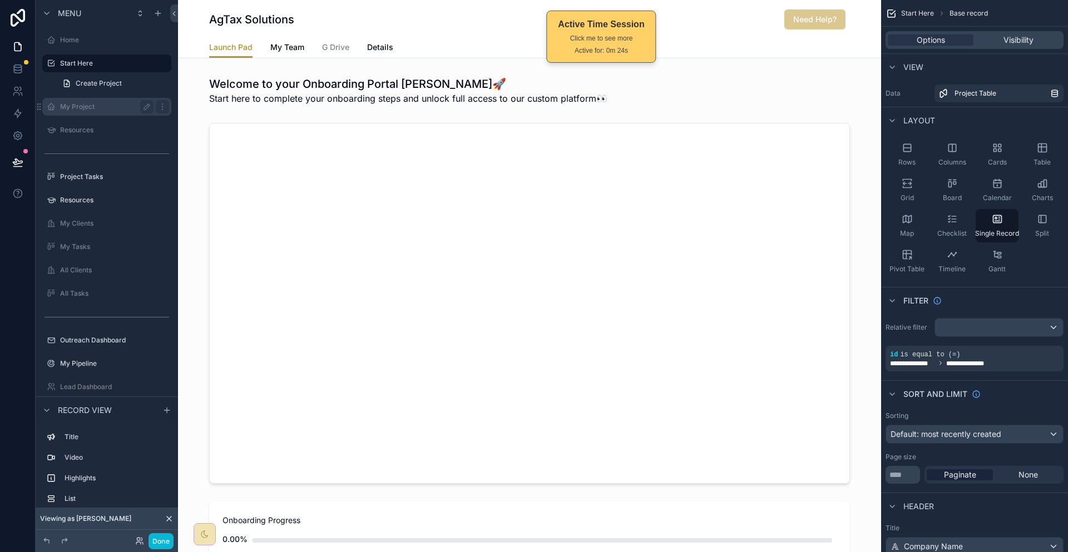
click at [82, 100] on div "My Project" at bounding box center [106, 106] width 93 height 13
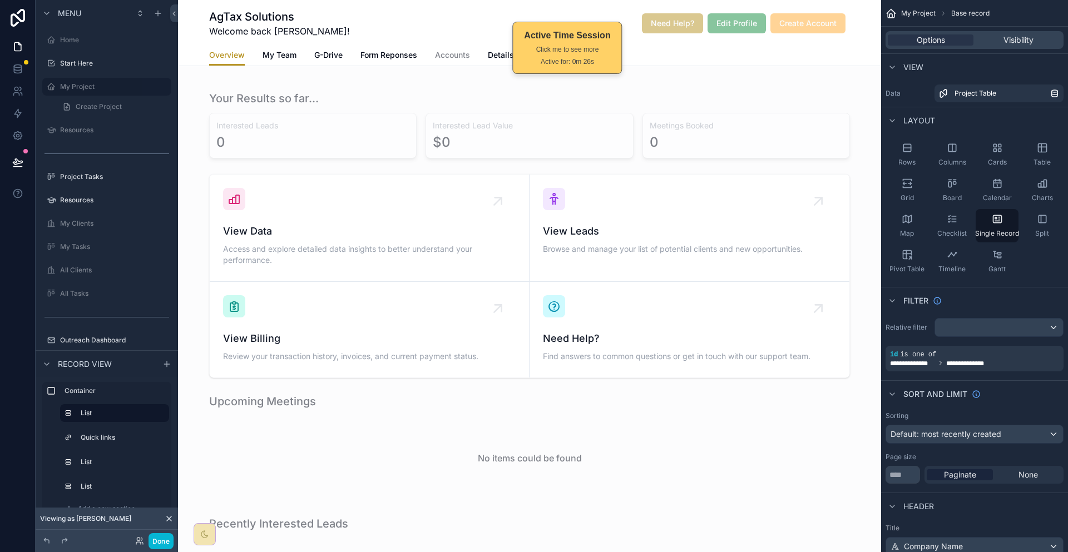
drag, startPoint x: 581, startPoint y: 46, endPoint x: 563, endPoint y: 49, distance: 18.1
click at [563, 49] on div "Click me to see more" at bounding box center [567, 49] width 86 height 10
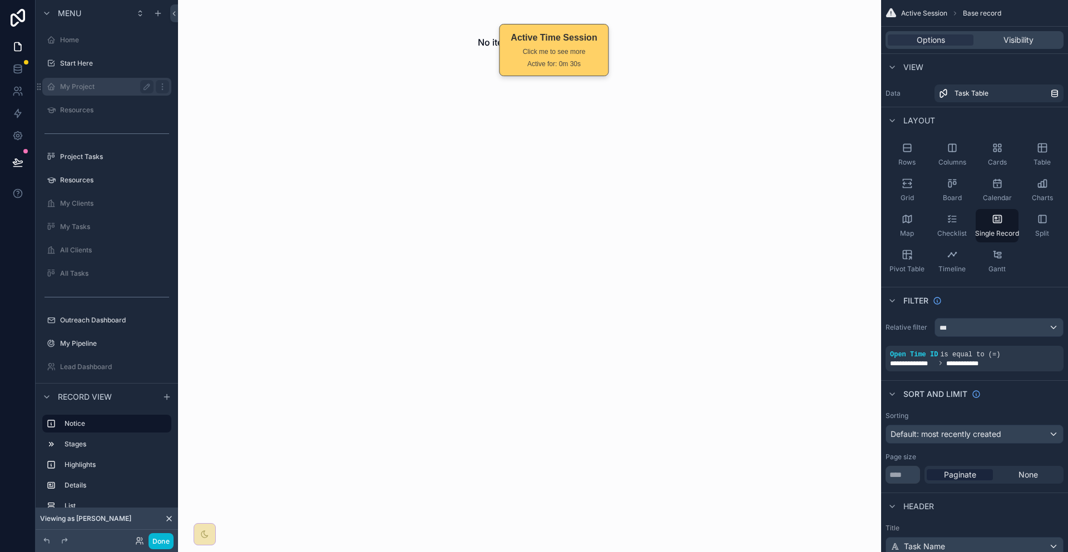
click at [76, 82] on label "My Project" at bounding box center [104, 86] width 89 height 9
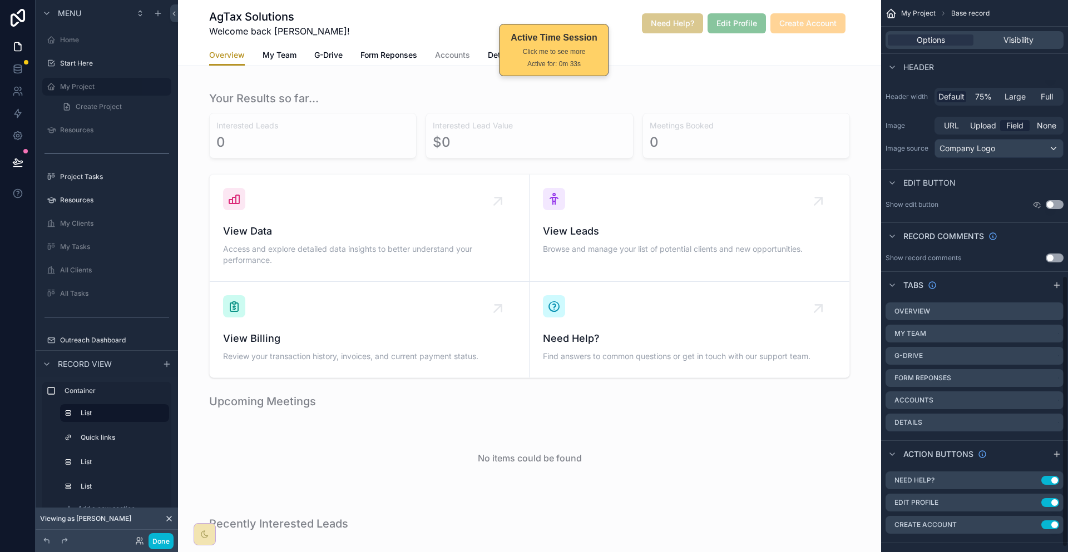
scroll to position [515, 0]
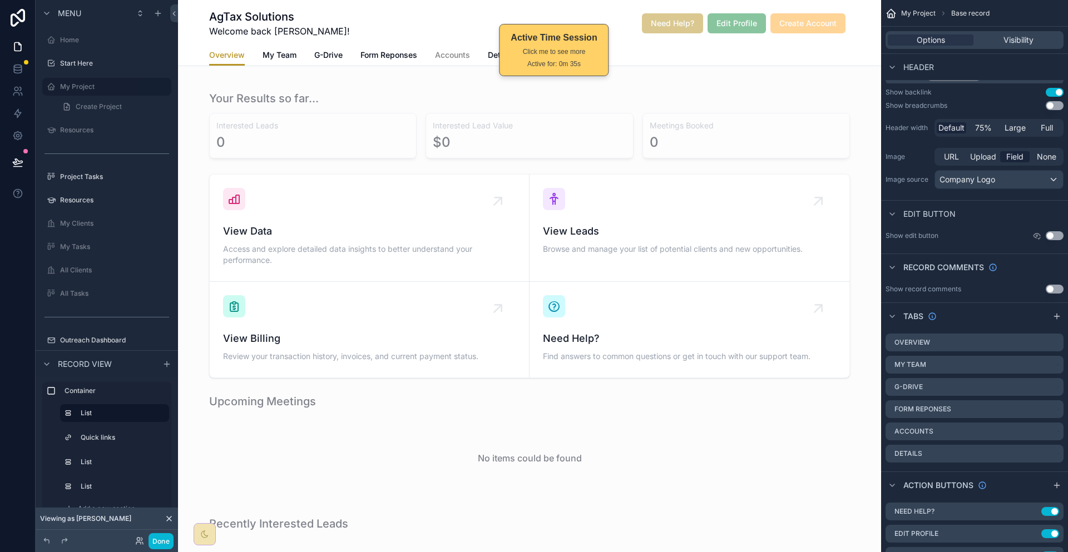
click at [463, 49] on span "Accounts" at bounding box center [452, 54] width 35 height 11
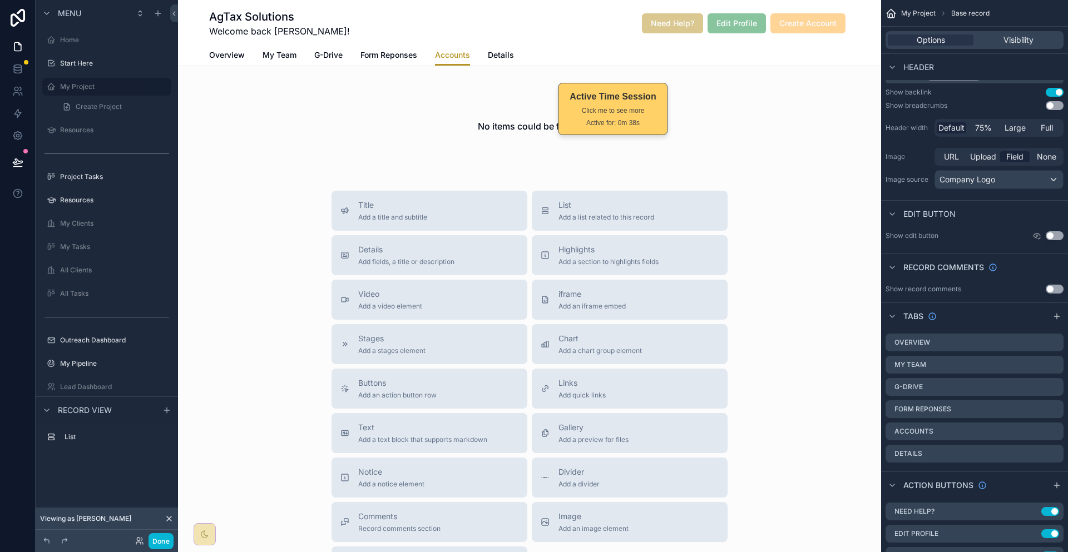
drag, startPoint x: 553, startPoint y: 66, endPoint x: 612, endPoint y: 125, distance: 83.4
click at [612, 125] on div "Active for: 0m 38s" at bounding box center [612, 123] width 86 height 10
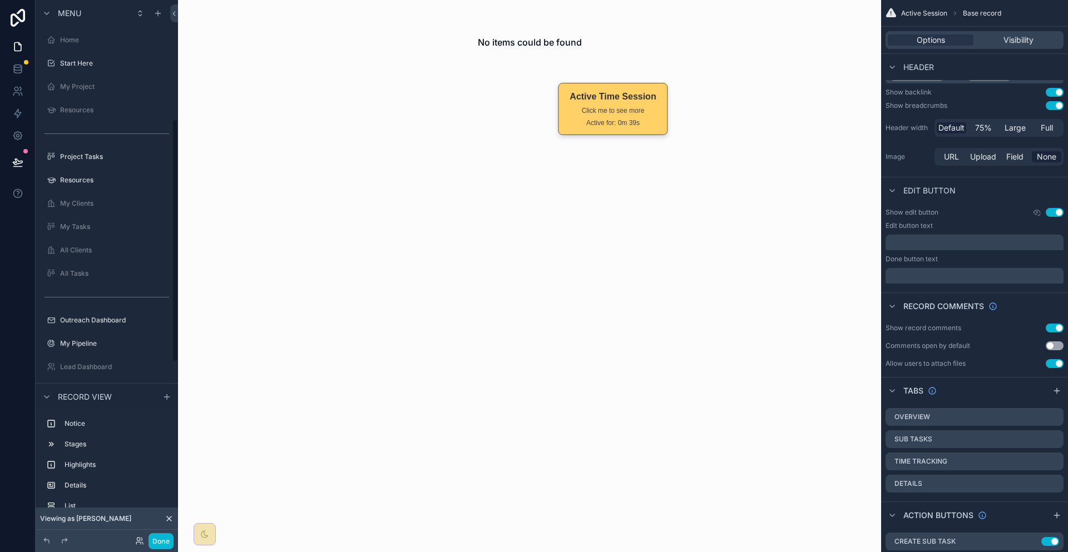
scroll to position [265, 0]
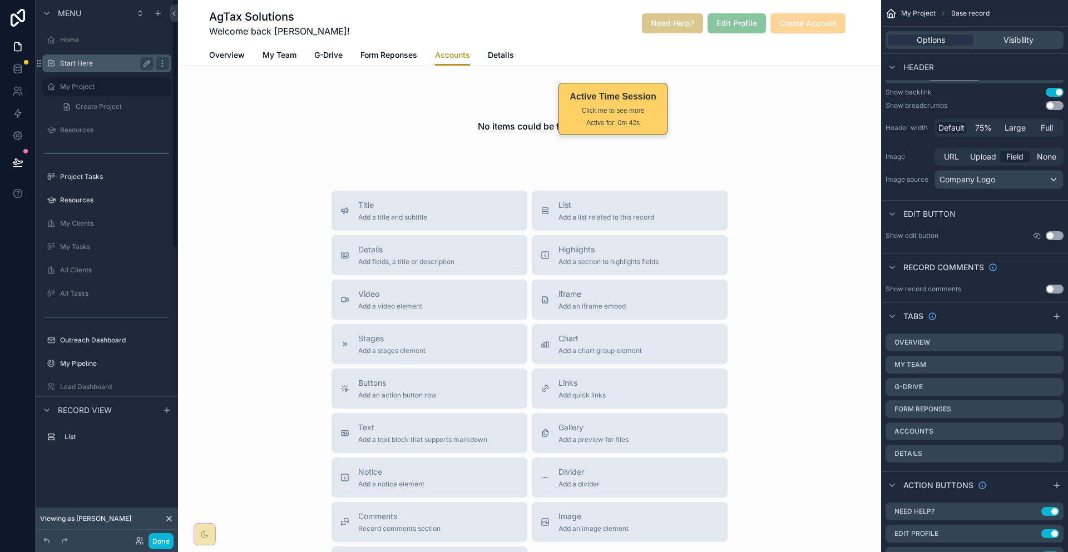
click at [95, 59] on label "Start Here" at bounding box center [104, 63] width 89 height 9
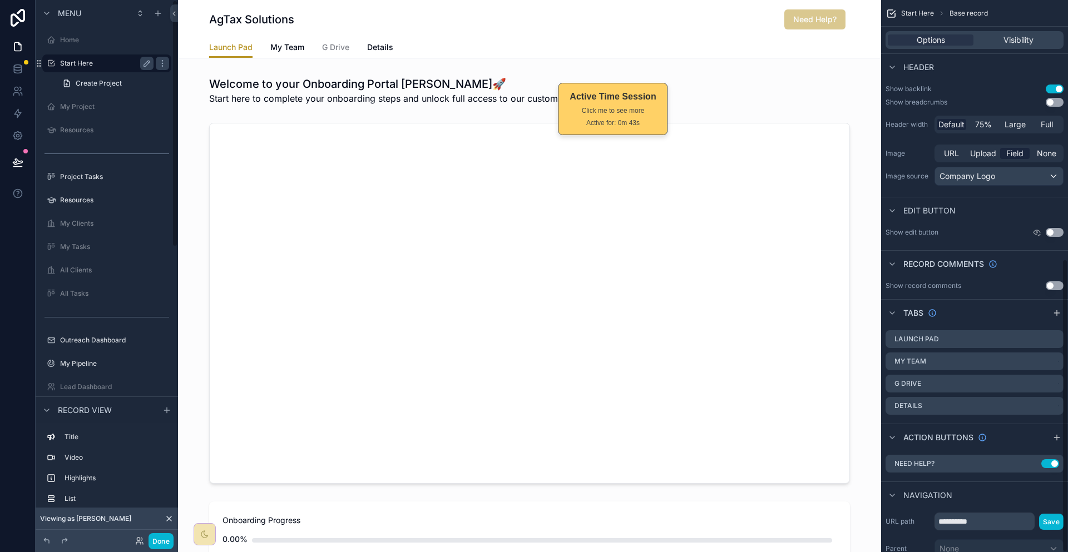
scroll to position [488, 0]
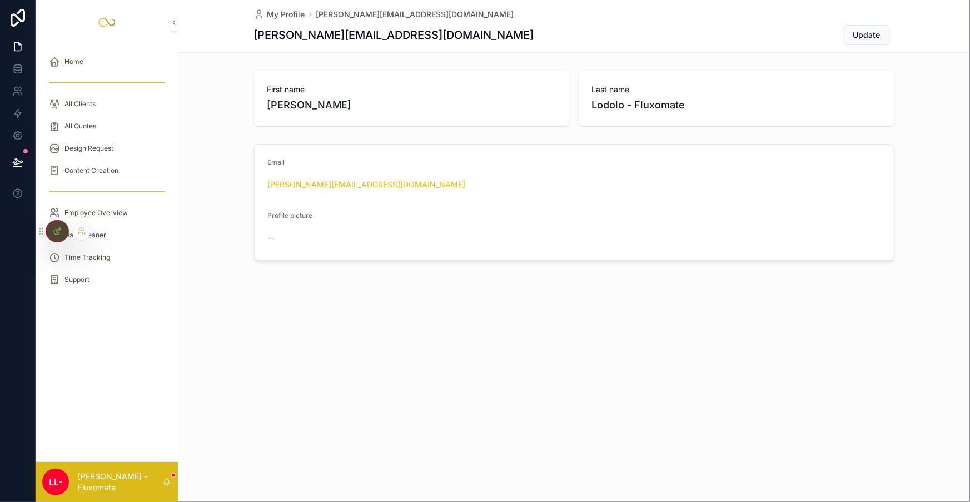
click at [54, 230] on icon at bounding box center [56, 232] width 5 height 5
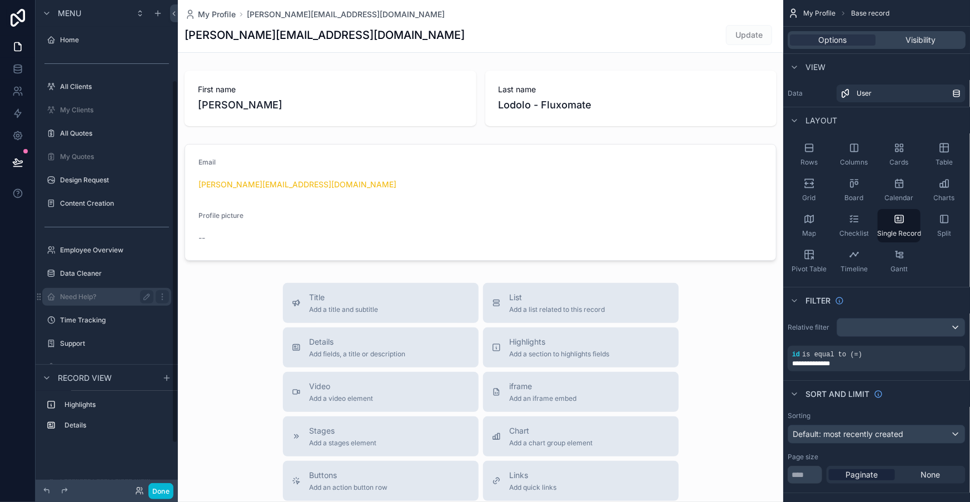
scroll to position [108, 0]
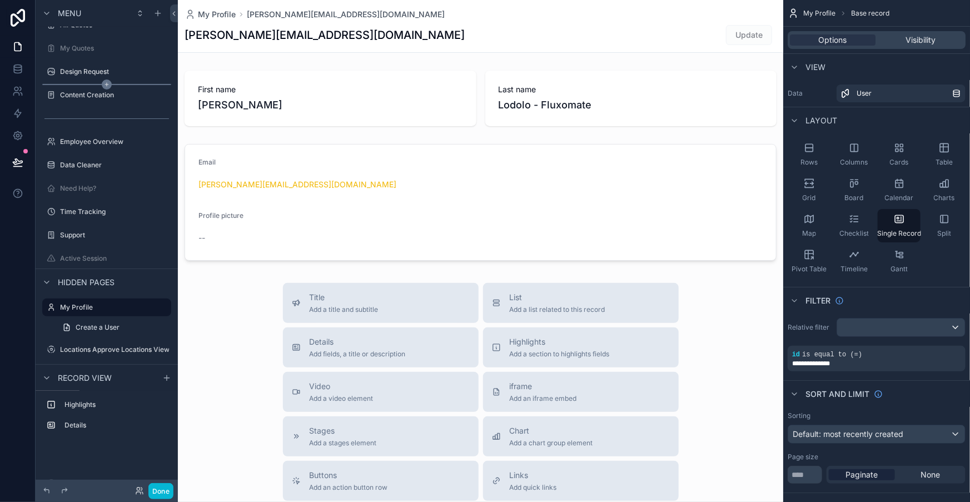
click at [102, 80] on icon "scrollable content" at bounding box center [107, 85] width 10 height 10
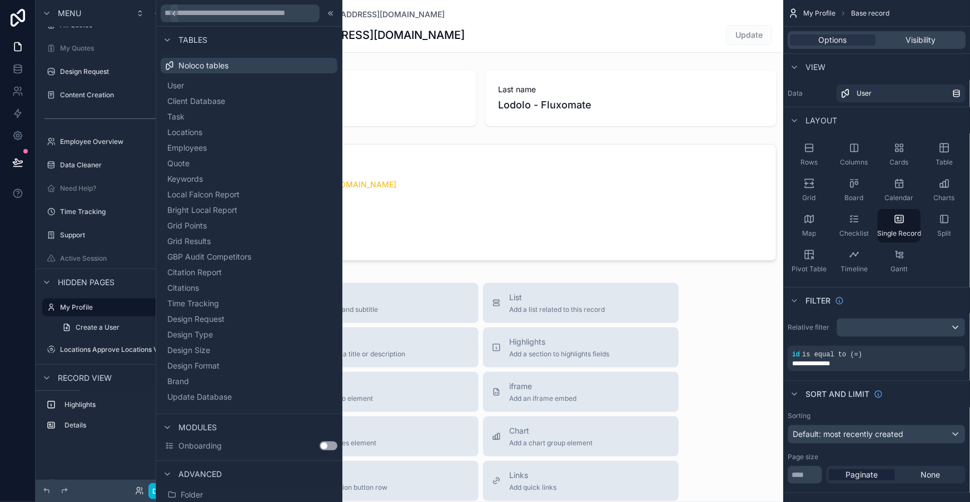
click at [80, 85] on div "Content Creation" at bounding box center [107, 95] width 142 height 20
click at [83, 91] on label "Content Creation" at bounding box center [104, 95] width 89 height 9
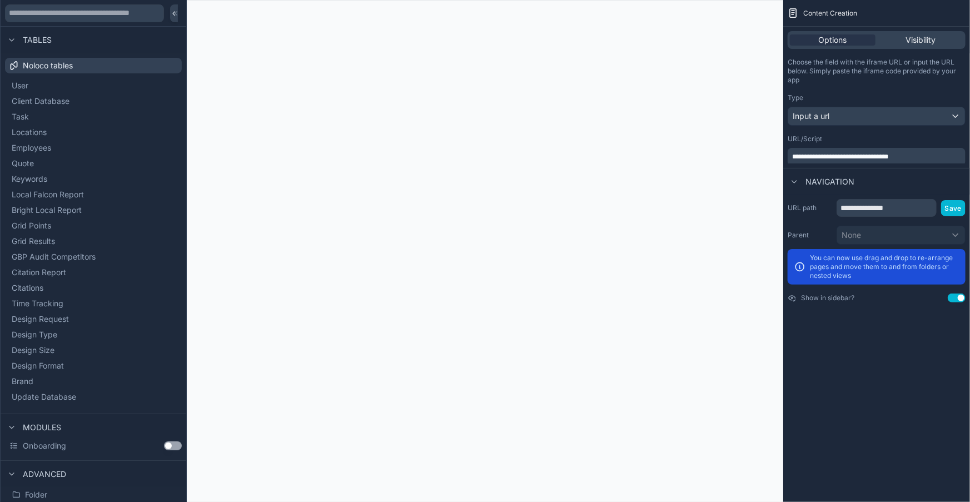
click at [862, 153] on span "**********" at bounding box center [840, 156] width 96 height 7
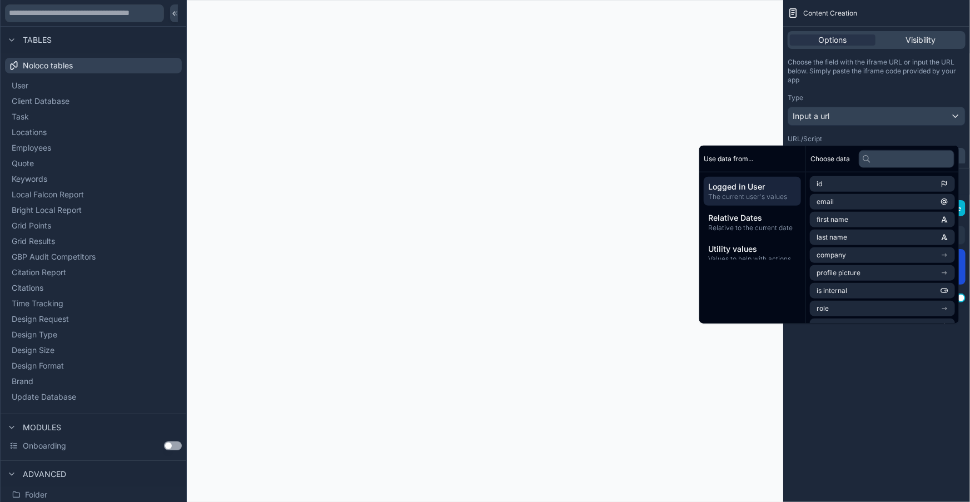
click at [862, 153] on span "**********" at bounding box center [840, 156] width 96 height 7
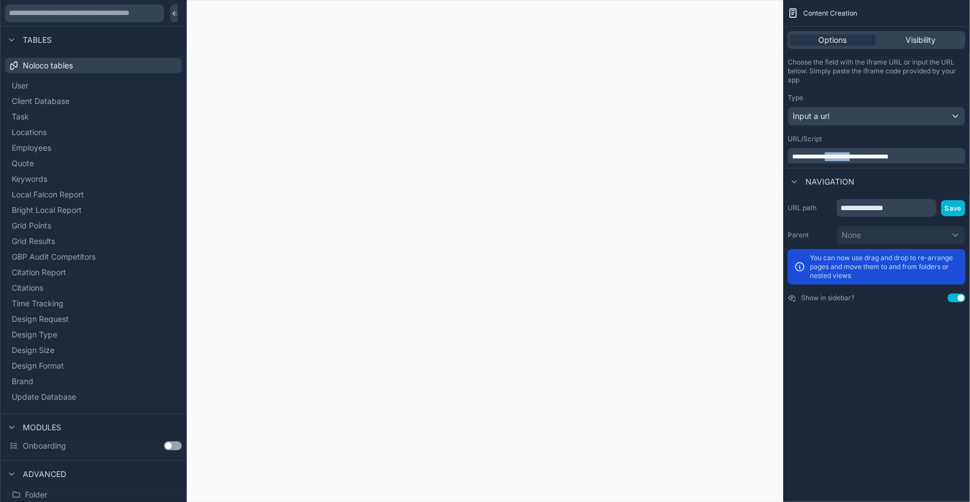
click at [862, 153] on span "**********" at bounding box center [840, 156] width 96 height 7
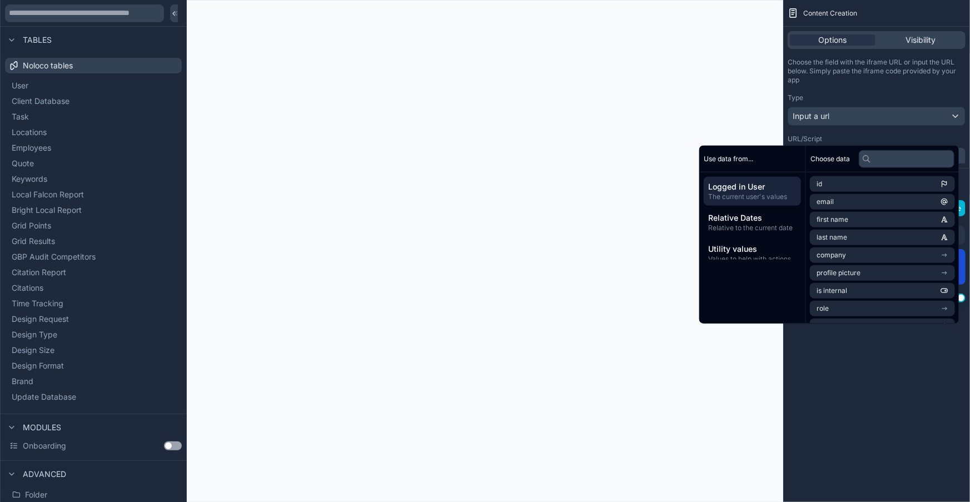
copy span "**********"
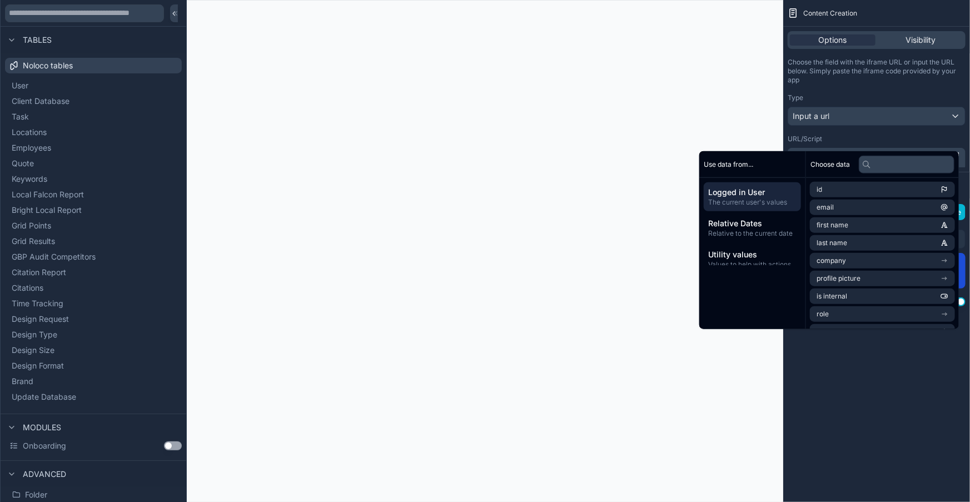
click at [879, 448] on div "**********" at bounding box center [877, 251] width 187 height 502
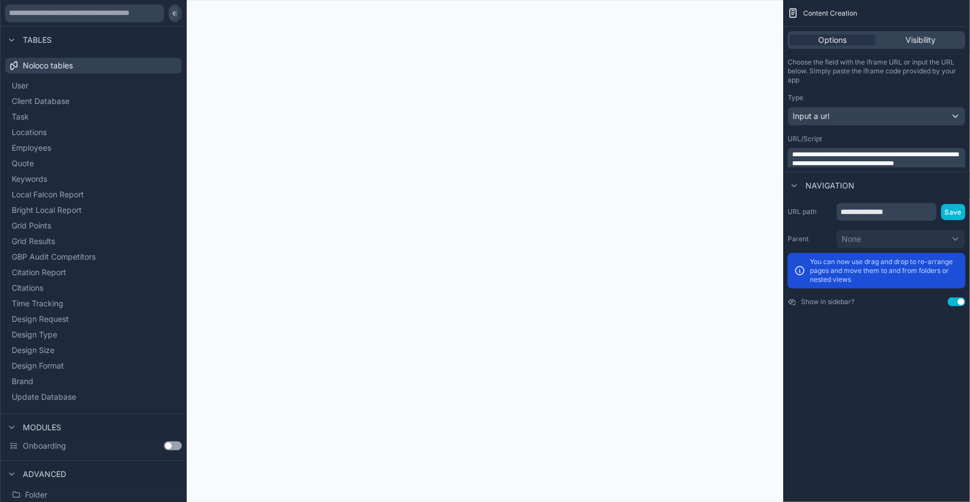
click at [169, 9] on div at bounding box center [175, 13] width 13 height 13
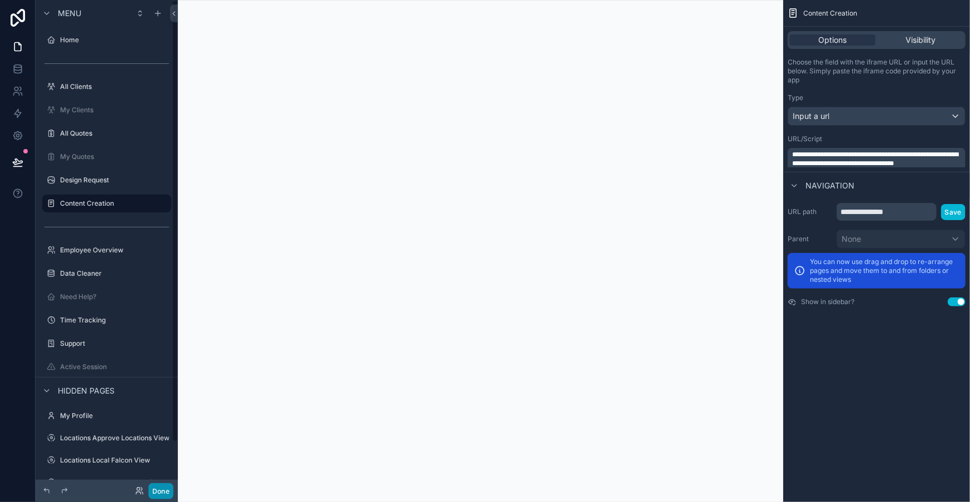
click at [148, 488] on button "Done" at bounding box center [160, 491] width 25 height 16
